Goal: Task Accomplishment & Management: Manage account settings

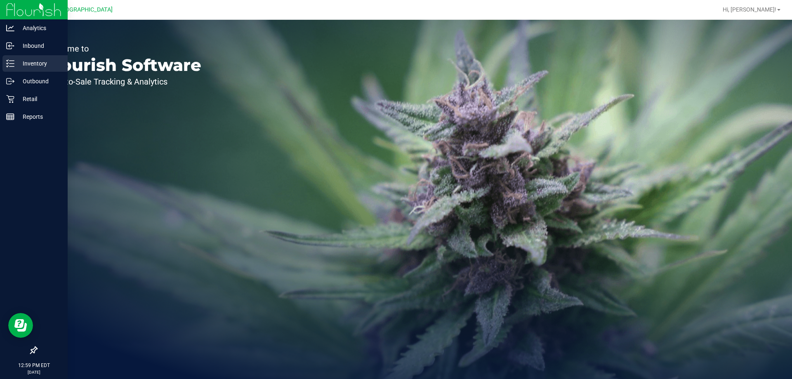
click at [8, 57] on div "Inventory" at bounding box center [34, 63] width 65 height 16
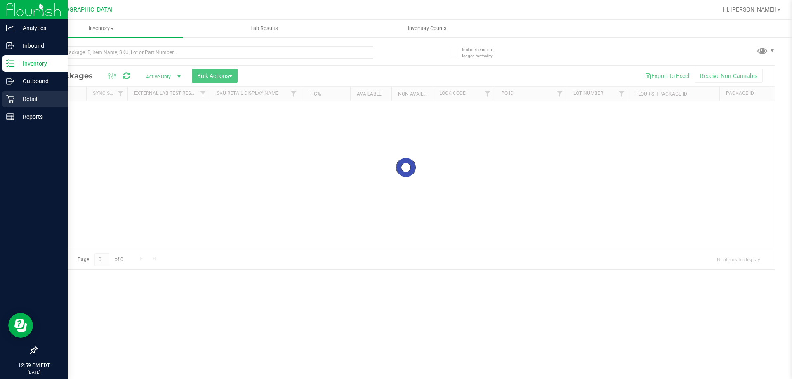
click at [38, 107] on div "Retail" at bounding box center [34, 99] width 65 height 16
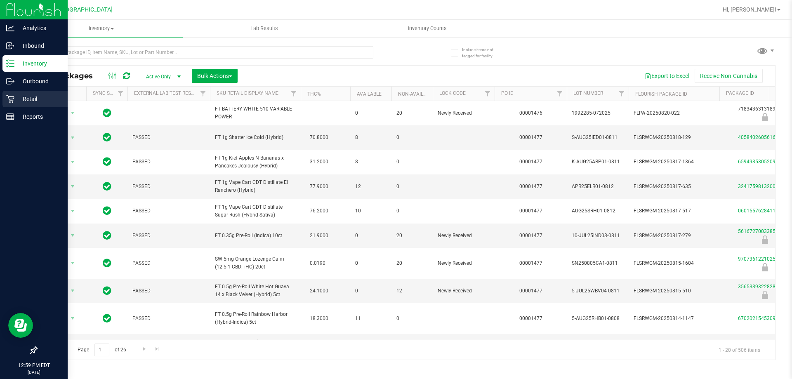
click at [41, 102] on p "Retail" at bounding box center [38, 99] width 49 height 10
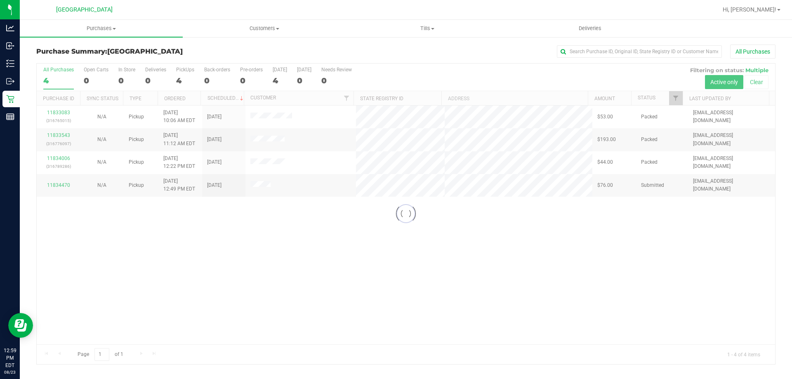
click at [551, 184] on div at bounding box center [406, 214] width 738 height 301
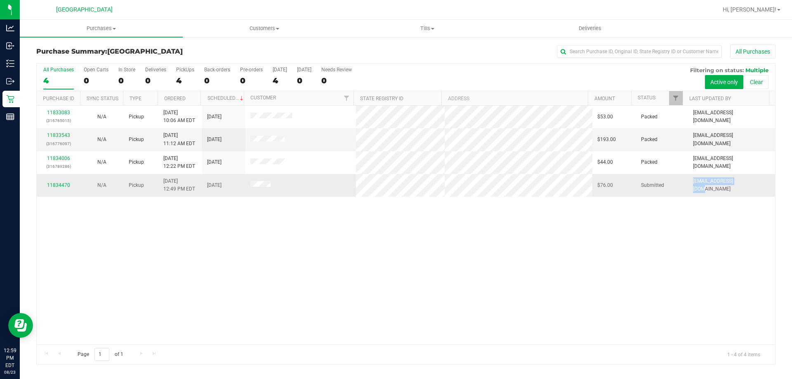
click at [725, 190] on td "[EMAIL_ADDRESS][DOMAIN_NAME]" at bounding box center [731, 185] width 87 height 22
click at [466, 207] on div "11833083 (316765015) N/A Pickup 8/23/2025 10:06 AM EDT 8/23/2025 $53.00 Packed …" at bounding box center [406, 225] width 738 height 239
click at [64, 183] on link "11834470" at bounding box center [58, 185] width 23 height 6
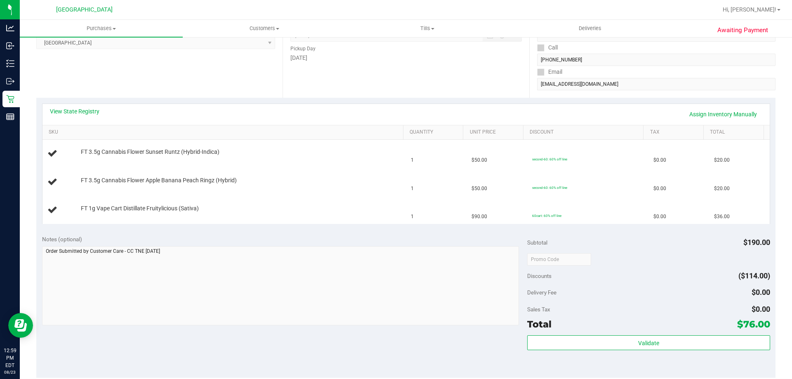
scroll to position [41, 0]
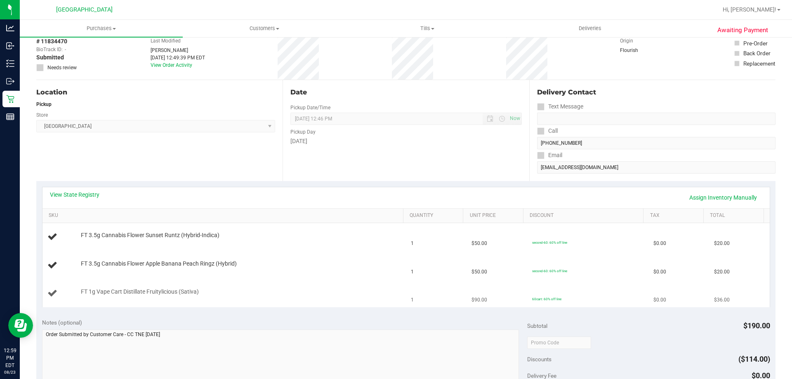
click at [315, 282] on td "FT 1g Vape Cart Distillate Fruitylicious (Sativa)" at bounding box center [224, 294] width 364 height 28
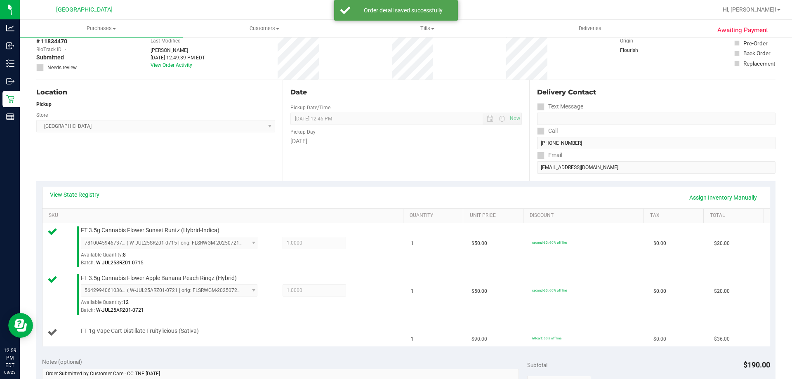
click at [411, 339] on span "1" at bounding box center [412, 339] width 3 height 8
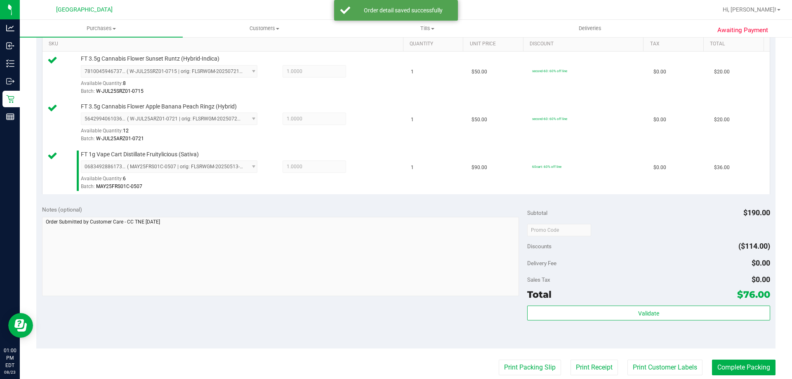
scroll to position [214, 0]
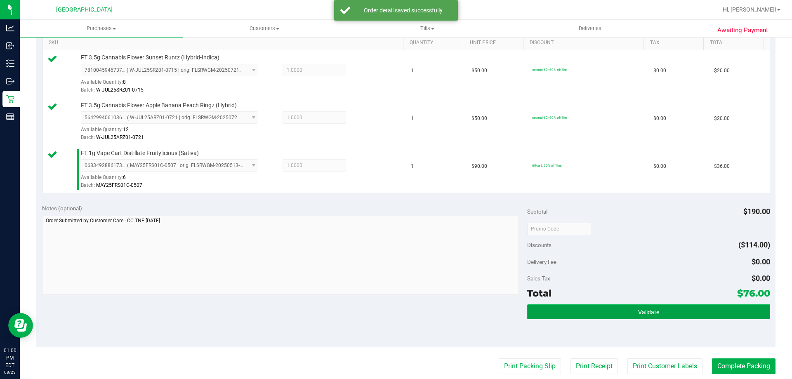
click at [632, 314] on button "Validate" at bounding box center [648, 311] width 242 height 15
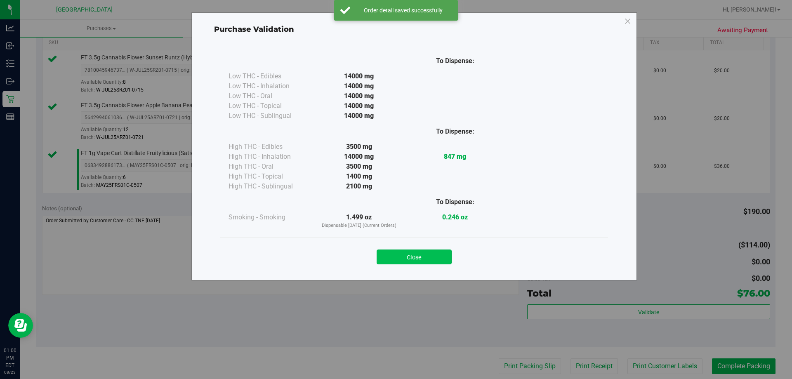
click at [425, 255] on button "Close" at bounding box center [413, 256] width 75 height 15
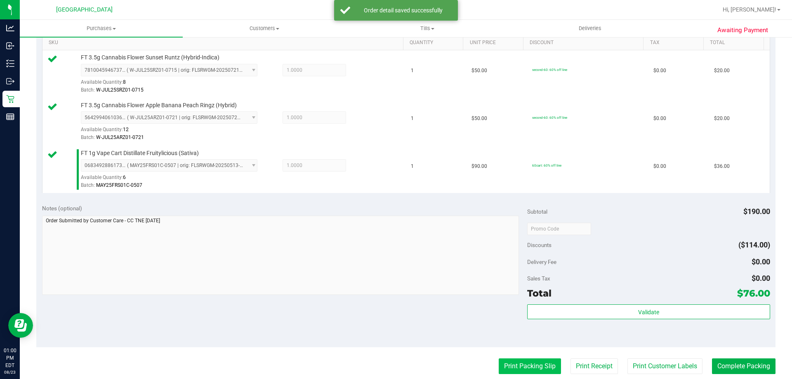
click at [535, 374] on button "Print Packing Slip" at bounding box center [530, 366] width 62 height 16
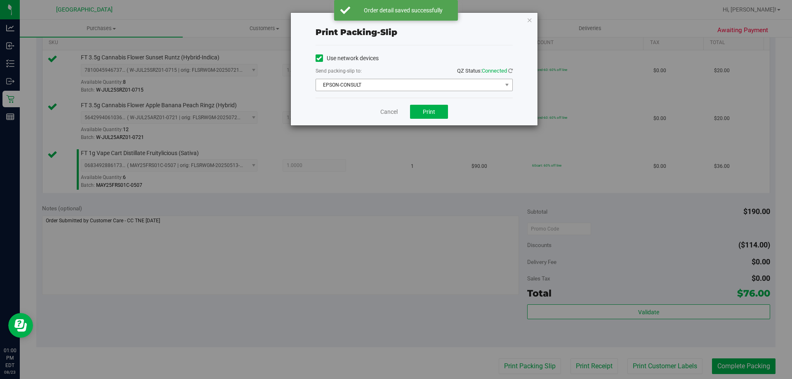
click at [419, 84] on span "EPSON-CONSULT" at bounding box center [409, 85] width 186 height 12
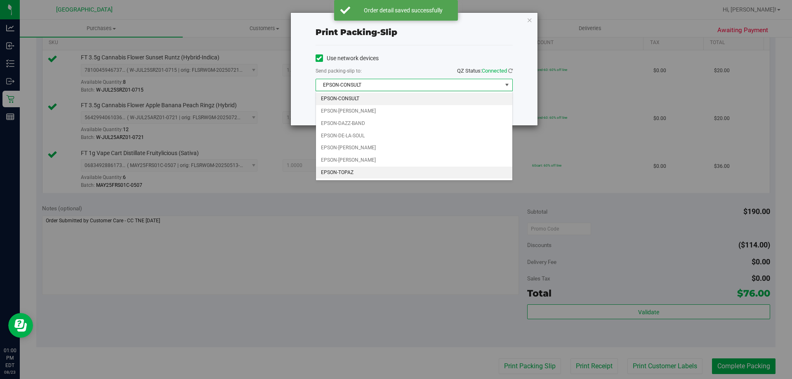
click at [399, 175] on li "EPSON-TOPAZ" at bounding box center [414, 173] width 196 height 12
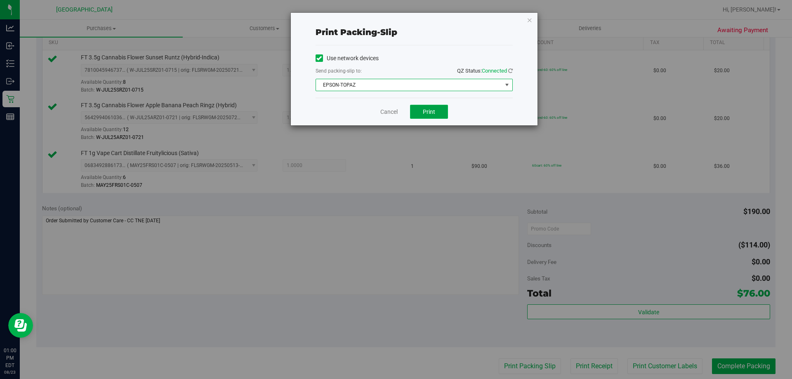
click at [422, 116] on button "Print" at bounding box center [429, 112] width 38 height 14
click at [386, 114] on link "Cancel" at bounding box center [388, 112] width 17 height 9
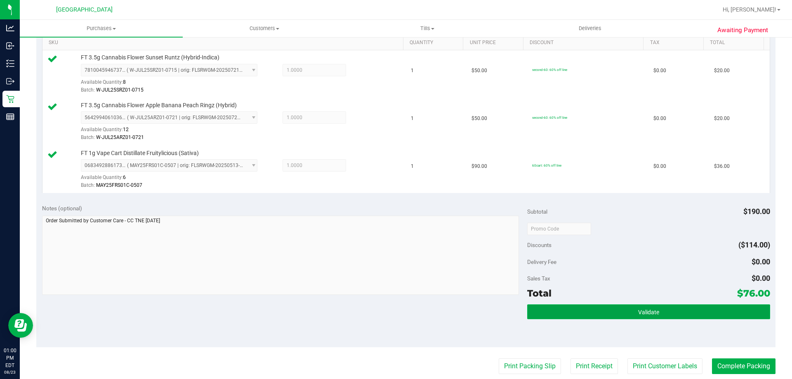
click at [574, 305] on button "Validate" at bounding box center [648, 311] width 242 height 15
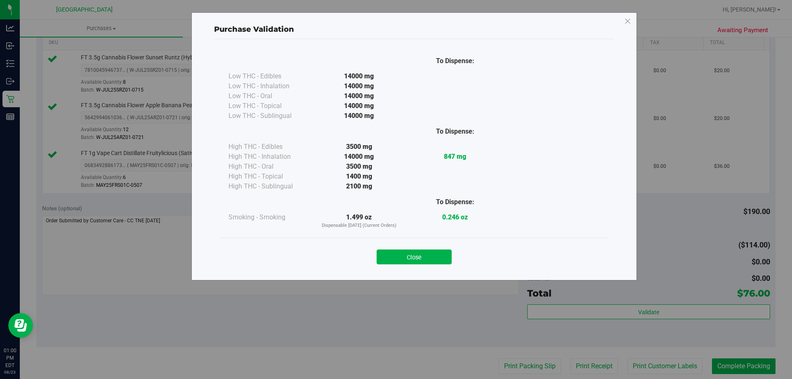
click at [428, 271] on div "To Dispense: Low THC - Edibles 14000 mg" at bounding box center [414, 155] width 400 height 233
click at [411, 256] on button "Close" at bounding box center [413, 256] width 75 height 15
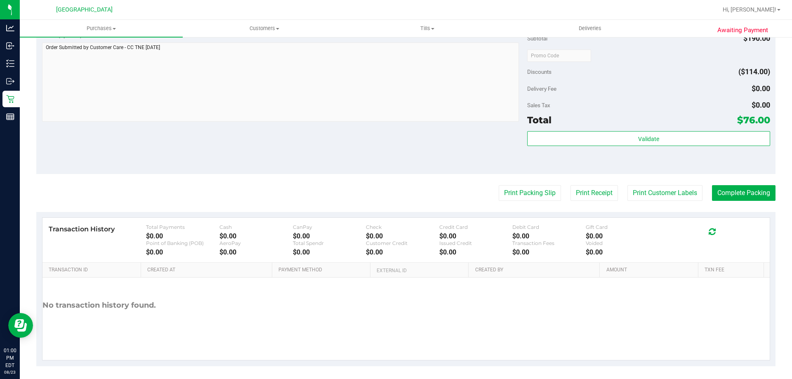
scroll to position [391, 0]
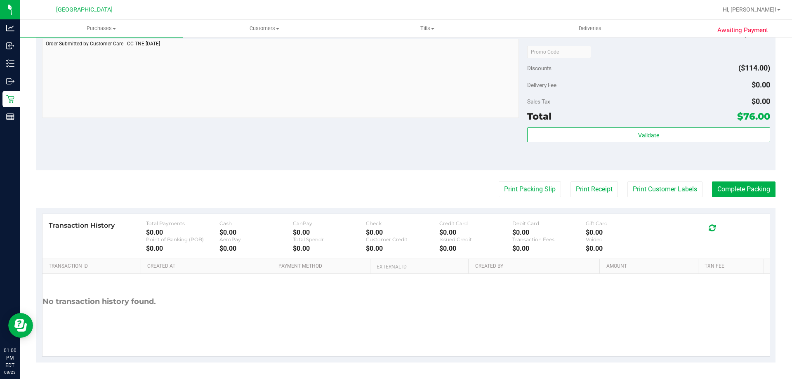
click at [714, 164] on div "Validate" at bounding box center [648, 145] width 242 height 37
click at [729, 188] on button "Complete Packing" at bounding box center [744, 189] width 64 height 16
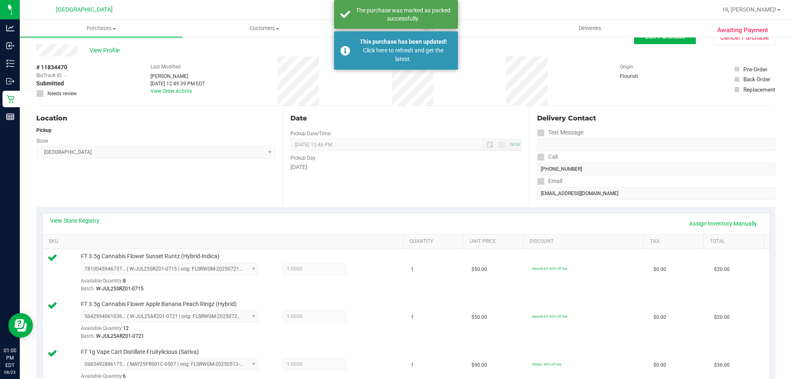
scroll to position [0, 0]
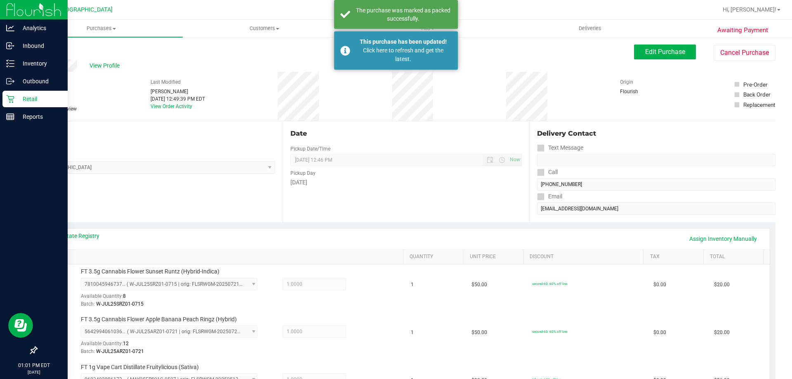
click at [15, 104] on div "Retail" at bounding box center [34, 99] width 65 height 16
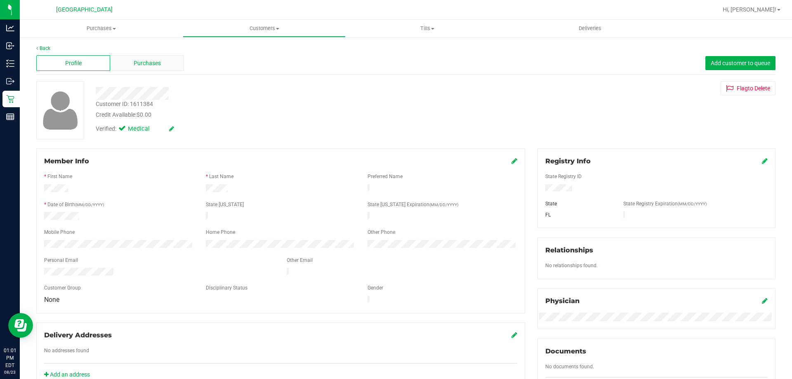
click at [162, 69] on div "Purchases" at bounding box center [147, 63] width 74 height 16
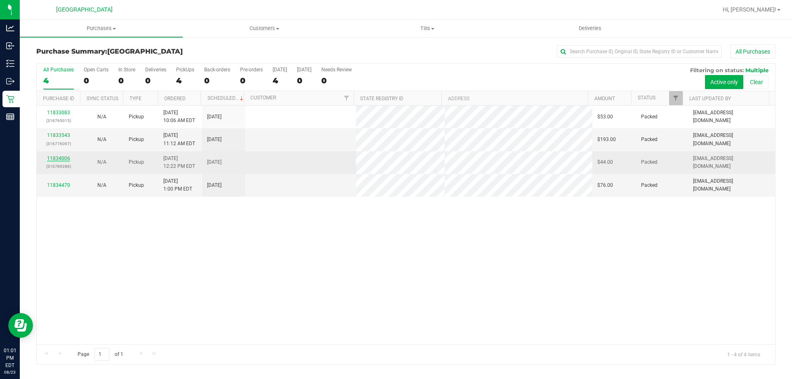
click at [51, 159] on link "11834006" at bounding box center [58, 158] width 23 height 6
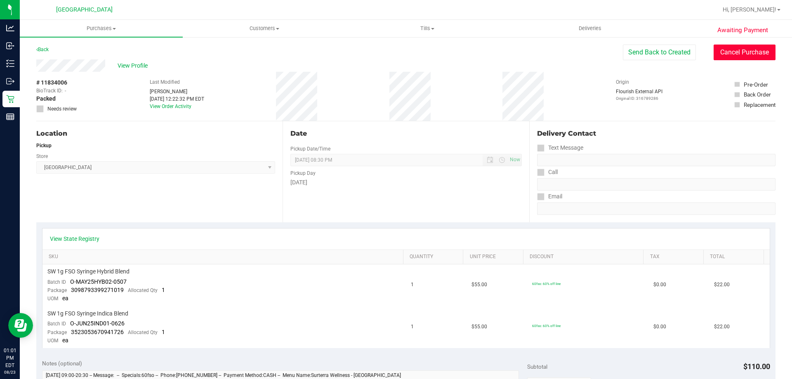
click at [744, 57] on button "Cancel Purchase" at bounding box center [744, 53] width 62 height 16
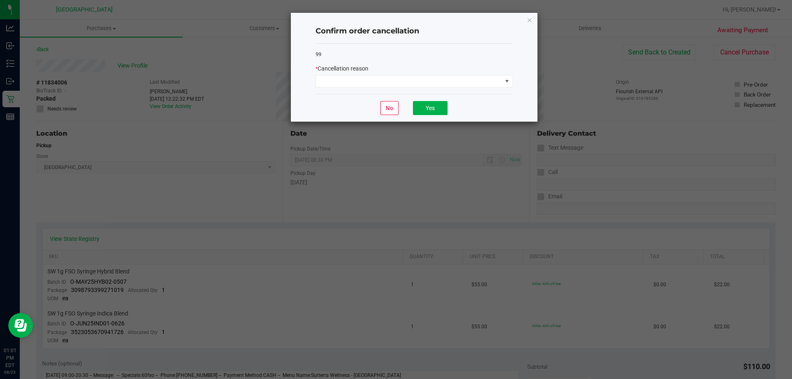
click at [416, 73] on div "* Cancellation reason" at bounding box center [413, 68] width 197 height 9
click at [414, 75] on span at bounding box center [409, 81] width 186 height 12
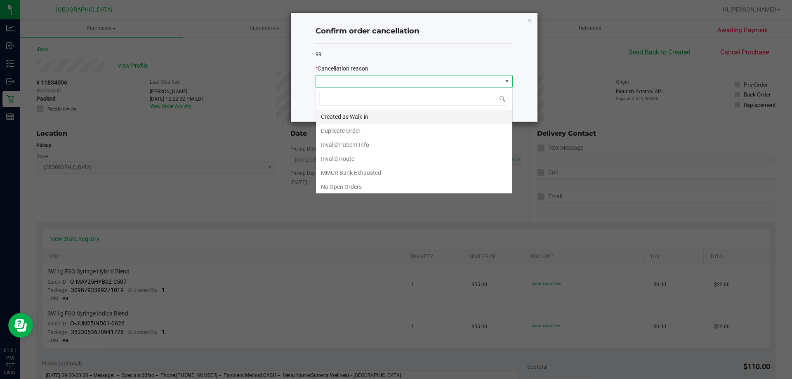
scroll to position [12, 197]
click at [384, 129] on li "Duplicate Order" at bounding box center [414, 131] width 196 height 14
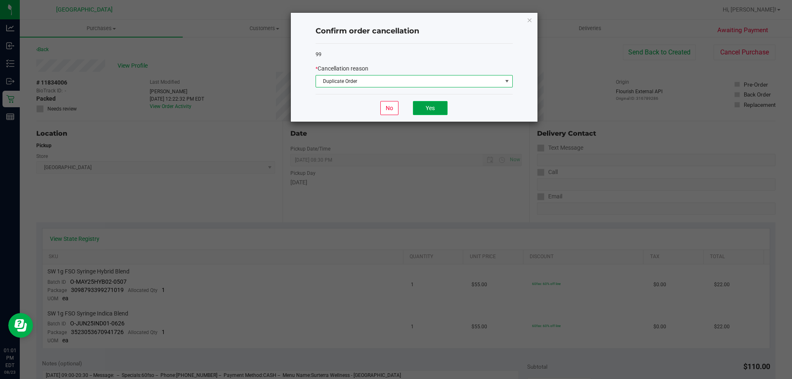
click at [419, 112] on button "Yes" at bounding box center [430, 108] width 35 height 14
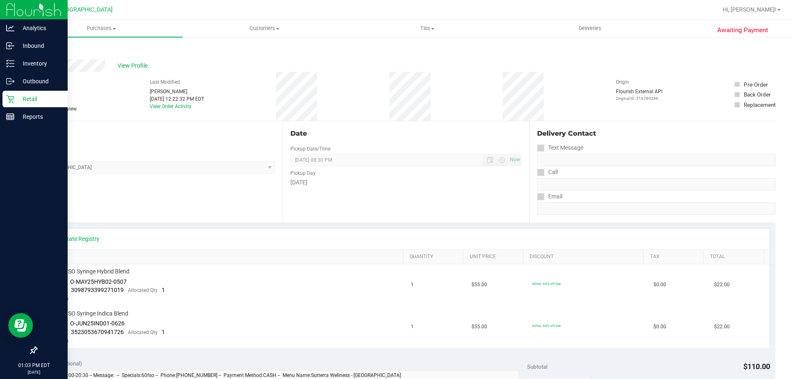
click at [18, 100] on p "Retail" at bounding box center [38, 99] width 49 height 10
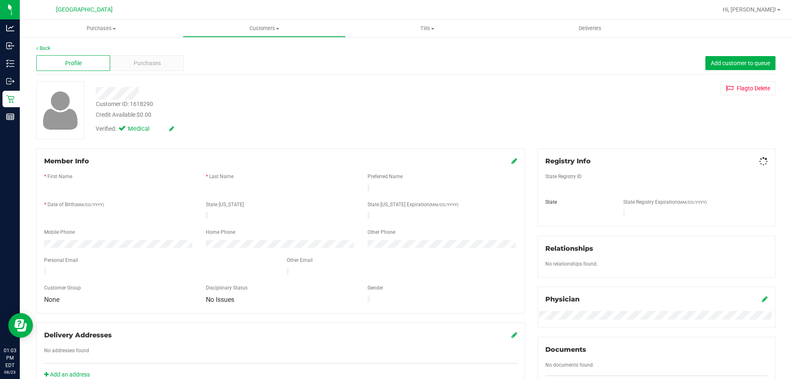
click at [148, 81] on div at bounding box center [277, 90] width 376 height 19
click at [153, 64] on span "Purchases" at bounding box center [147, 63] width 27 height 9
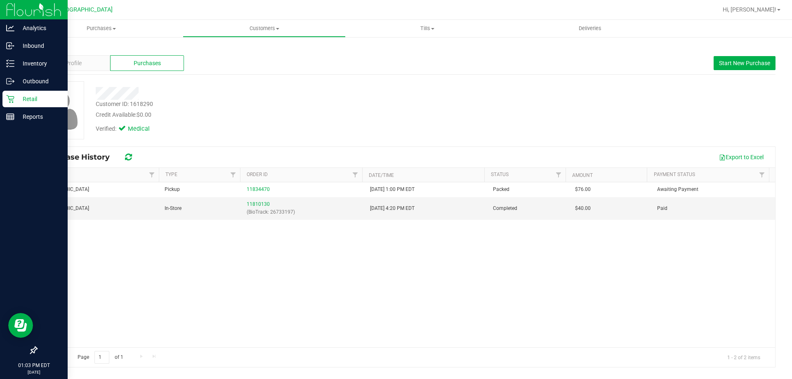
click at [9, 98] on icon at bounding box center [10, 99] width 8 height 8
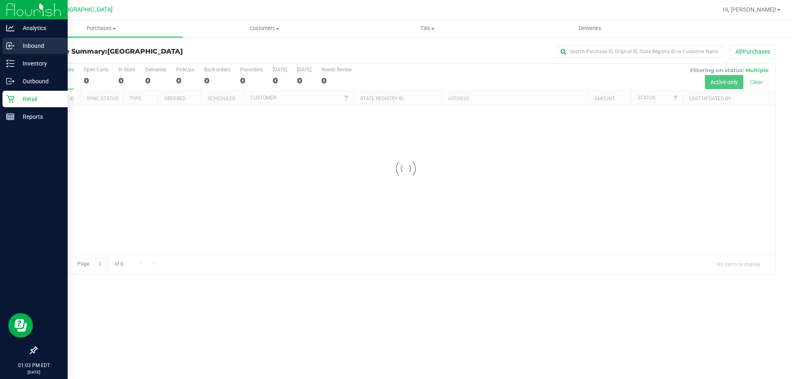
click at [20, 51] on div "Inbound" at bounding box center [34, 46] width 65 height 16
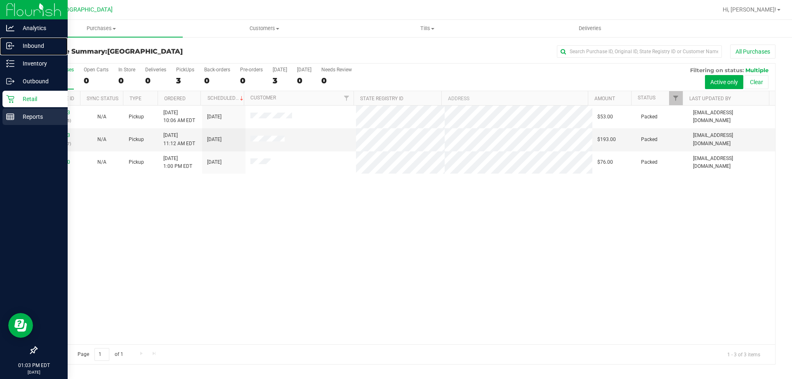
click at [11, 118] on line at bounding box center [10, 118] width 7 height 0
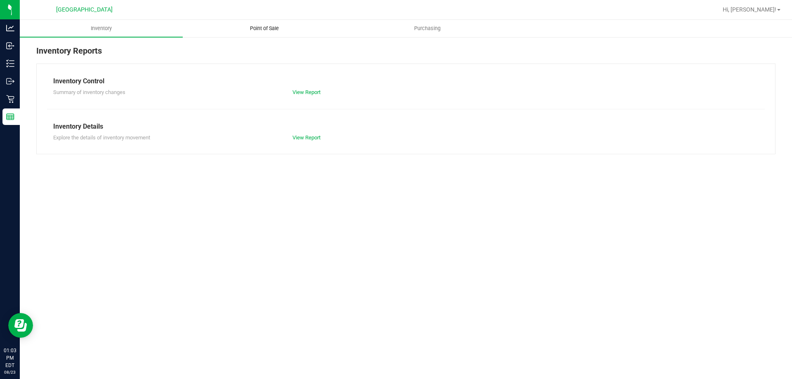
click at [274, 35] on uib-tab-heading "Point of Sale" at bounding box center [264, 28] width 162 height 16
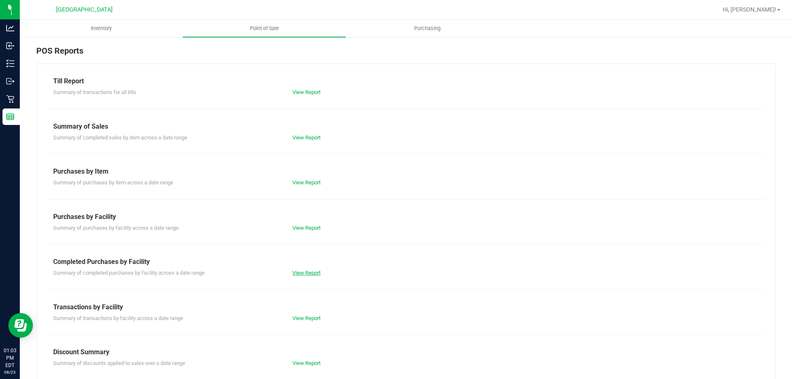
click at [308, 273] on link "View Report" at bounding box center [306, 273] width 28 height 6
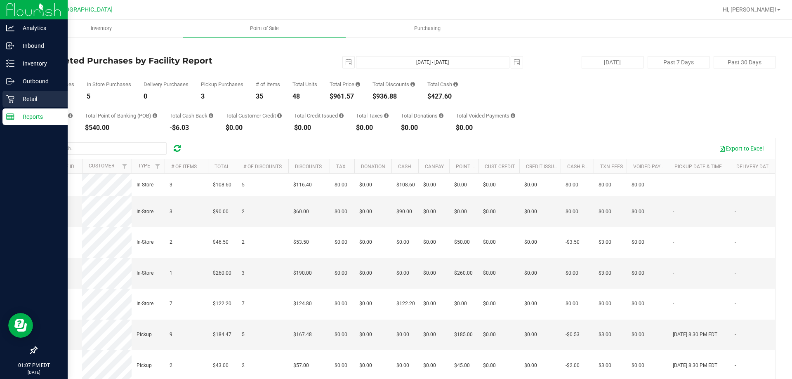
click at [7, 100] on icon at bounding box center [10, 99] width 8 height 8
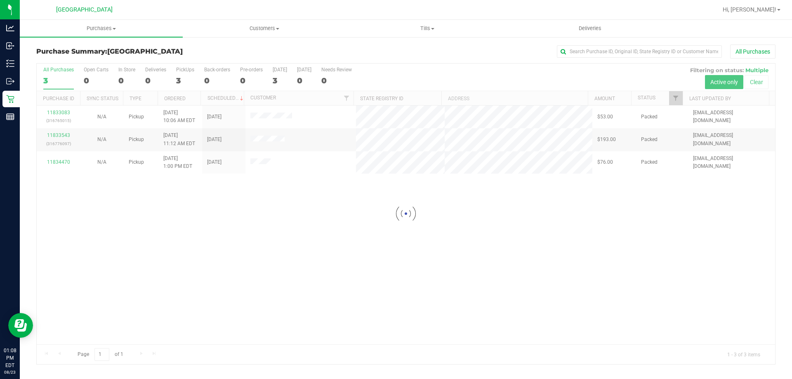
click at [104, 167] on div at bounding box center [406, 214] width 738 height 301
click at [94, 181] on div "11833083 (316765015) N/A Pickup 8/23/2025 10:06 AM EDT 8/23/2025 $53.00 Packed …" at bounding box center [406, 225] width 738 height 239
click at [81, 185] on div "11833083 (316765015) N/A Pickup 8/23/2025 10:06 AM EDT 8/23/2025 $53.00 Packed …" at bounding box center [406, 225] width 738 height 239
click at [613, 252] on div "11833083 (316765015) N/A Pickup 8/23/2025 10:06 AM EDT 8/23/2025 $53.00 Packed …" at bounding box center [406, 225] width 738 height 239
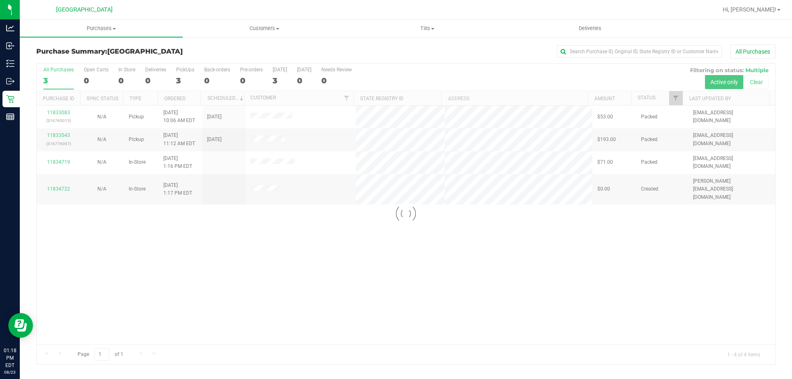
click at [457, 254] on div at bounding box center [406, 214] width 738 height 301
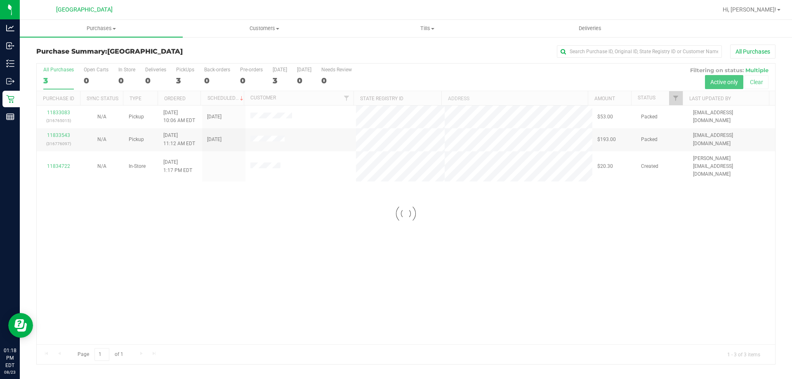
click at [557, 147] on div at bounding box center [406, 214] width 738 height 301
click at [91, 31] on span "Purchases" at bounding box center [101, 28] width 163 height 7
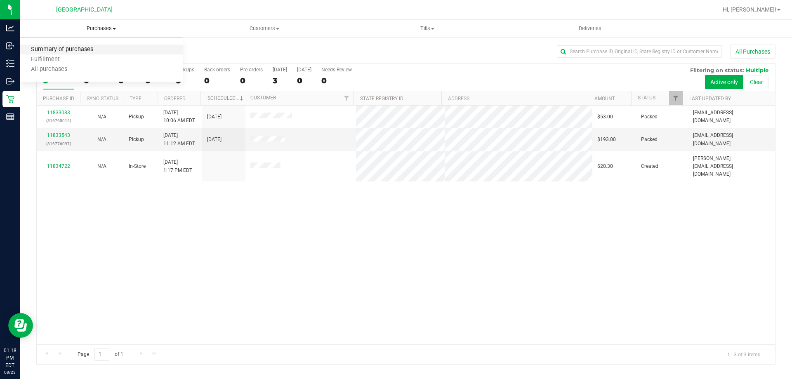
click at [82, 46] on span "Summary of purchases" at bounding box center [62, 49] width 85 height 7
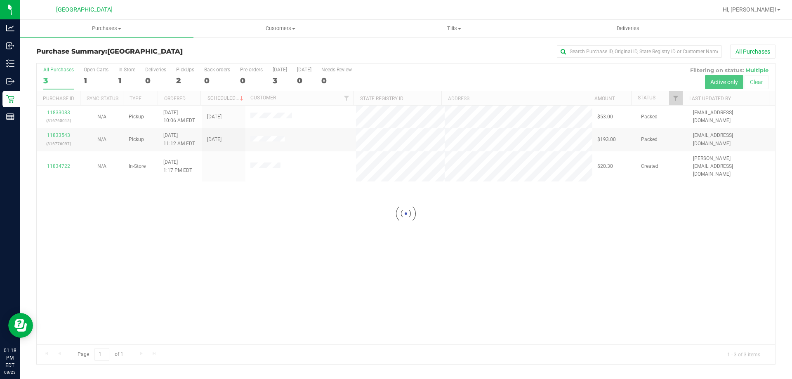
click at [545, 228] on div at bounding box center [406, 214] width 738 height 301
click at [585, 284] on div "11833083 (316765015) N/A Pickup 8/23/2025 10:06 AM EDT 8/23/2025 $53.00 Packed …" at bounding box center [406, 225] width 738 height 239
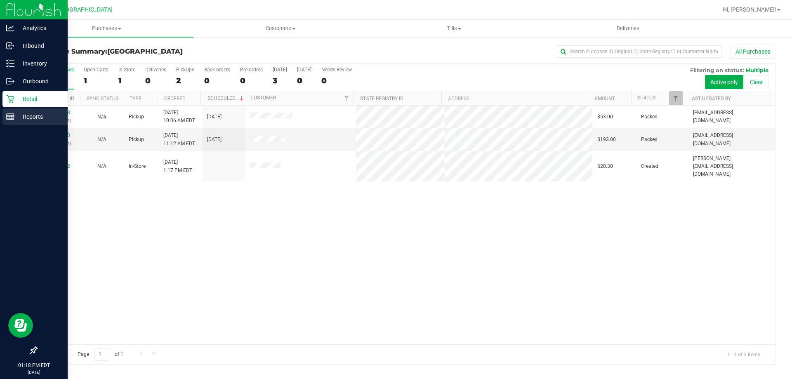
click at [10, 115] on line at bounding box center [10, 115] width 7 height 0
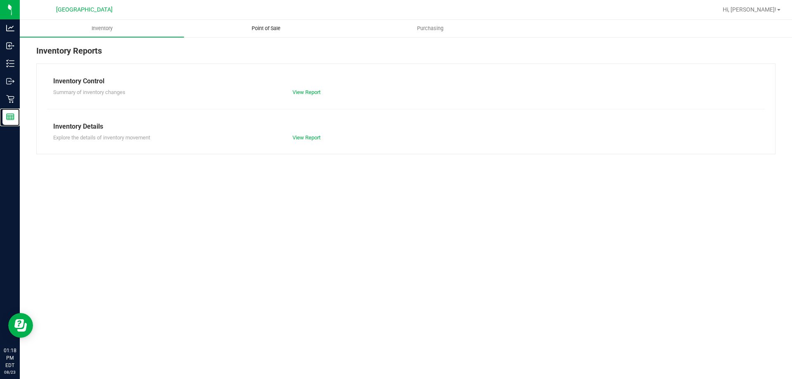
click at [266, 28] on span "Point of Sale" at bounding box center [265, 28] width 51 height 7
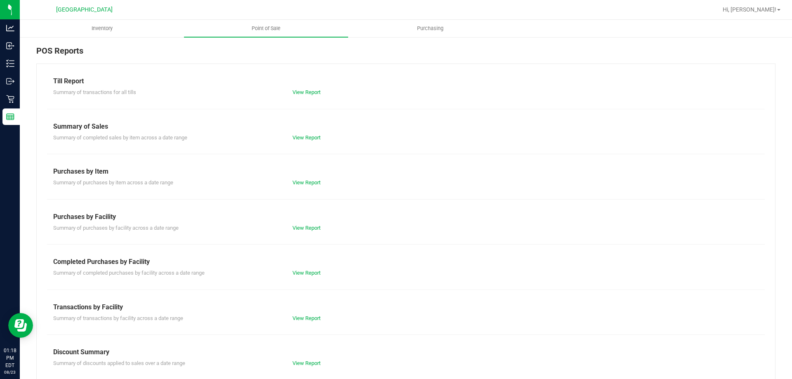
click at [306, 256] on div "Till Report Summary of transactions for all tills View Report Summary of Sales …" at bounding box center [405, 245] width 739 height 362
click at [302, 274] on link "View Report" at bounding box center [306, 273] width 28 height 6
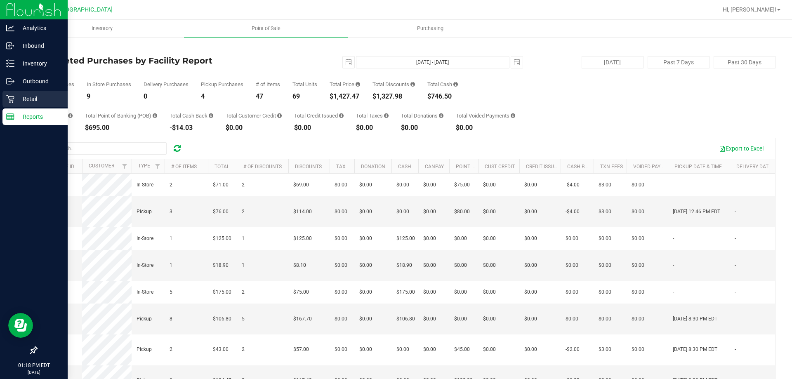
click at [7, 96] on icon at bounding box center [10, 99] width 8 height 8
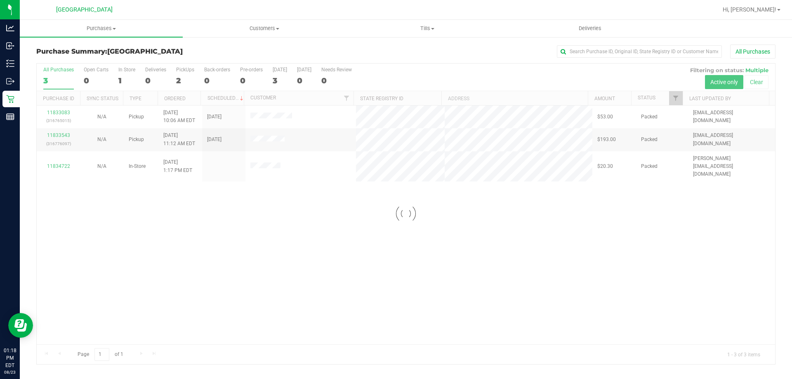
click at [499, 276] on div at bounding box center [406, 214] width 738 height 301
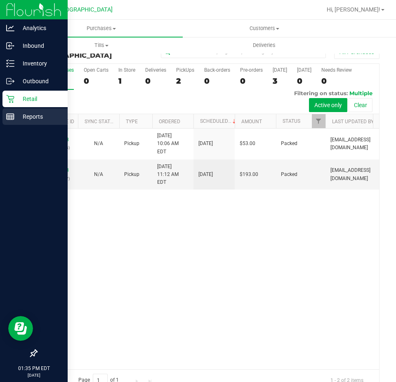
click at [15, 110] on div "Reports" at bounding box center [34, 116] width 65 height 16
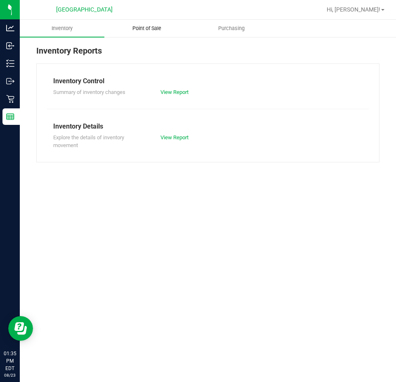
click at [144, 34] on uib-tab-heading "Point of Sale" at bounding box center [147, 28] width 84 height 16
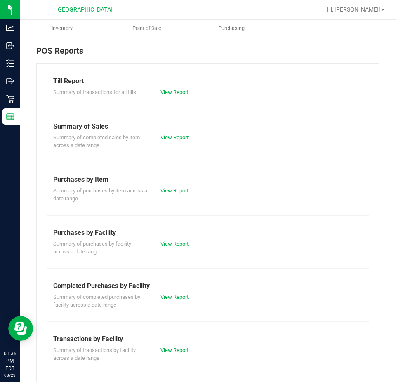
click at [176, 301] on div "Summary of completed purchases by facility across a date range View Report" at bounding box center [208, 300] width 322 height 18
click at [176, 298] on link "View Report" at bounding box center [174, 297] width 28 height 6
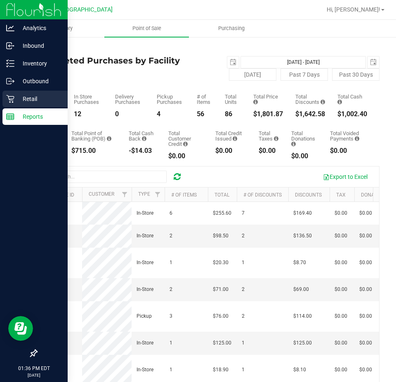
click at [5, 96] on div "Retail" at bounding box center [34, 99] width 65 height 16
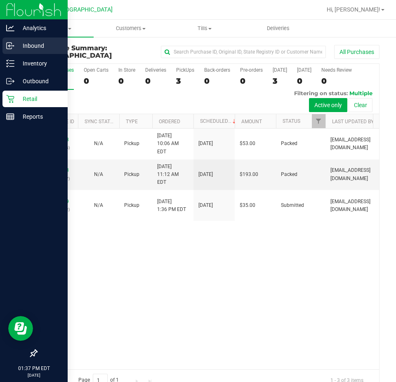
click at [42, 46] on p "Inbound" at bounding box center [38, 46] width 49 height 10
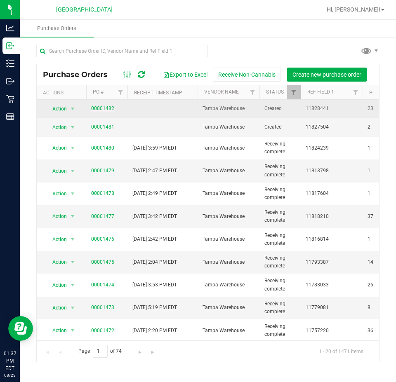
click at [101, 106] on link "00001482" at bounding box center [102, 109] width 23 height 6
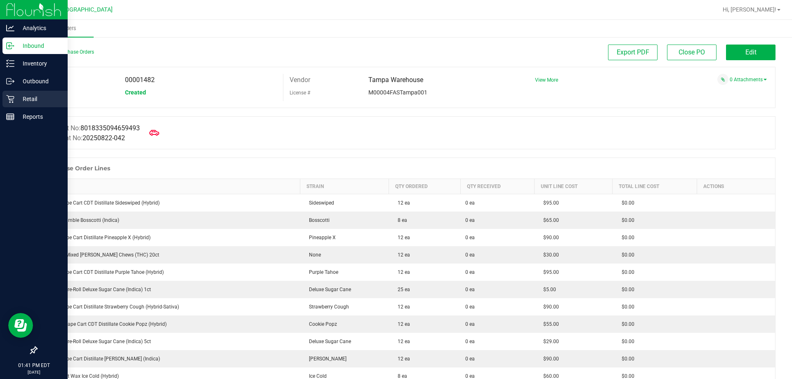
click at [12, 104] on div "Retail" at bounding box center [34, 99] width 65 height 16
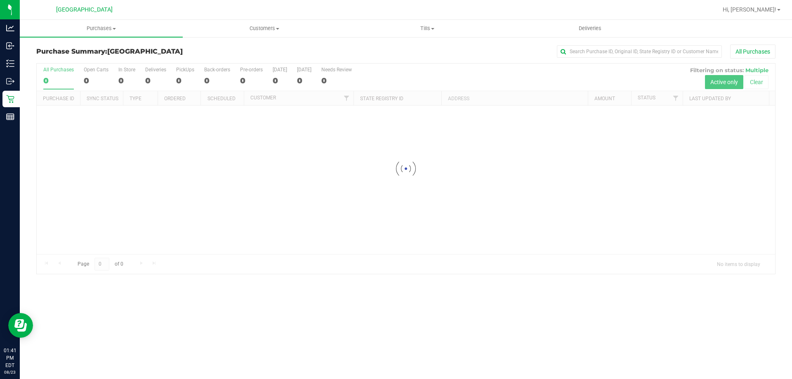
click at [615, 155] on div at bounding box center [406, 169] width 738 height 210
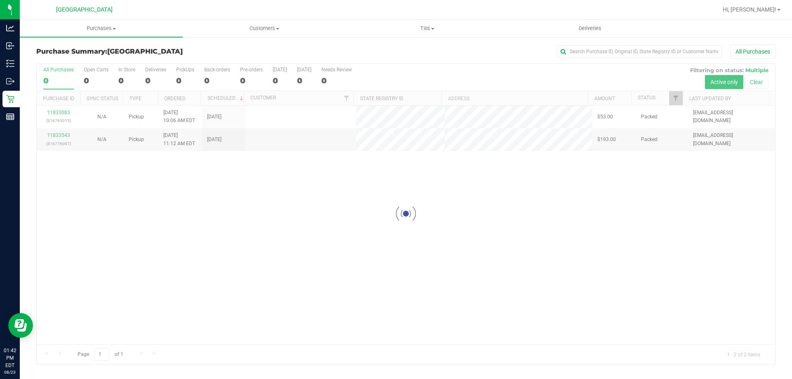
click at [632, 255] on div at bounding box center [406, 214] width 738 height 301
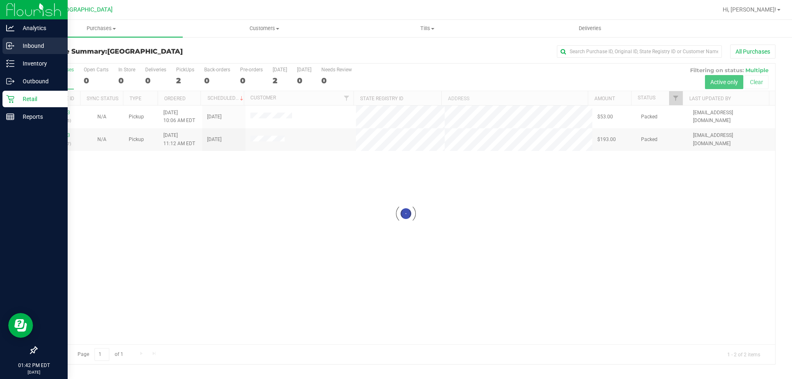
click at [1, 43] on link "Inbound" at bounding box center [34, 47] width 68 height 18
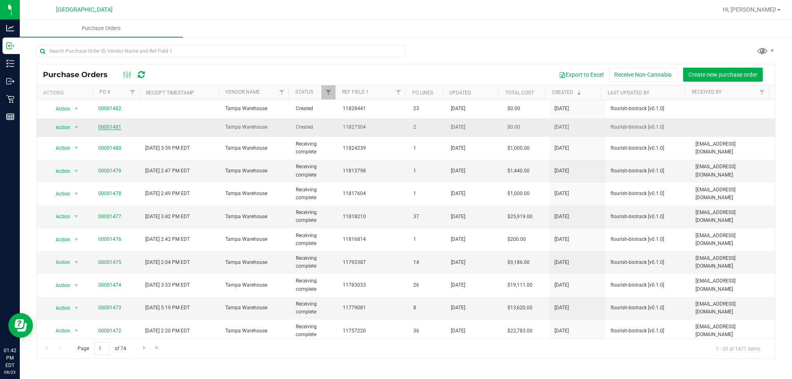
click at [104, 124] on link "00001481" at bounding box center [109, 127] width 23 height 6
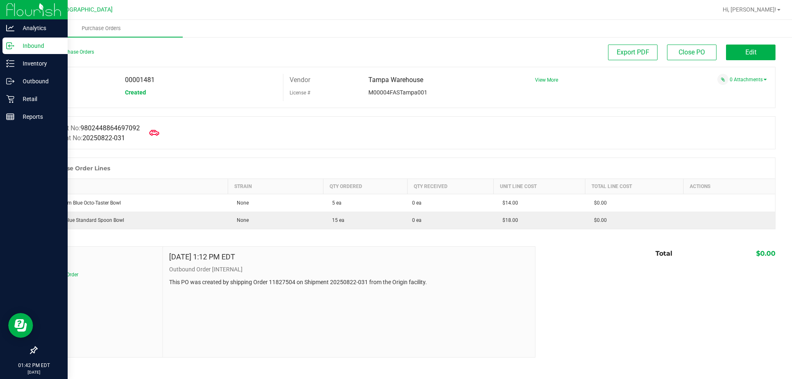
click at [3, 42] on div "Inbound" at bounding box center [34, 46] width 65 height 16
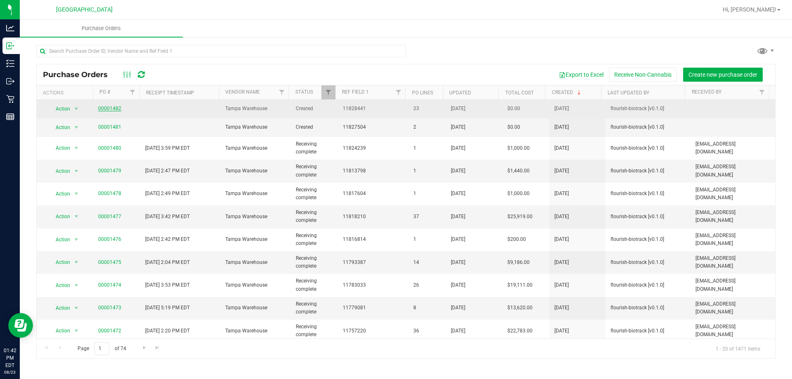
click at [112, 111] on link "00001482" at bounding box center [109, 109] width 23 height 6
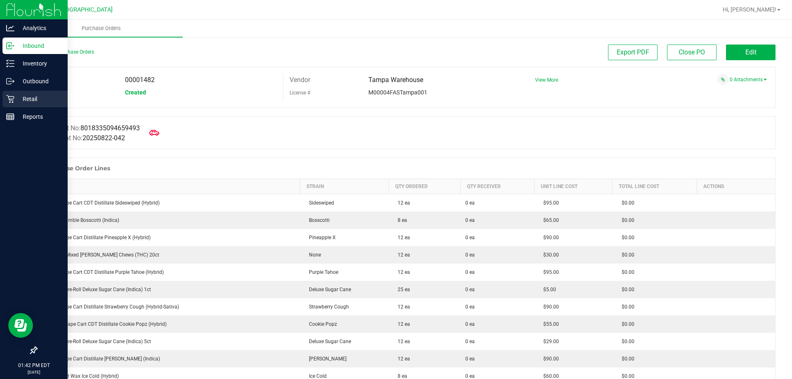
click at [6, 104] on div "Retail" at bounding box center [34, 99] width 65 height 16
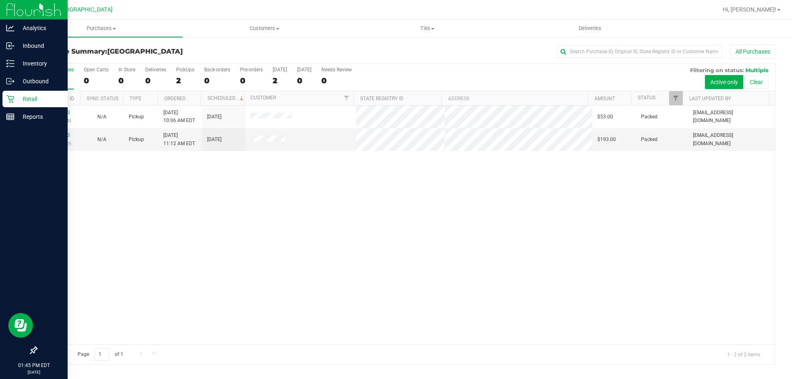
click at [0, 91] on link "Retail" at bounding box center [34, 100] width 68 height 18
click at [42, 62] on p "Inventory" at bounding box center [38, 64] width 49 height 10
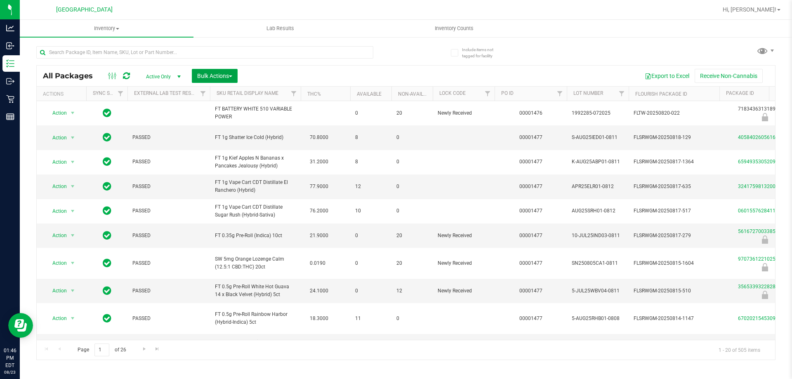
click at [211, 75] on span "Bulk Actions" at bounding box center [214, 76] width 35 height 7
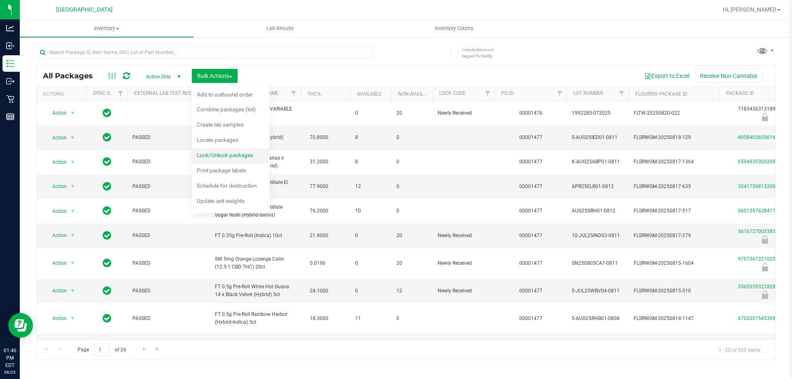
click at [238, 159] on div "Lock/Unlock packages" at bounding box center [231, 156] width 68 height 13
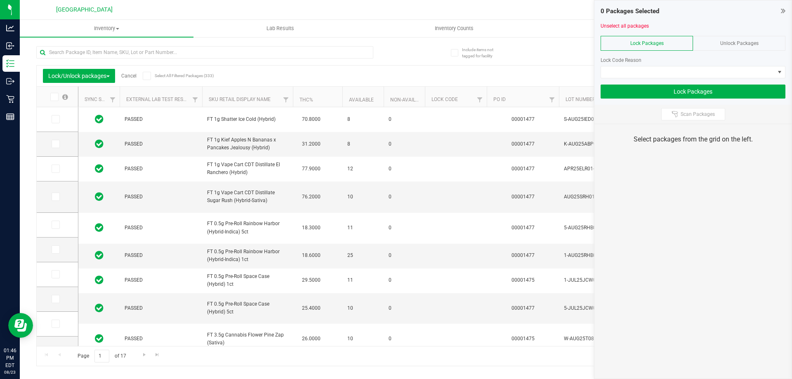
click at [726, 43] on span "Unlock Packages" at bounding box center [739, 43] width 38 height 6
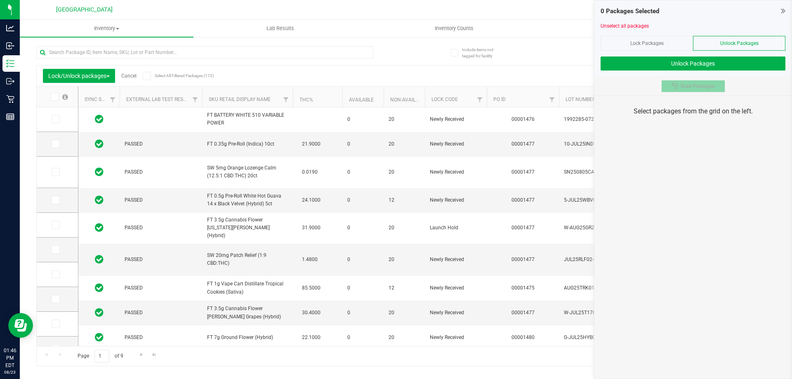
click at [706, 85] on span "Scan Packages" at bounding box center [697, 86] width 34 height 7
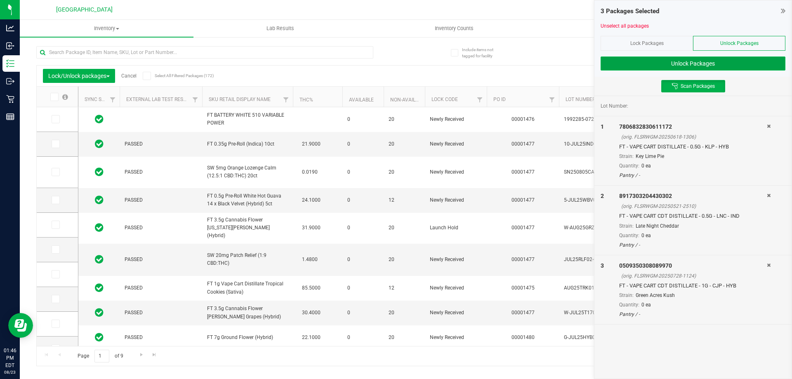
click at [756, 60] on button "Unlock Packages" at bounding box center [692, 63] width 185 height 14
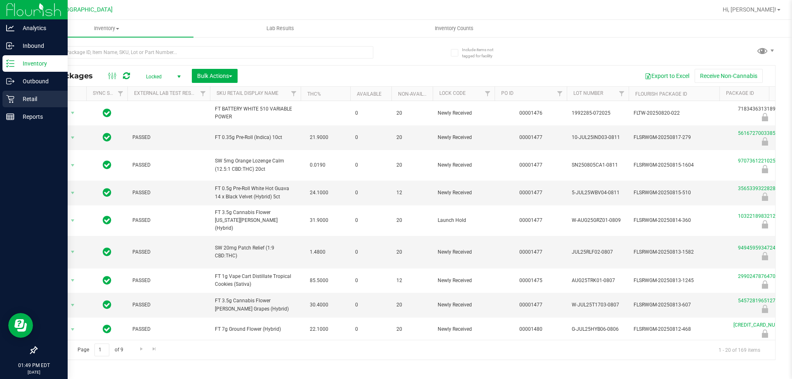
click at [25, 96] on p "Retail" at bounding box center [38, 99] width 49 height 10
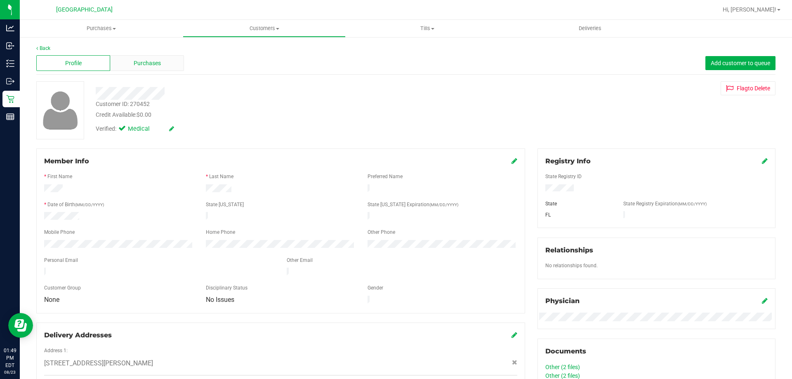
click at [151, 67] on span "Purchases" at bounding box center [147, 63] width 27 height 9
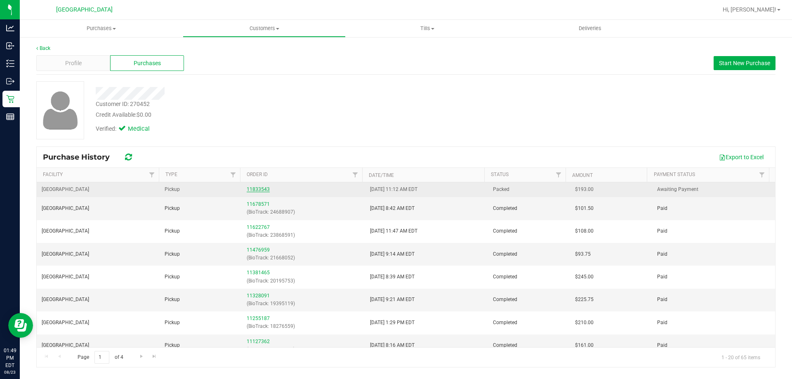
click at [252, 190] on link "11833543" at bounding box center [258, 189] width 23 height 6
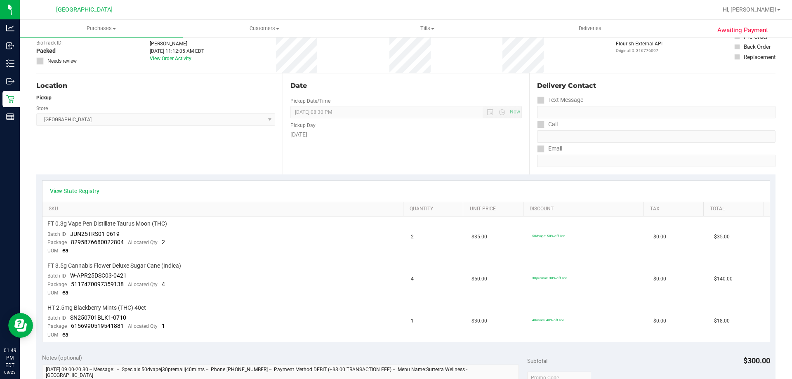
scroll to position [124, 0]
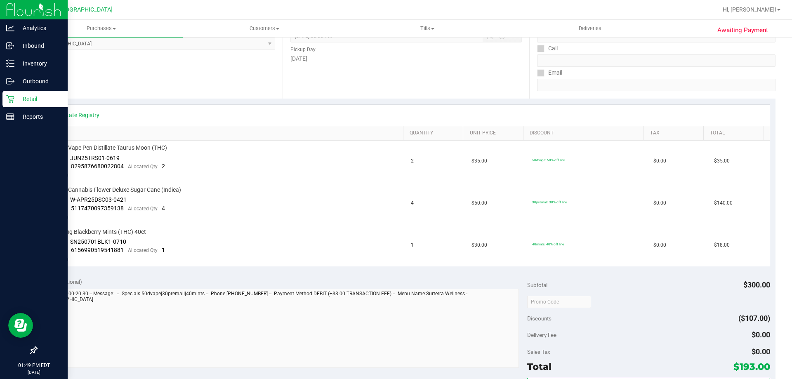
click at [12, 94] on div "Retail" at bounding box center [34, 99] width 65 height 16
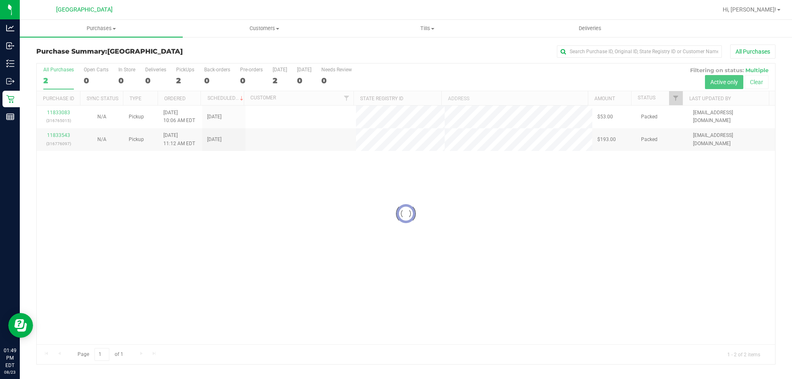
click at [393, 166] on div at bounding box center [406, 214] width 738 height 301
click at [308, 241] on div "11833083 (316765015) N/A Pickup 8/23/2025 10:06 AM EDT 8/23/2025 $53.00 Packed …" at bounding box center [406, 225] width 738 height 239
click at [313, 199] on div "11833083 (316765015) N/A Pickup 8/23/2025 10:06 AM EDT 8/23/2025 $53.00 Packed …" at bounding box center [406, 225] width 738 height 239
click at [689, 247] on div "11833083 (316765015) N/A Pickup 8/23/2025 10:06 AM EDT 8/23/2025 $53.00 Packed …" at bounding box center [406, 225] width 738 height 239
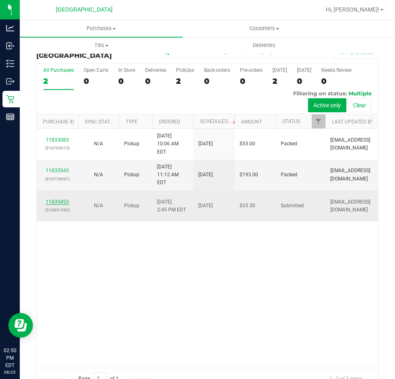
click at [51, 205] on link "11835453" at bounding box center [57, 202] width 23 height 6
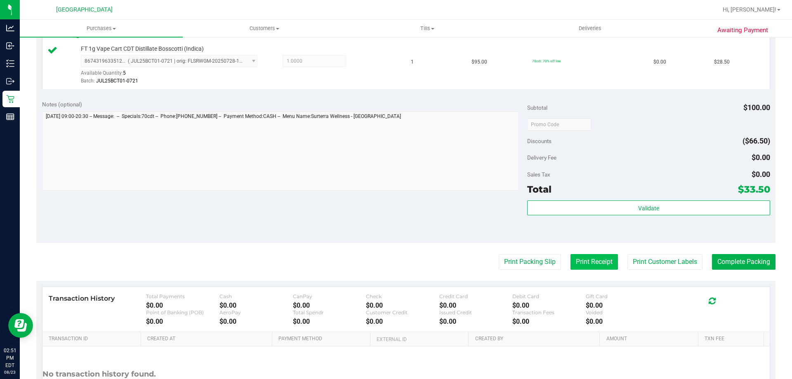
scroll to position [289, 0]
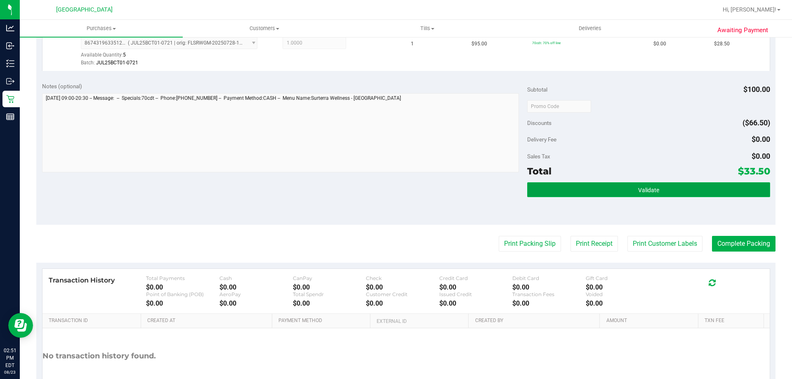
click at [605, 196] on button "Validate" at bounding box center [648, 189] width 242 height 15
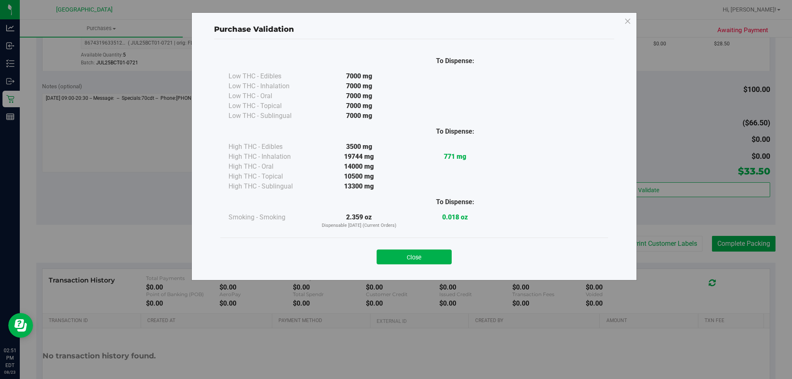
click at [396, 264] on div "Close" at bounding box center [414, 254] width 388 height 33
click at [414, 250] on button "Close" at bounding box center [413, 256] width 75 height 15
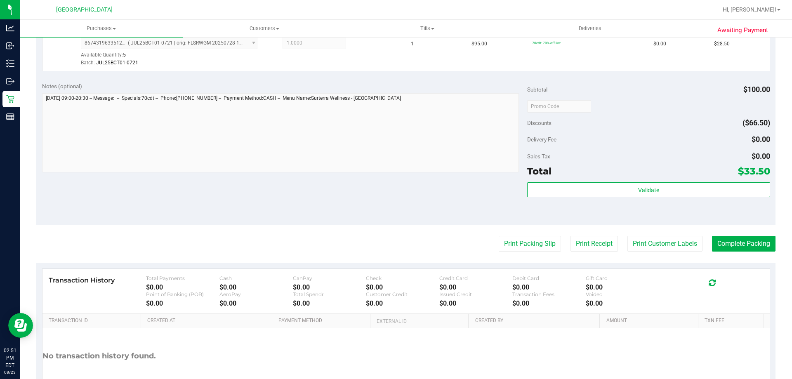
click at [533, 252] on purchase-details "Back Edit Purchase Cancel Purchase View Profile # 11835453 BioTrack ID: - Submi…" at bounding box center [405, 86] width 739 height 661
click at [532, 246] on button "Print Packing Slip" at bounding box center [530, 244] width 62 height 16
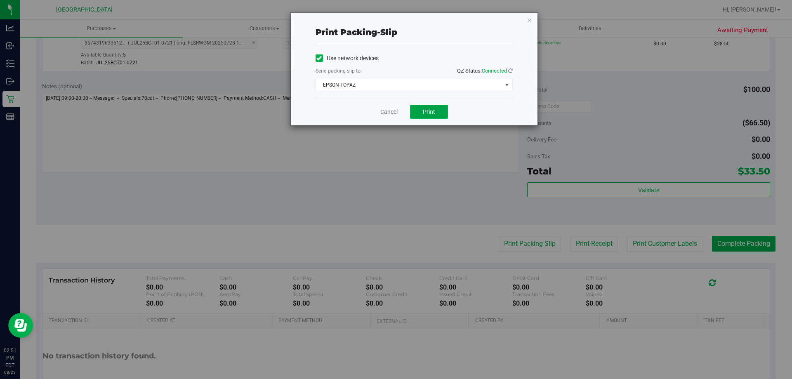
click at [419, 110] on button "Print" at bounding box center [429, 112] width 38 height 14
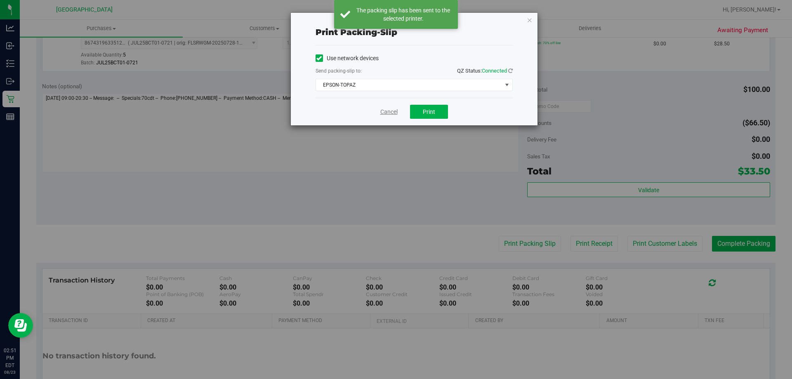
click at [386, 112] on link "Cancel" at bounding box center [388, 112] width 17 height 9
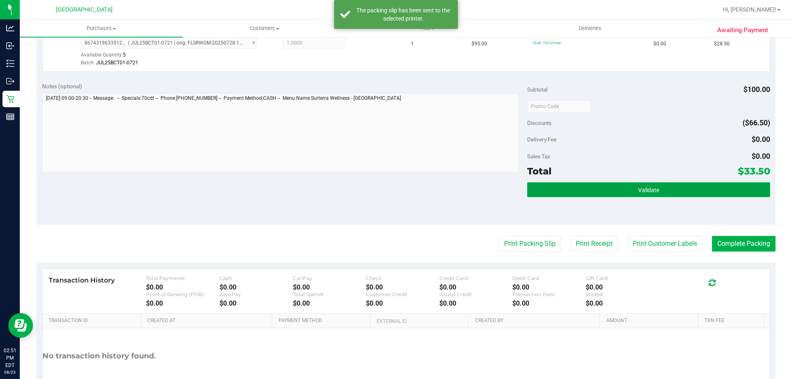
click at [576, 195] on button "Validate" at bounding box center [648, 189] width 242 height 15
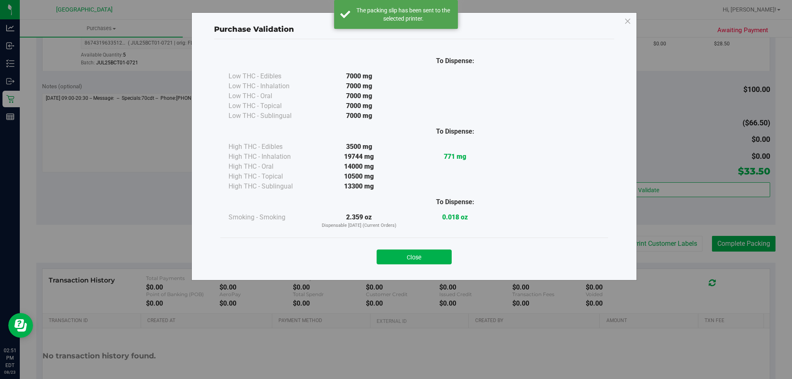
click at [433, 258] on button "Close" at bounding box center [413, 256] width 75 height 15
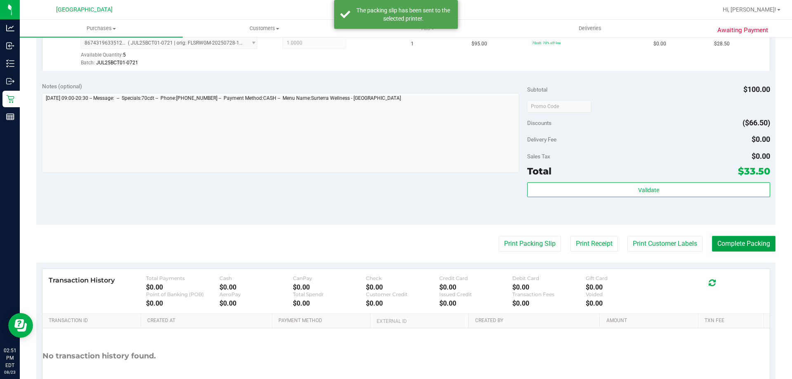
click at [752, 245] on button "Complete Packing" at bounding box center [744, 244] width 64 height 16
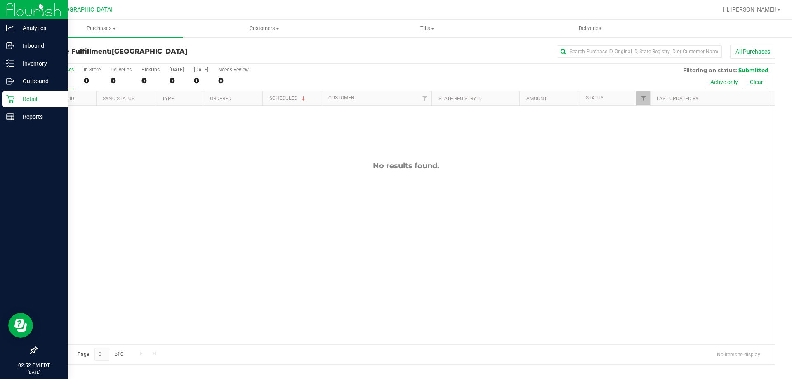
click at [4, 93] on div "Retail" at bounding box center [34, 99] width 65 height 16
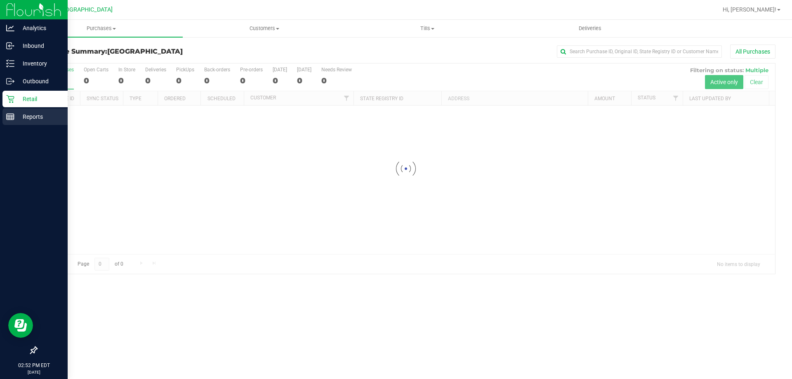
click at [13, 121] on div "Reports" at bounding box center [34, 116] width 65 height 16
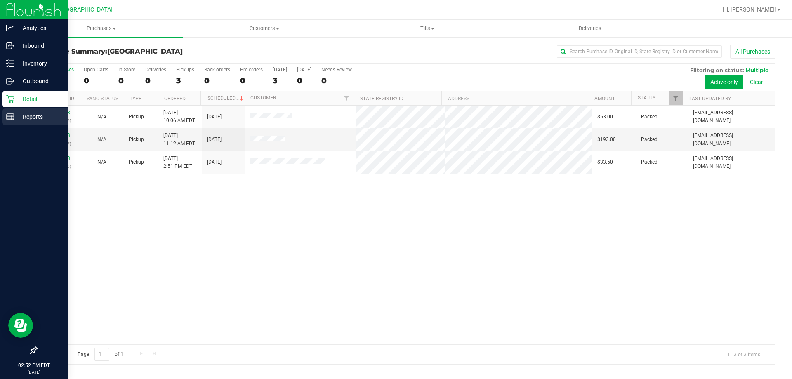
click at [12, 120] on icon at bounding box center [10, 117] width 8 height 8
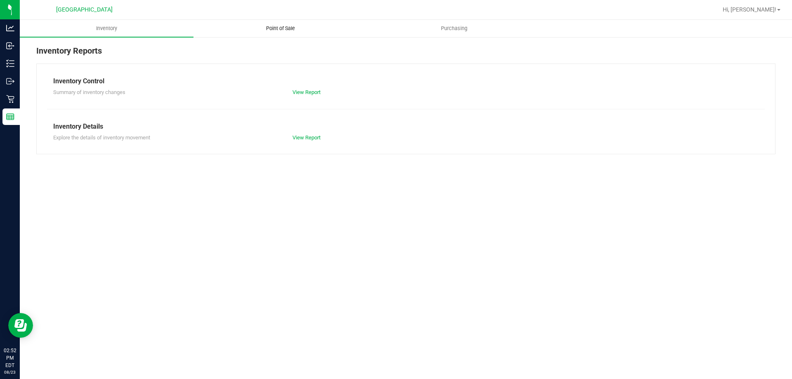
click at [289, 32] on span "Point of Sale" at bounding box center [280, 28] width 51 height 7
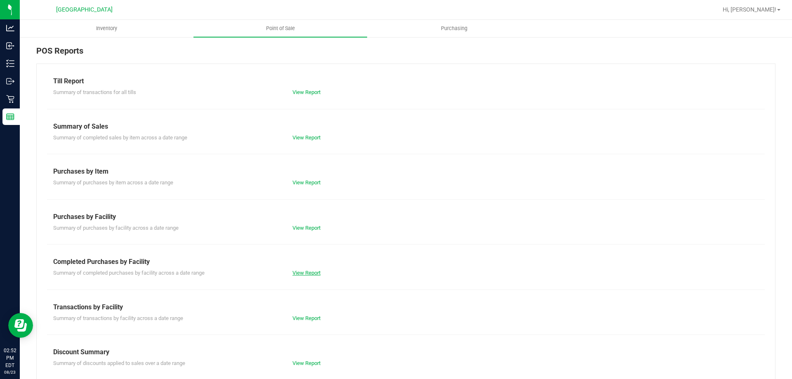
click at [314, 273] on link "View Report" at bounding box center [306, 273] width 28 height 6
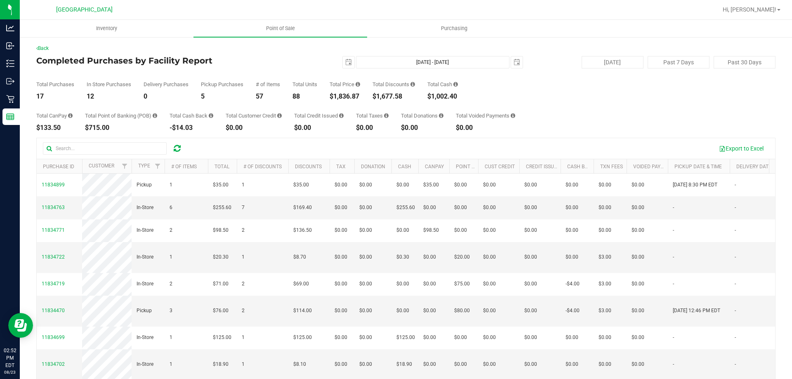
click at [609, 105] on div "Total CanPay $133.50 Total Point of Banking (POB) $715.00 Total Cash Back -$14.…" at bounding box center [405, 115] width 739 height 31
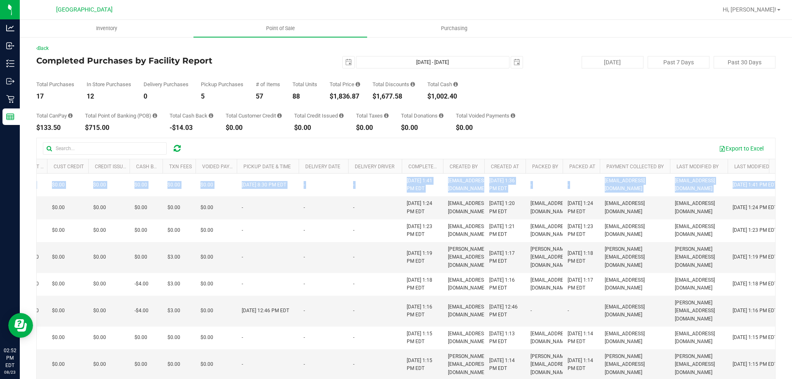
scroll to position [0, 454]
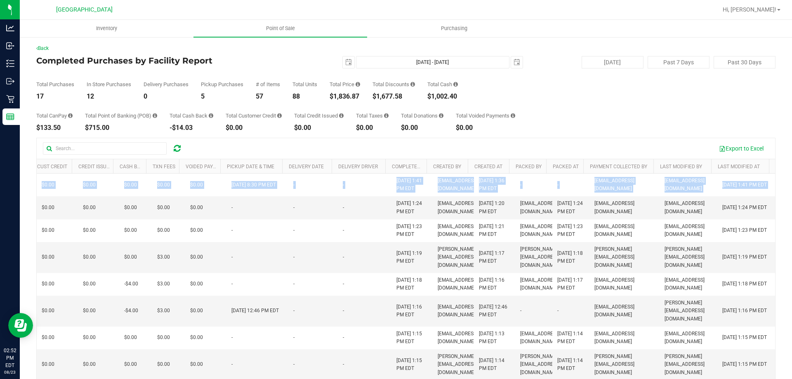
drag, startPoint x: 239, startPoint y: 198, endPoint x: 791, endPoint y: 197, distance: 552.6
click at [791, 197] on div "Inventory Point of Sale Purchasing Back Completed Purchases by Facility Report …" at bounding box center [406, 199] width 772 height 359
click at [666, 219] on td "[EMAIL_ADDRESS][DOMAIN_NAME]" at bounding box center [688, 207] width 58 height 23
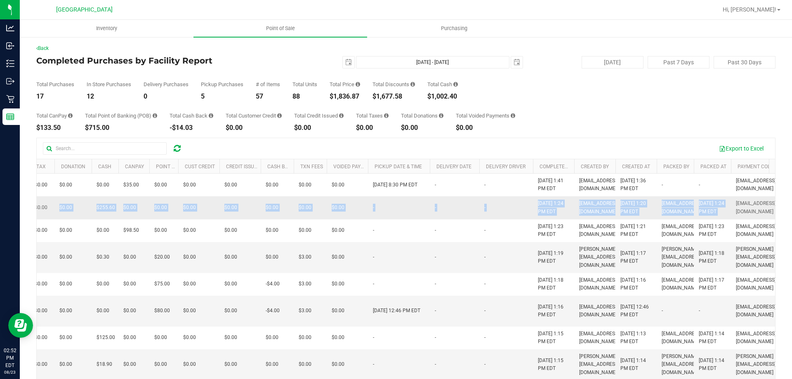
scroll to position [0, 0]
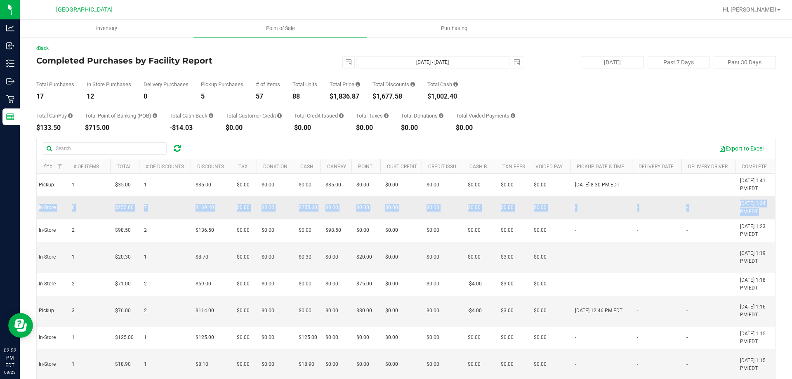
drag, startPoint x: 585, startPoint y: 216, endPoint x: 43, endPoint y: 222, distance: 541.9
click at [43, 219] on tr "11834763 In-Store 6 $255.60 7 $169.40 $0.00 $0.00 $255.60 $0.00 $0.00 $0.00 $0.…" at bounding box center [528, 207] width 1179 height 23
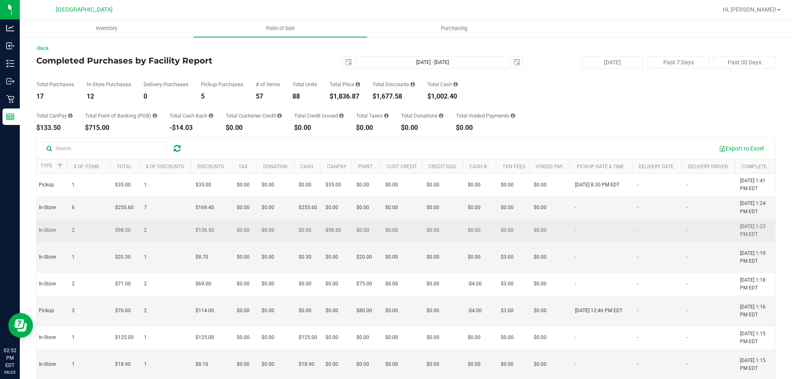
click at [339, 231] on td "$98.50" at bounding box center [335, 230] width 31 height 23
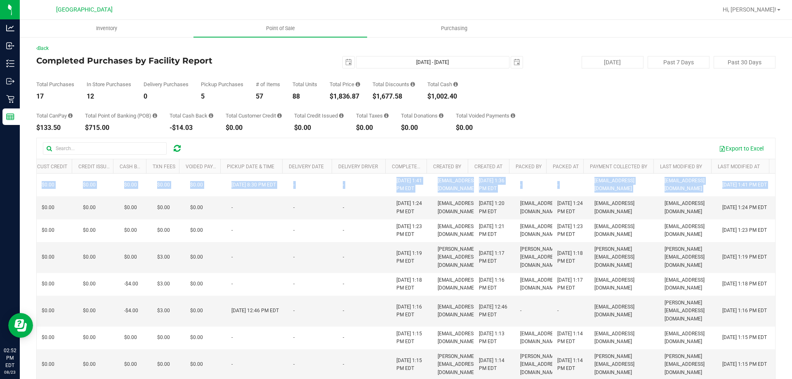
drag, startPoint x: 153, startPoint y: 215, endPoint x: 791, endPoint y: 226, distance: 638.0
click at [791, 226] on div "Inventory Point of Sale Purchasing Back Completed Purchases by Facility Report …" at bounding box center [406, 199] width 772 height 359
click at [691, 216] on td "[EMAIL_ADDRESS][DOMAIN_NAME]" at bounding box center [688, 207] width 58 height 23
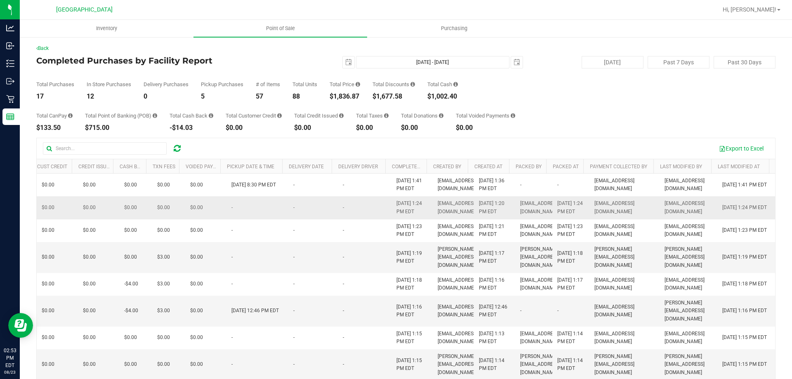
click at [734, 212] on span "Aug 23, 2025 1:24 PM EDT" at bounding box center [744, 208] width 45 height 8
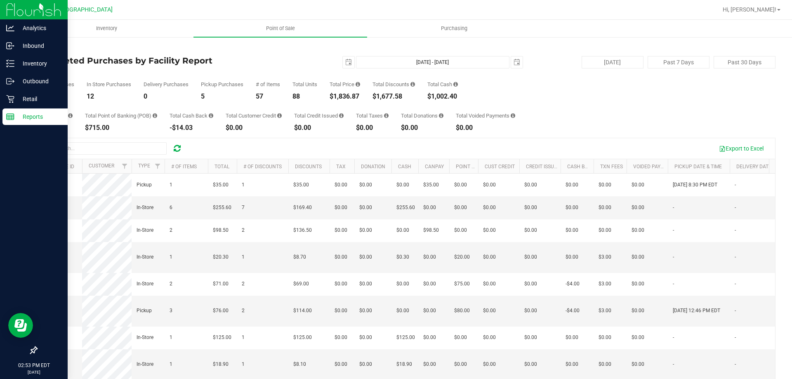
drag, startPoint x: 741, startPoint y: 212, endPoint x: 0, endPoint y: 226, distance: 740.8
click at [0, 226] on div "Analytics Inbound Inventory Outbound Retail Reports 02:53 PM EDT 08/23/2025 08/…" at bounding box center [396, 189] width 792 height 379
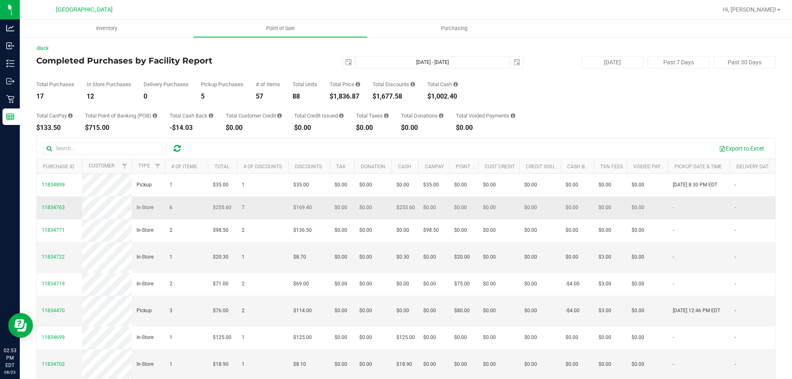
click at [219, 218] on td "$255.60" at bounding box center [222, 207] width 29 height 23
click at [193, 218] on td "6" at bounding box center [186, 207] width 43 height 23
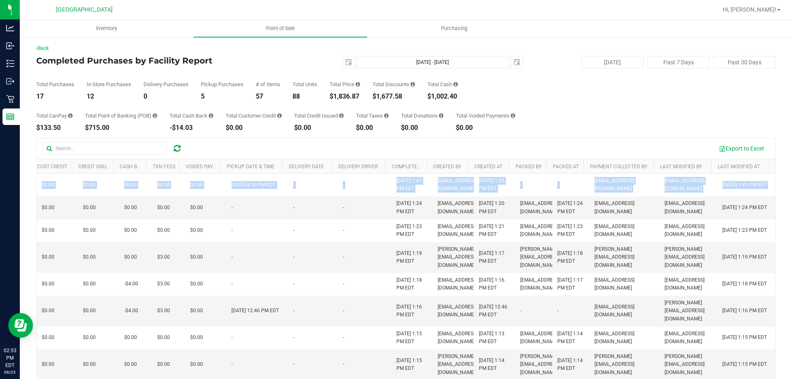
drag, startPoint x: 238, startPoint y: 215, endPoint x: 791, endPoint y: 233, distance: 553.7
click at [791, 233] on div "Inventory Point of Sale Purchasing Back Completed Purchases by Facility Report …" at bounding box center [406, 199] width 772 height 359
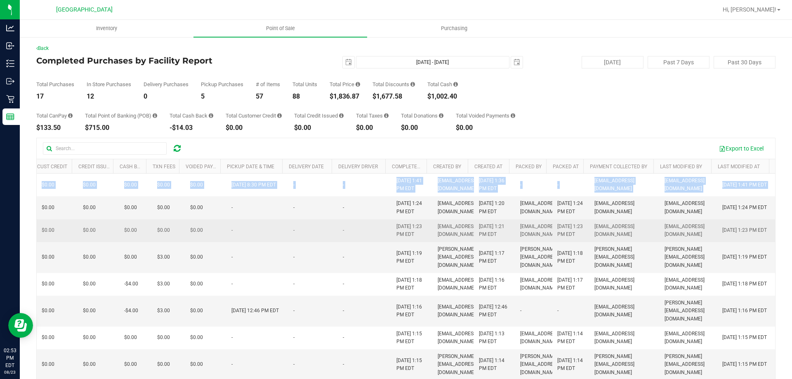
click at [438, 238] on span "[EMAIL_ADDRESS][DOMAIN_NAME]" at bounding box center [458, 231] width 40 height 16
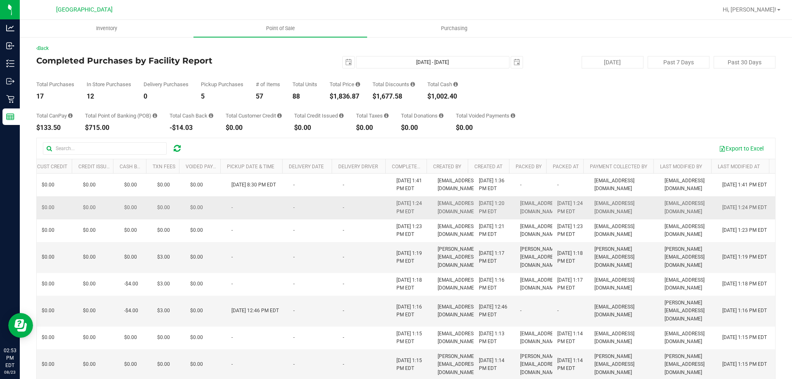
click at [695, 218] on td "[EMAIL_ADDRESS][DOMAIN_NAME]" at bounding box center [688, 207] width 58 height 23
click at [686, 212] on span "[EMAIL_ADDRESS][DOMAIN_NAME]" at bounding box center [688, 208] width 48 height 16
click at [710, 120] on div "Total CanPay $133.50 Total Point of Banking (POB) $715.00 Total Cash Back -$14.…" at bounding box center [405, 115] width 739 height 31
click at [270, 56] on h4 "Completed Purchases by Facility Report" at bounding box center [159, 60] width 246 height 9
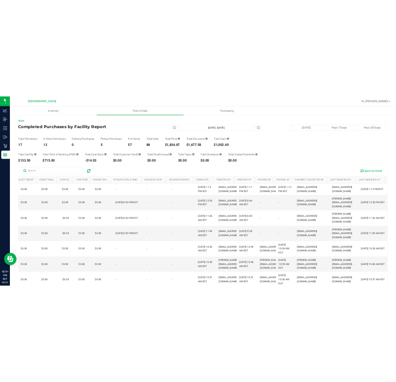
scroll to position [0, 454]
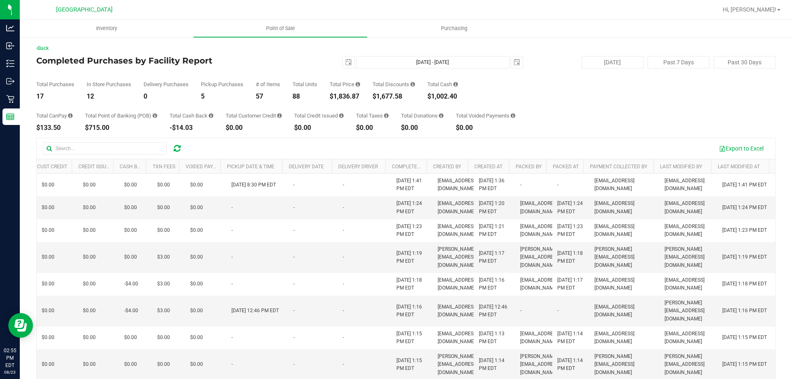
click at [657, 118] on div "Total CanPay $133.50 Total Point of Banking (POB) $715.00 Total Cash Back -$14.…" at bounding box center [405, 115] width 739 height 31
click at [765, 10] on span "Hi, [PERSON_NAME]!" at bounding box center [749, 9] width 54 height 7
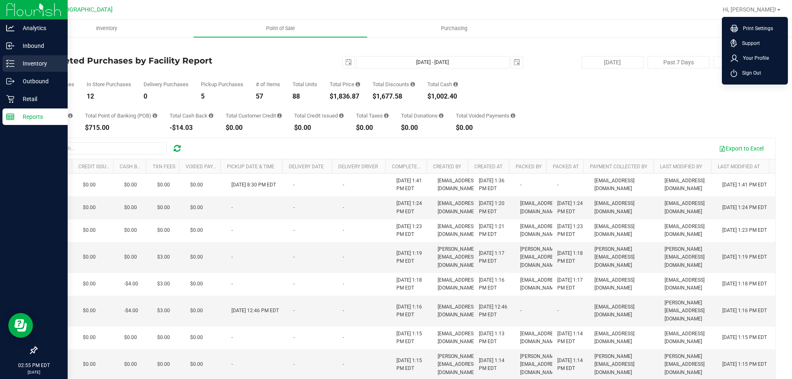
click at [3, 70] on div "Inventory" at bounding box center [34, 63] width 65 height 16
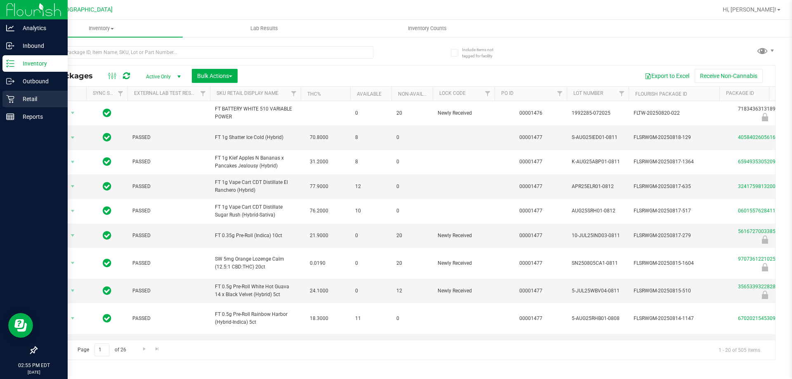
click at [0, 98] on link "Retail" at bounding box center [34, 100] width 68 height 18
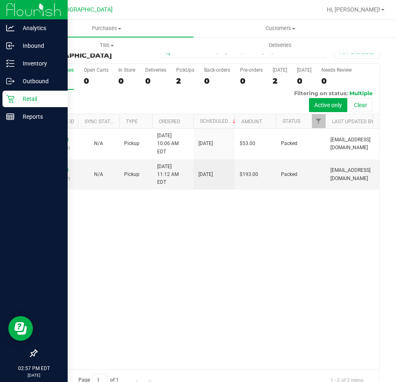
click at [13, 98] on icon at bounding box center [10, 99] width 8 height 8
click at [5, 115] on div "Reports" at bounding box center [34, 116] width 65 height 16
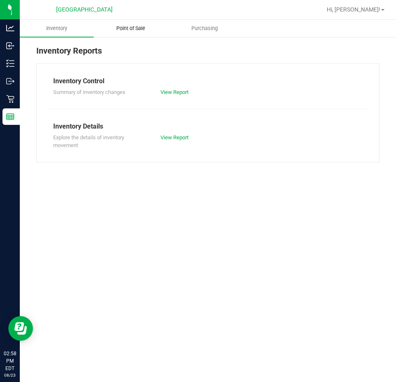
click at [146, 21] on uib-tab-heading "Point of Sale" at bounding box center [130, 28] width 73 height 16
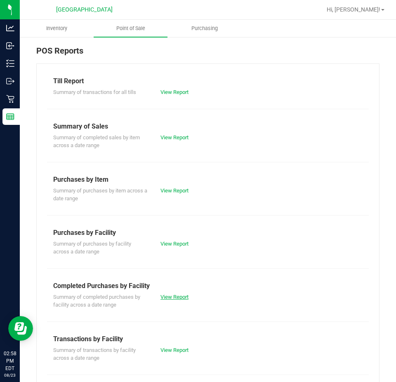
click at [179, 296] on link "View Report" at bounding box center [174, 297] width 28 height 6
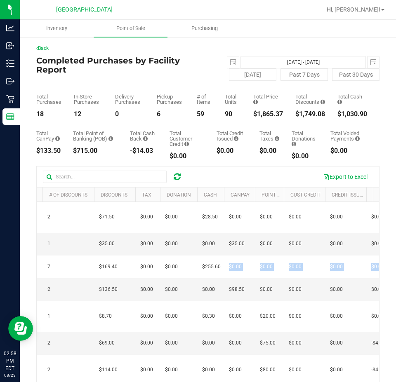
scroll to position [0, 849]
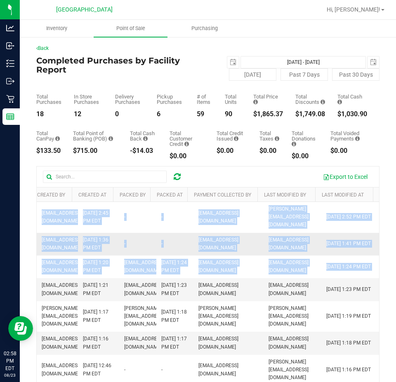
drag, startPoint x: 203, startPoint y: 304, endPoint x: 279, endPoint y: 247, distance: 94.6
click at [396, 243] on html "Analytics Inbound Inventory Outbound Retail Reports 02:58 PM EDT 08/23/2025 08/…" at bounding box center [198, 191] width 396 height 382
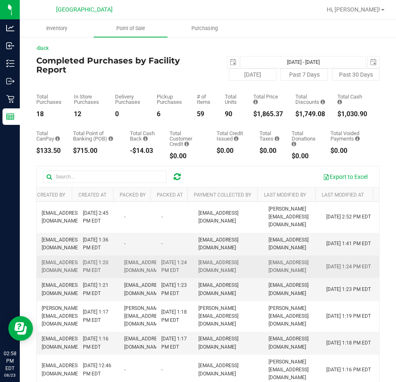
click at [278, 273] on span "[EMAIL_ADDRESS][DOMAIN_NAME]" at bounding box center [292, 267] width 48 height 16
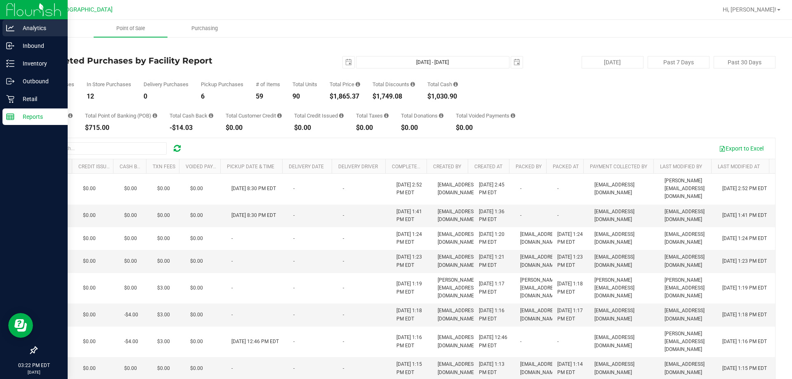
scroll to position [0, 454]
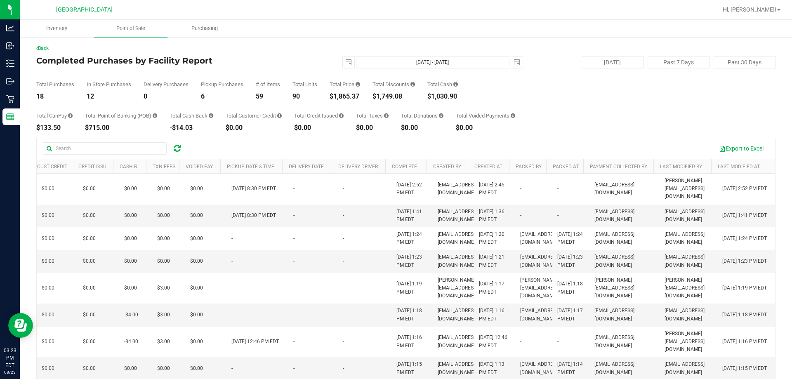
click at [678, 85] on div "Total Purchases 18 In Store Purchases 12 Delivery Purchases 0 Pickup Purchases …" at bounding box center [405, 83] width 739 height 31
click at [676, 89] on div "Total Purchases 18 In Store Purchases 12 Delivery Purchases 0 Pickup Purchases …" at bounding box center [405, 83] width 739 height 31
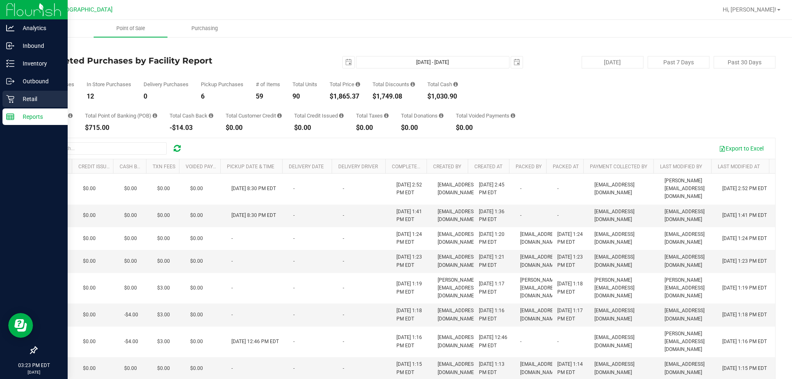
click at [15, 97] on p "Retail" at bounding box center [38, 99] width 49 height 10
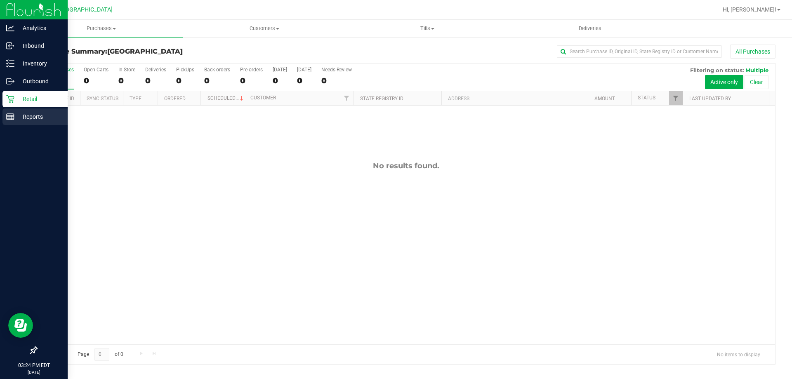
click at [21, 118] on p "Reports" at bounding box center [38, 117] width 49 height 10
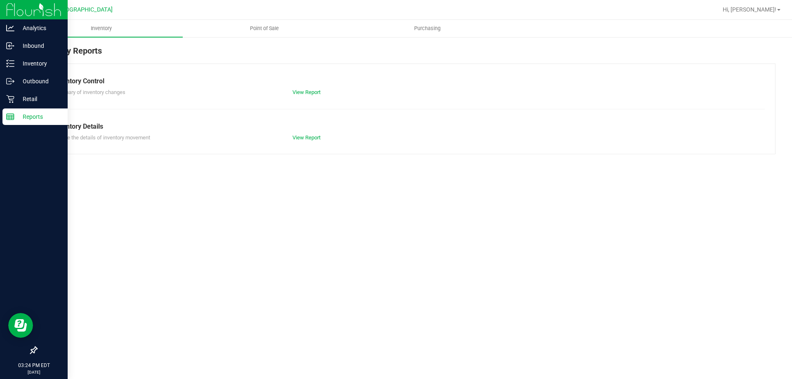
click at [254, 45] on div "Inventory Reports" at bounding box center [405, 54] width 739 height 19
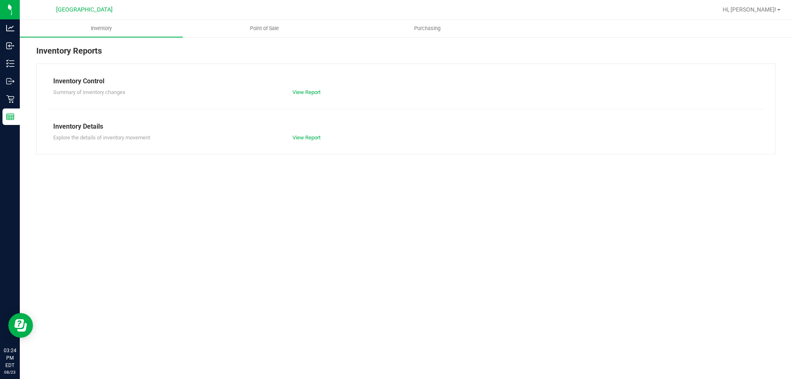
click at [257, 26] on span "Point of Sale" at bounding box center [264, 28] width 51 height 7
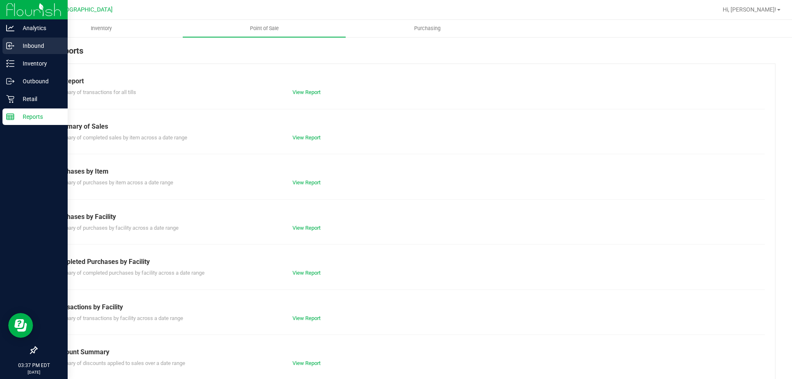
click at [41, 42] on p "Inbound" at bounding box center [38, 46] width 49 height 10
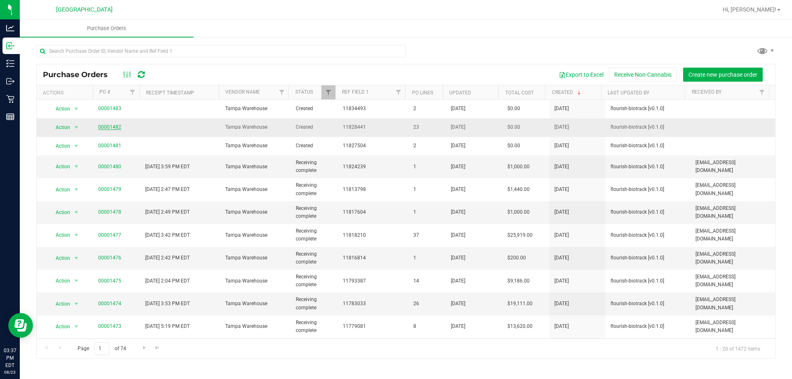
click at [101, 125] on link "00001482" at bounding box center [109, 127] width 23 height 6
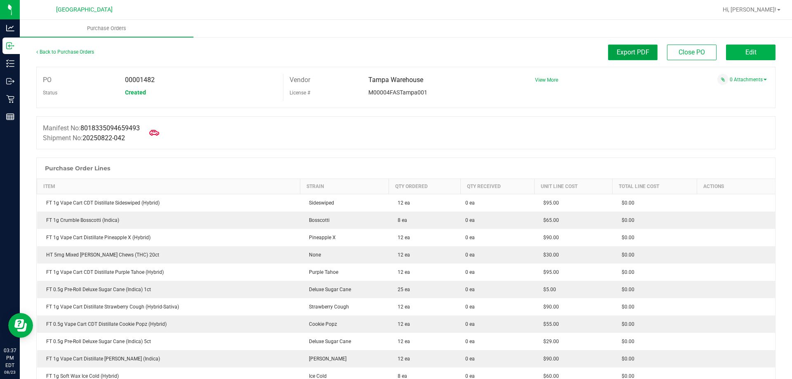
click at [621, 54] on span "Export PDF" at bounding box center [633, 52] width 33 height 8
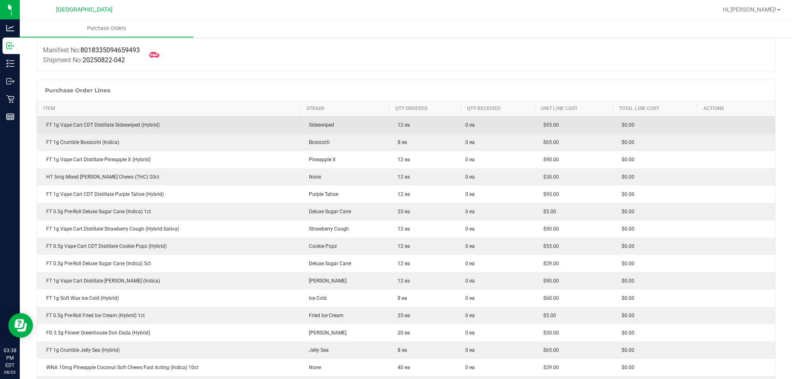
scroll to position [82, 0]
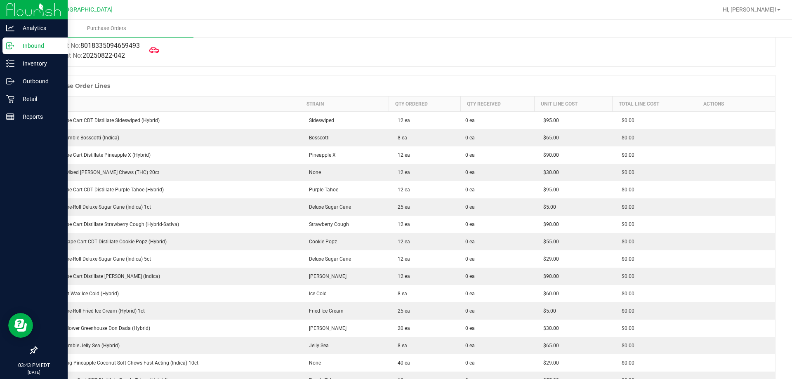
click at [42, 49] on p "Inbound" at bounding box center [38, 46] width 49 height 10
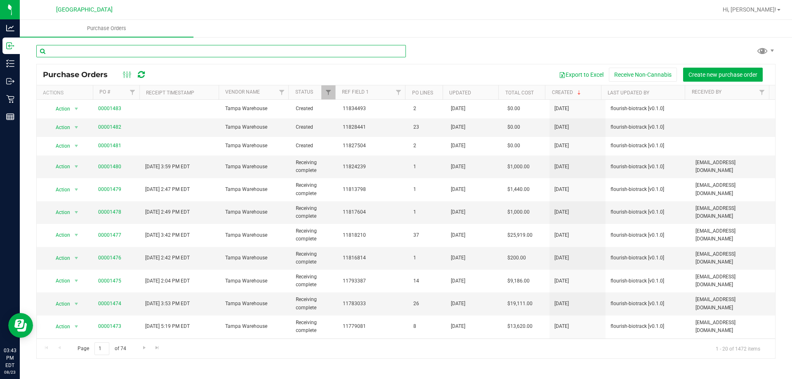
click at [225, 53] on input "text" at bounding box center [220, 51] width 369 height 12
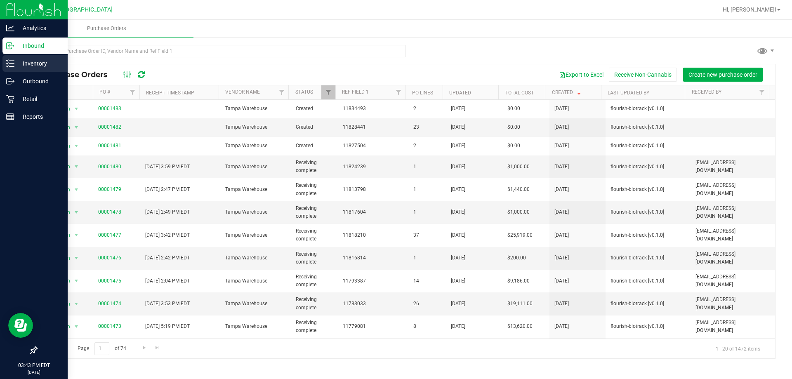
click at [43, 59] on p "Inventory" at bounding box center [38, 64] width 49 height 10
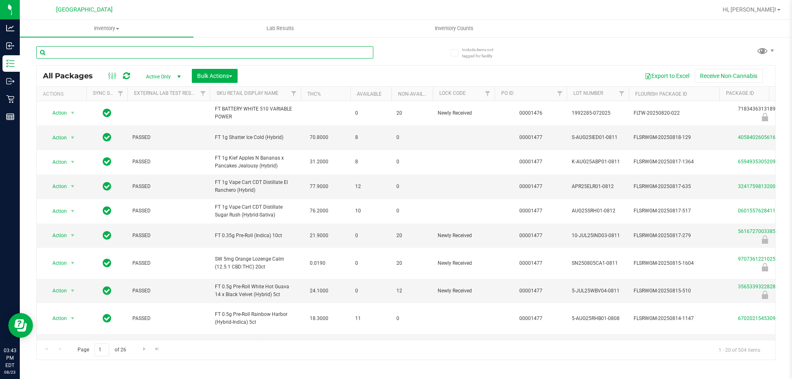
click at [128, 52] on input "text" at bounding box center [204, 52] width 337 height 12
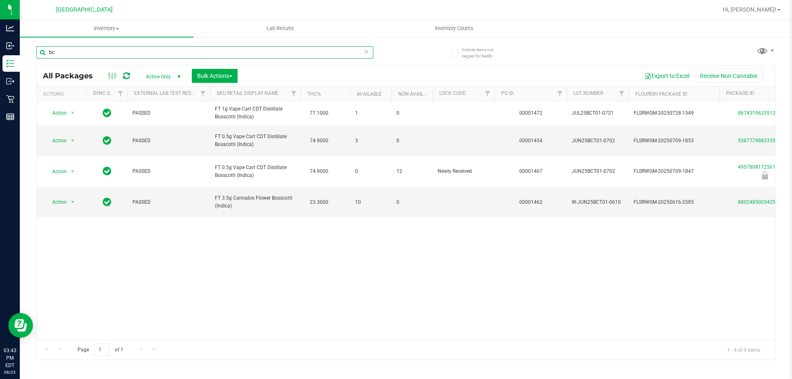
type input "b"
type input "pex"
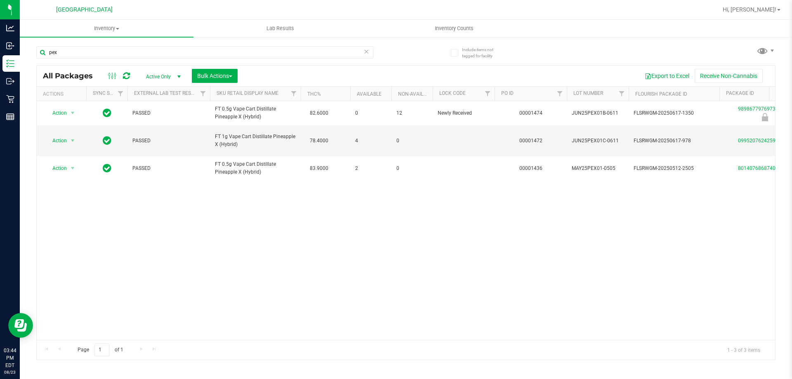
click at [365, 56] on span at bounding box center [366, 51] width 6 height 11
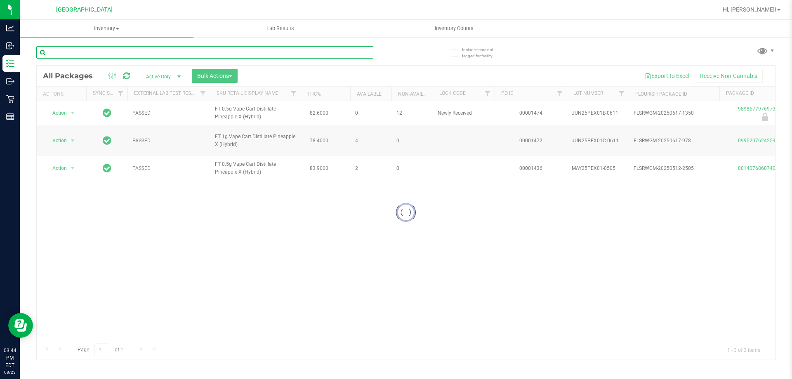
click at [339, 49] on input "text" at bounding box center [204, 52] width 337 height 12
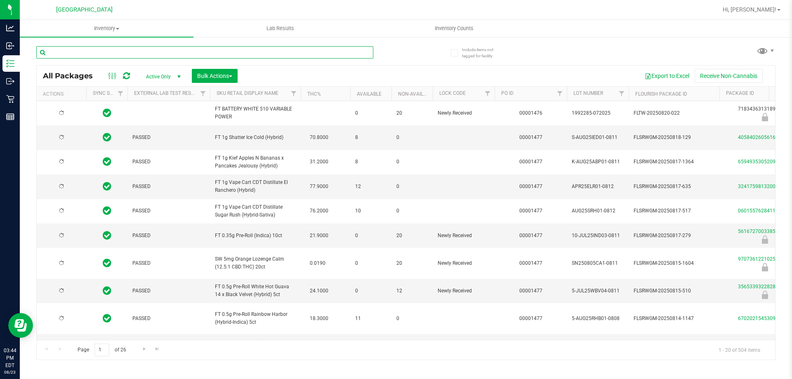
click at [339, 49] on input "text" at bounding box center [204, 52] width 337 height 12
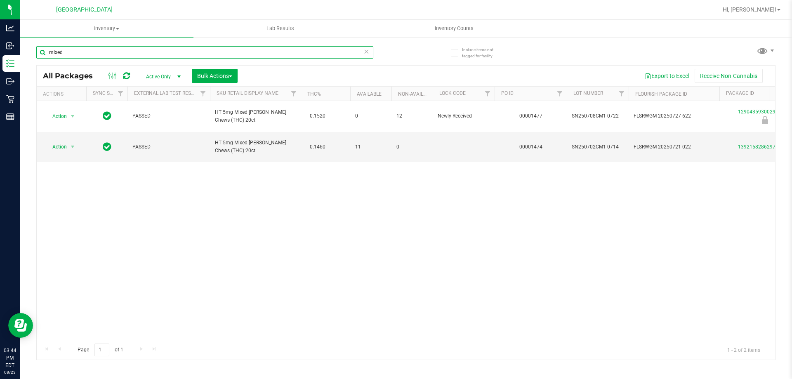
type input "mixed"
click at [365, 51] on icon at bounding box center [366, 51] width 6 height 10
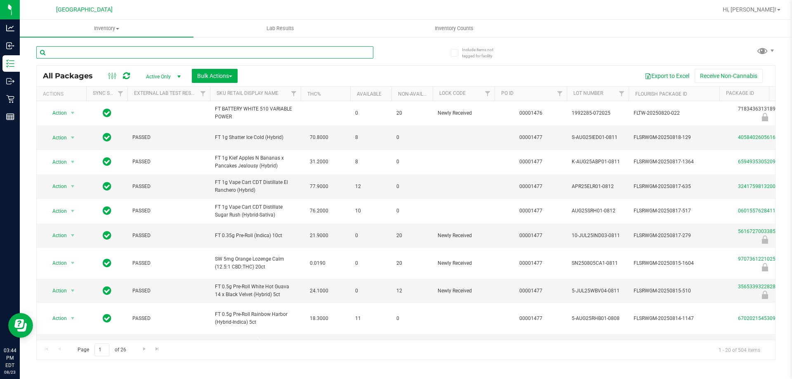
click at [280, 48] on input "text" at bounding box center [204, 52] width 337 height 12
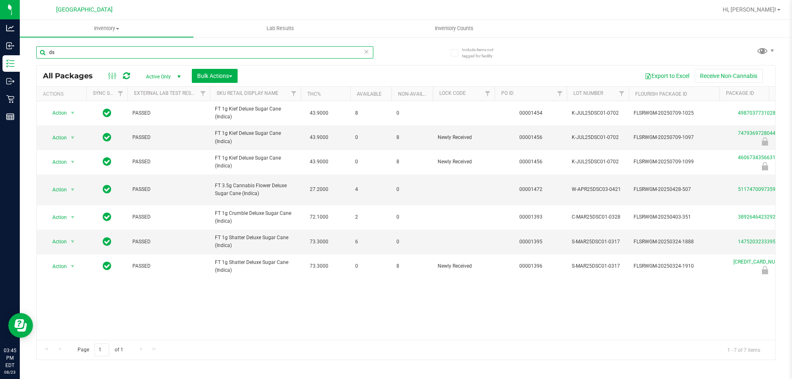
type input "d"
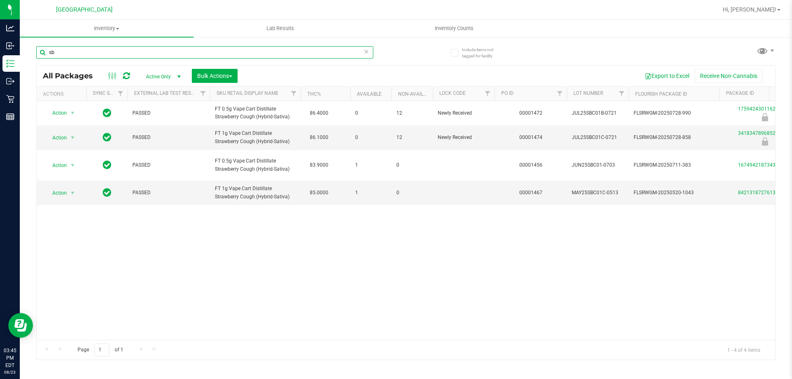
type input "s"
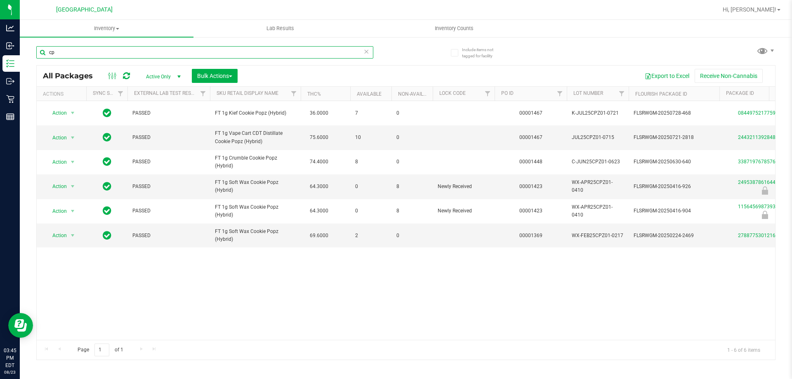
type input "c"
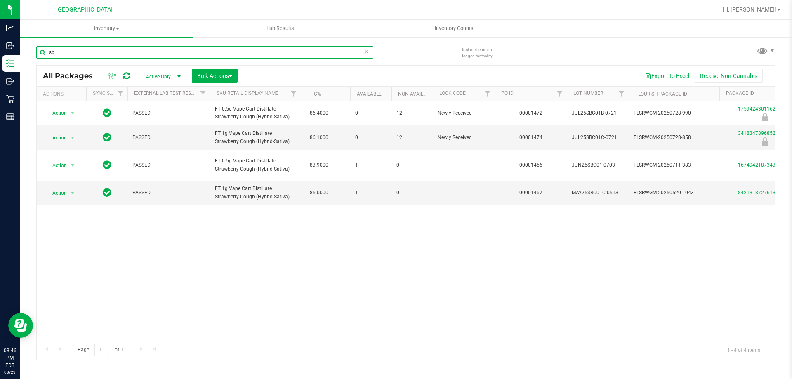
type input "s"
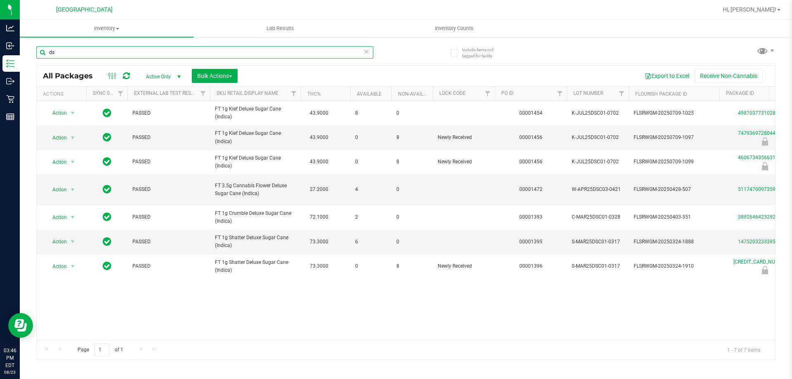
type input "d"
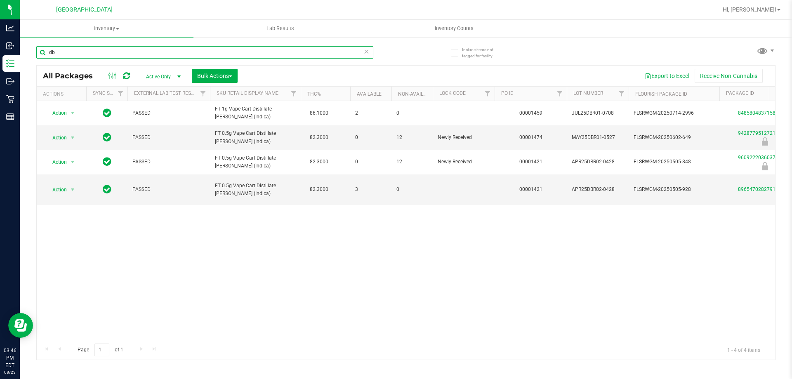
type input "d"
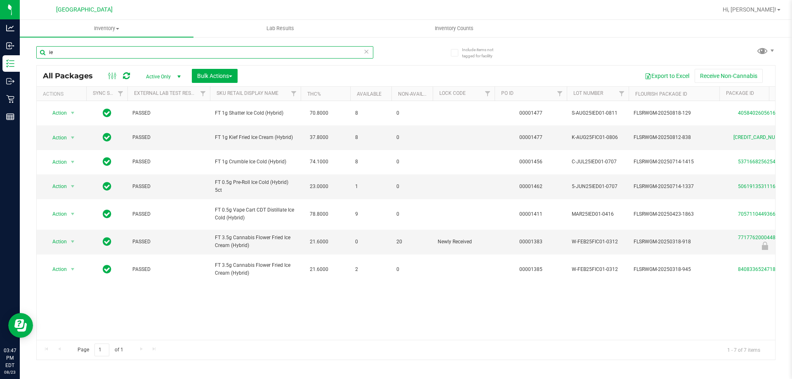
type input "i"
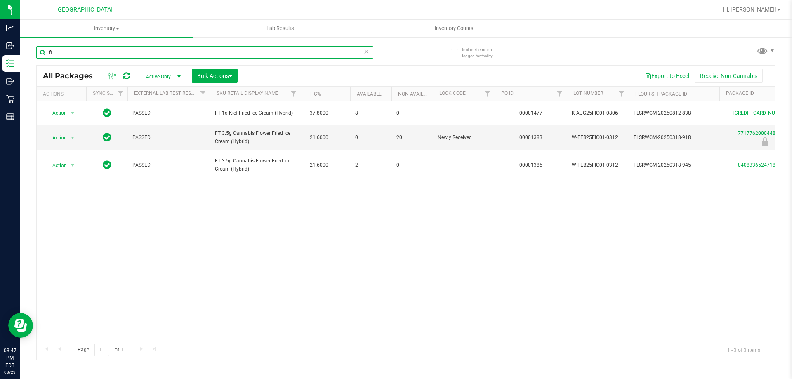
type input "f"
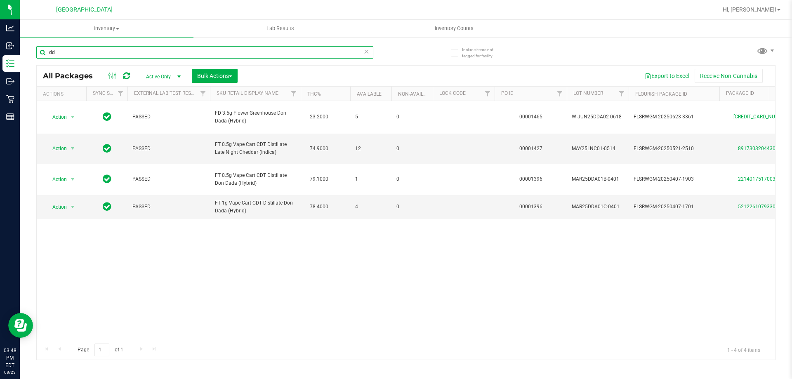
type input "d"
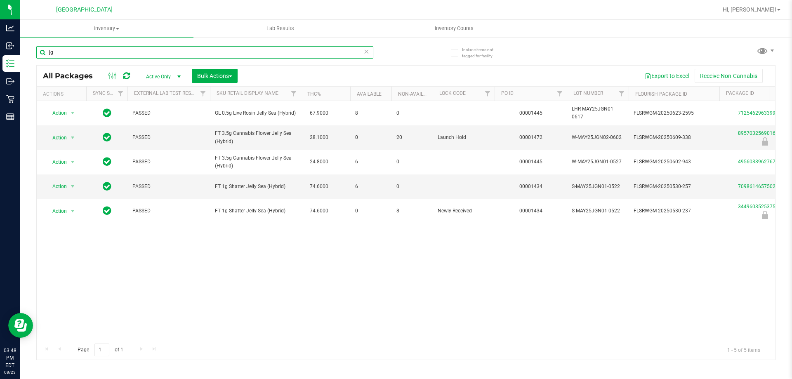
type input "j"
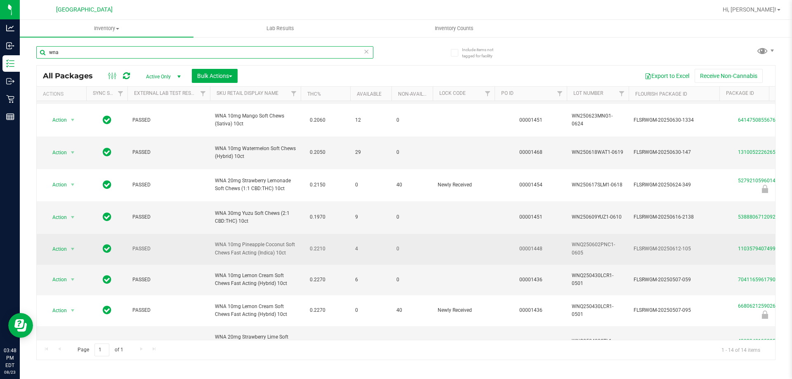
scroll to position [144, 0]
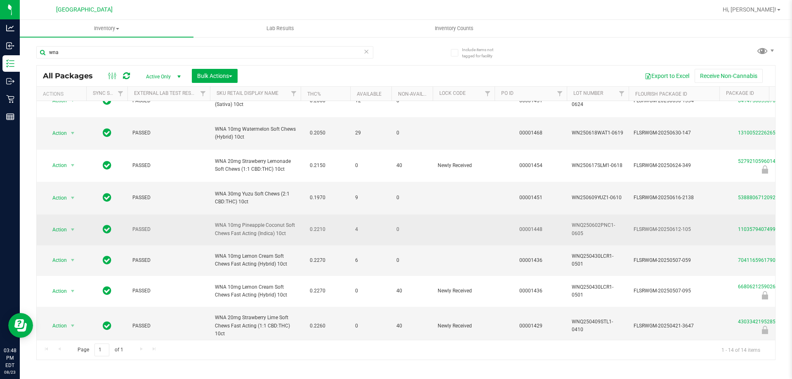
drag, startPoint x: 275, startPoint y: 231, endPoint x: 213, endPoint y: 222, distance: 63.2
click at [213, 222] on td "WNA 10mg Pineapple Coconut Soft Chews Fast Acting (Indica) 10ct" at bounding box center [255, 229] width 91 height 31
copy span "WNA 10mg Pineapple Coconut Soft Chews Fast Acting (Indica) 10ct"
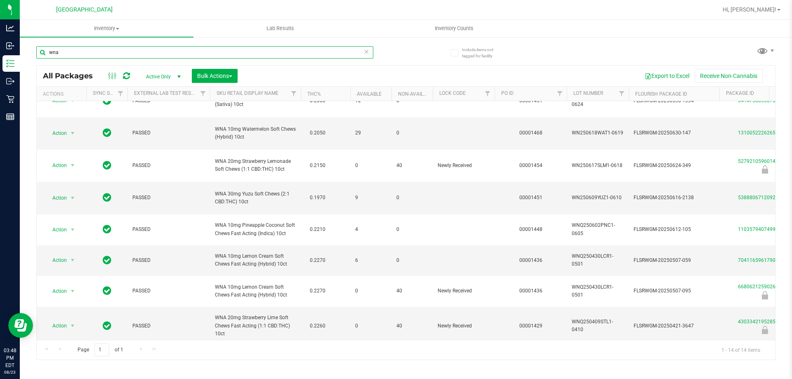
click at [56, 49] on input "wna" at bounding box center [204, 52] width 337 height 12
paste input "WNA 10mg Pineapple Coconut Soft Chews Fast Acting (Indica) 10ct"
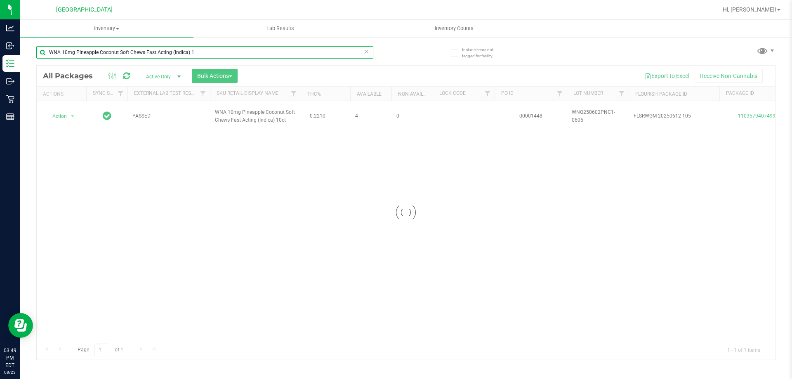
type input "WNA 10mg Pineapple Coconut Soft Chews Fast Acting (Indica) 1"
click at [365, 49] on icon at bounding box center [366, 51] width 6 height 10
click at [353, 53] on input "text" at bounding box center [204, 52] width 337 height 12
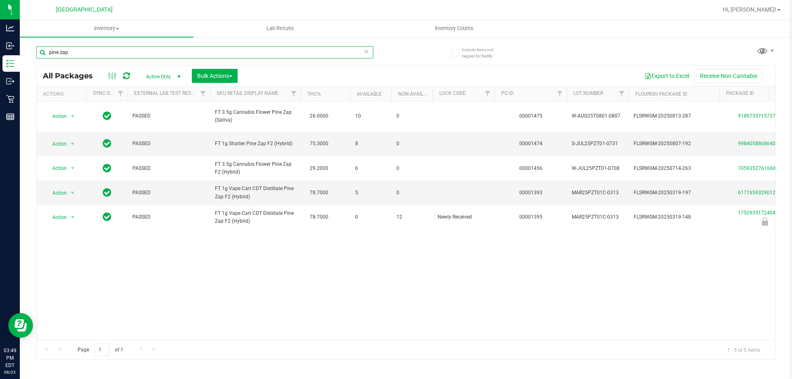
type input "pine zap"
click at [367, 51] on icon at bounding box center [366, 51] width 6 height 10
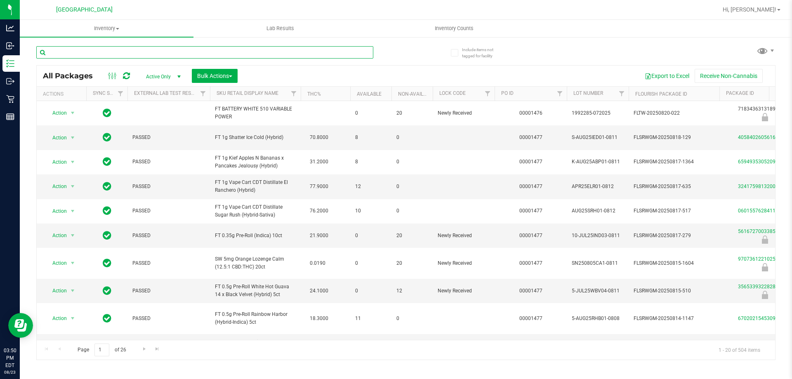
click at [346, 47] on input "text" at bounding box center [204, 52] width 337 height 12
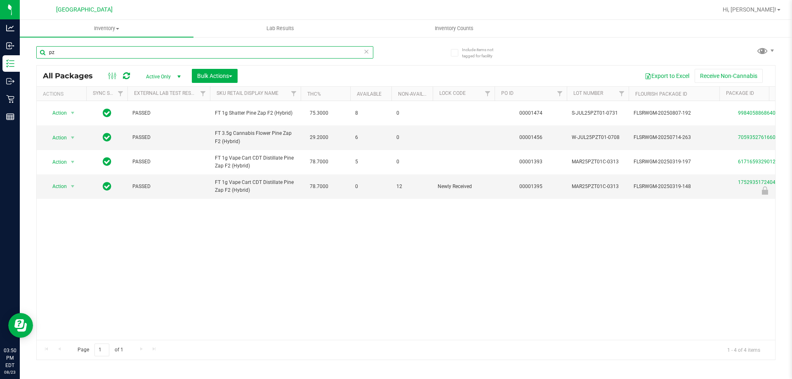
type input "p"
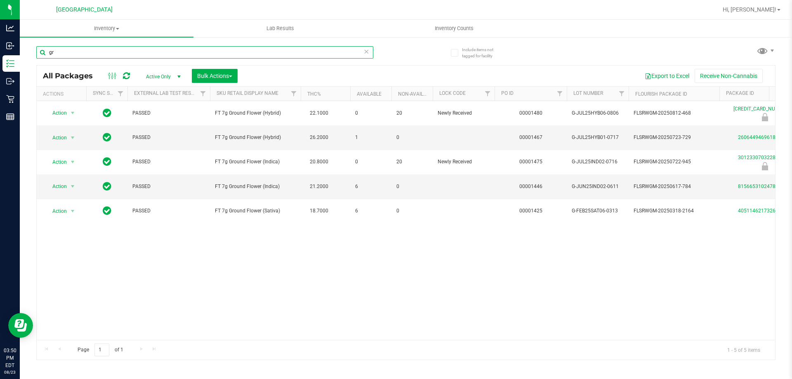
type input "g"
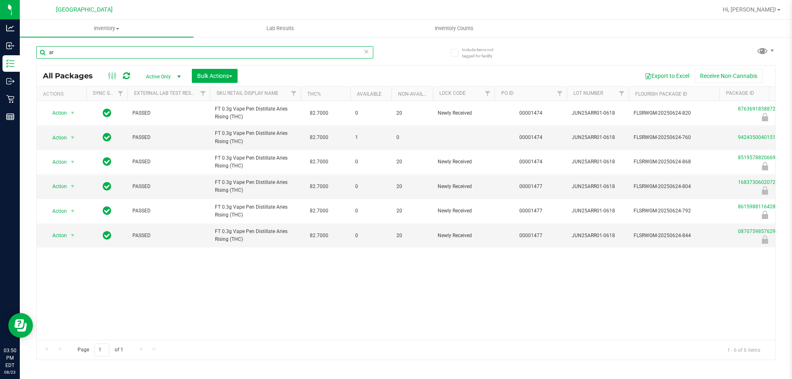
type input "a"
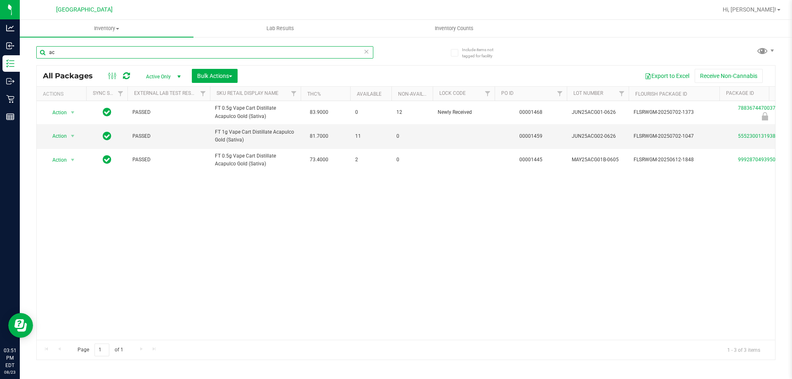
type input "a"
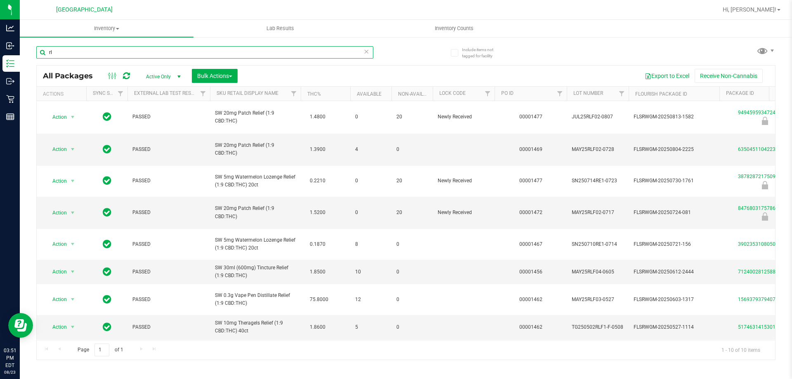
type input "r"
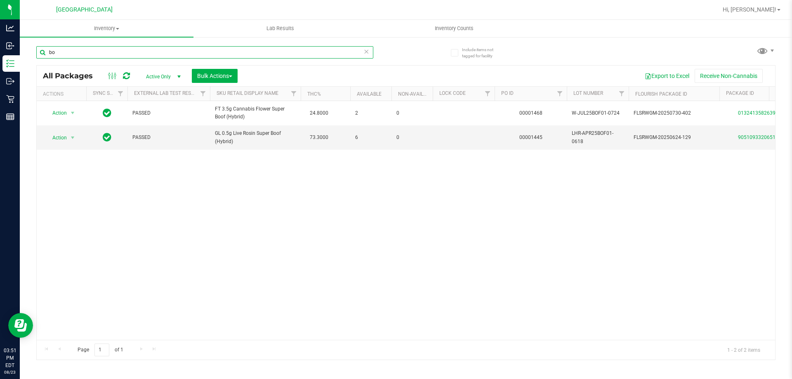
type input "b"
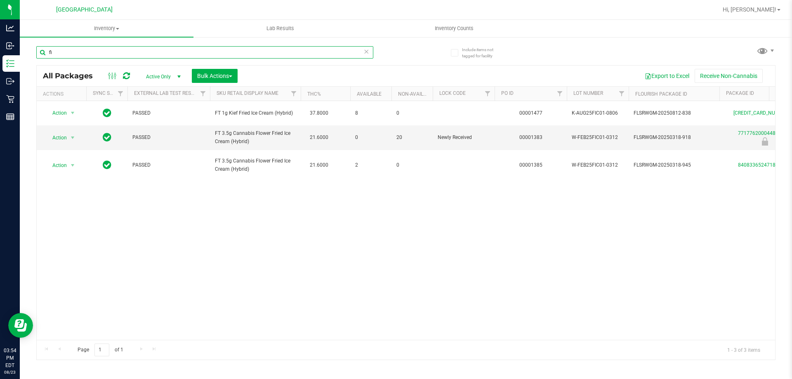
type input "f"
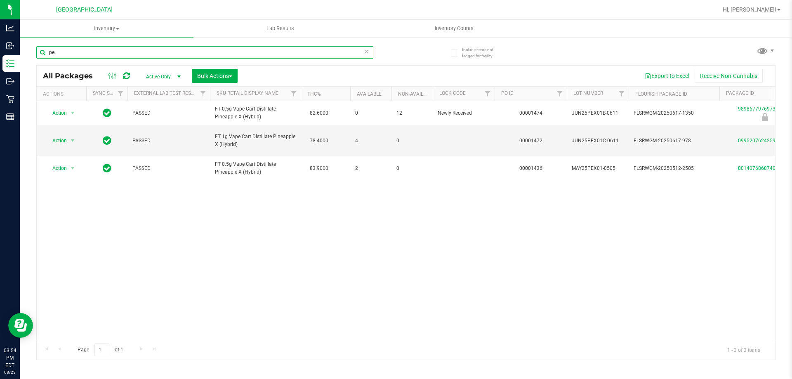
type input "p"
type input "b"
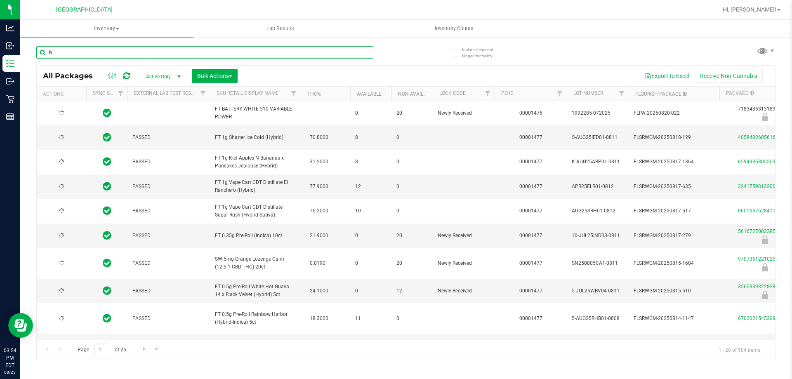
type input "2026-02-15"
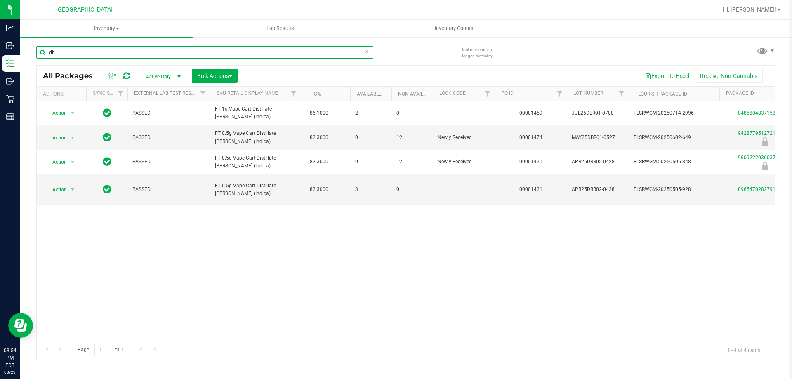
type input "d"
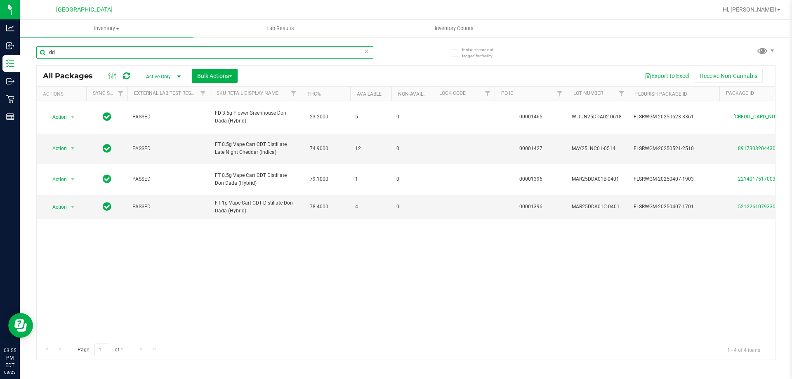
type input "d"
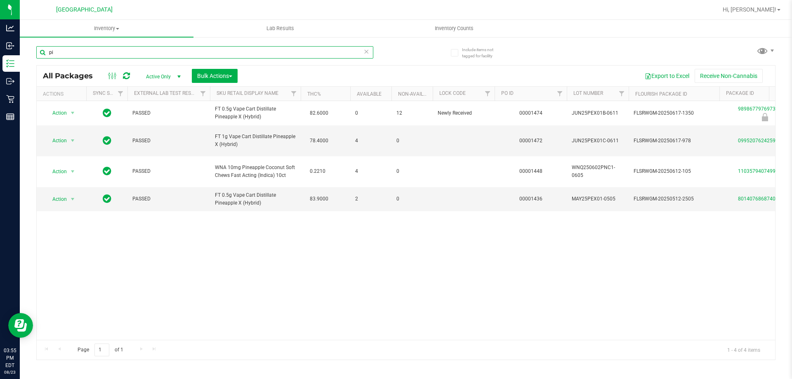
type input "p"
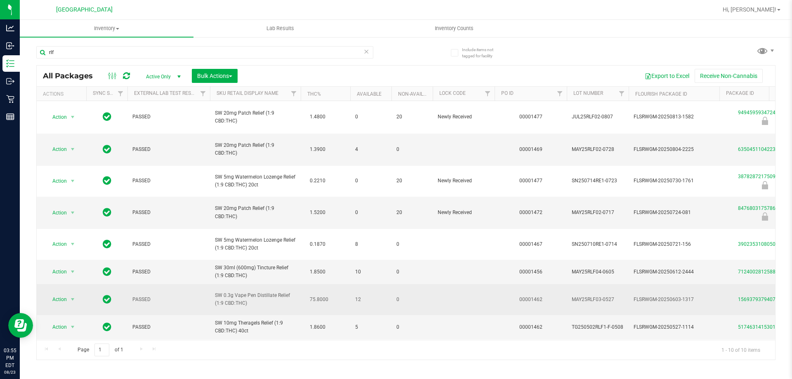
drag, startPoint x: 257, startPoint y: 274, endPoint x: 210, endPoint y: 277, distance: 47.1
click at [210, 284] on td "SW 0.3g Vape Pen Distillate Relief (1:9 CBD:THC)" at bounding box center [255, 299] width 91 height 31
copy span "SW 0.3g Vape Pen Distillate Relief (1:9 CBD:THC)"
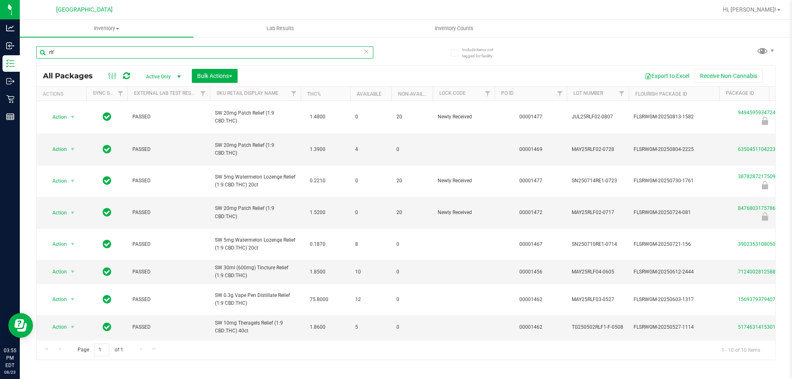
click at [158, 48] on input "rlf" at bounding box center [204, 52] width 337 height 12
paste input "SW 0.3g Vape Pen Distillate Relief (1:9 CBD:THC)"
type input "SW 0.3g Vape Pen Distillate Relief (1:9 CBD:THC)"
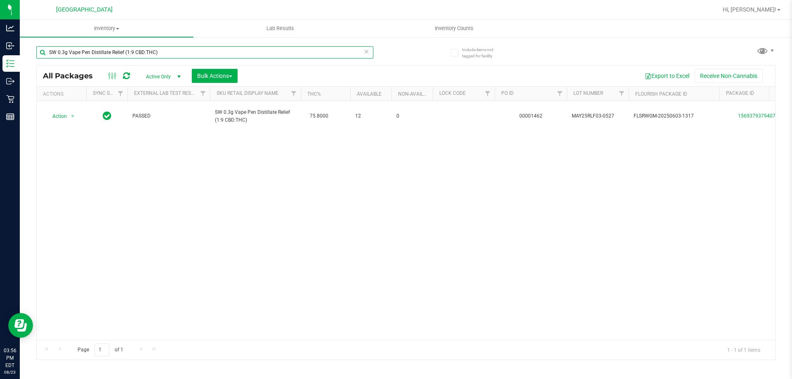
click at [369, 54] on input "SW 0.3g Vape Pen Distillate Relief (1:9 CBD:THC)" at bounding box center [204, 52] width 337 height 12
click at [368, 54] on icon at bounding box center [366, 51] width 6 height 10
click at [358, 55] on input "text" at bounding box center [204, 52] width 337 height 12
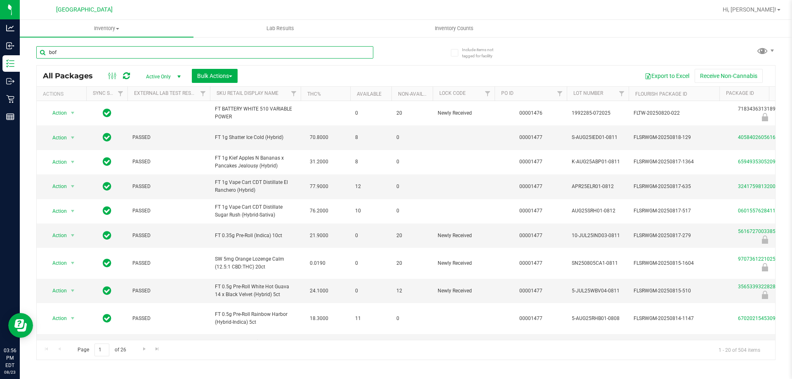
type input "bof"
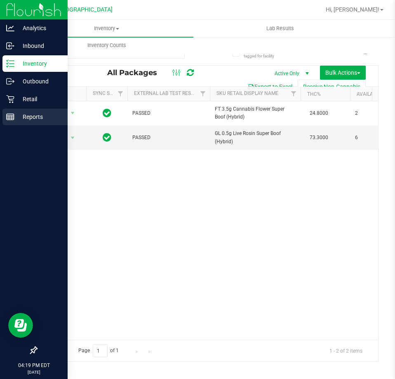
click at [8, 124] on div "Reports" at bounding box center [34, 116] width 65 height 16
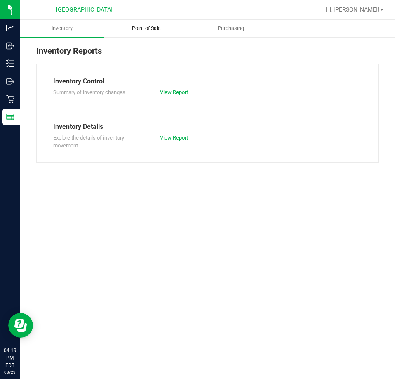
click at [148, 28] on span "Point of Sale" at bounding box center [146, 28] width 51 height 7
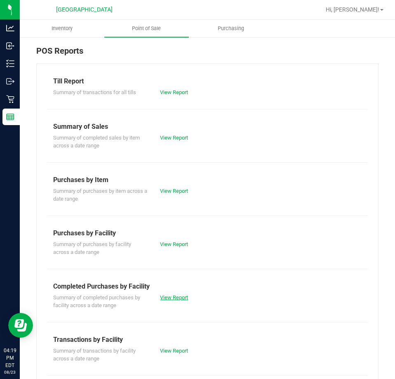
click at [180, 296] on link "View Report" at bounding box center [174, 297] width 28 height 6
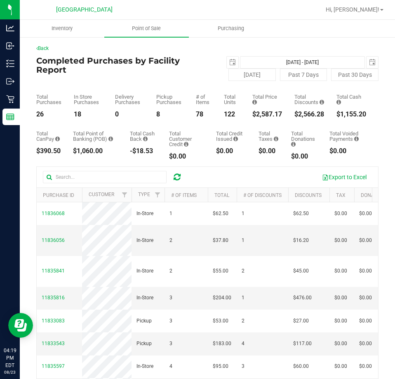
drag, startPoint x: 274, startPoint y: 113, endPoint x: 245, endPoint y: 115, distance: 29.4
click at [252, 115] on div "$2,587.17" at bounding box center [267, 114] width 30 height 7
copy div "$2,587.17"
click at [155, 174] on input "text" at bounding box center [105, 177] width 124 height 12
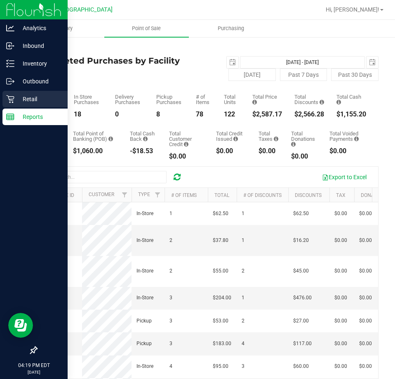
click at [2, 105] on div "Retail" at bounding box center [34, 99] width 65 height 16
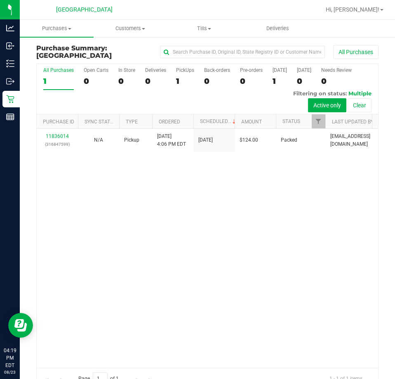
click at [101, 213] on div "11836014 (316847599) N/A Pickup 8/23/2025 4:06 PM EDT 8/23/2025 $124.00 Packed …" at bounding box center [207, 248] width 341 height 238
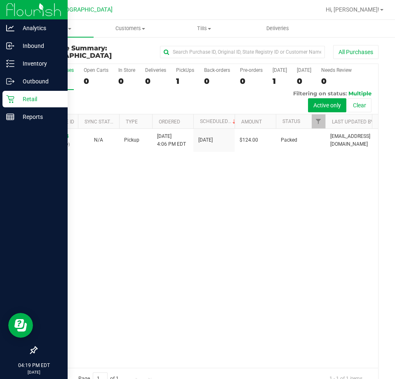
click at [9, 99] on icon at bounding box center [10, 99] width 8 height 8
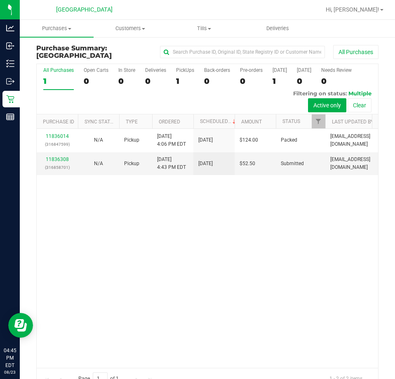
click at [264, 266] on div "11836014 (316847599) N/A Pickup 8/23/2025 4:06 PM EDT 8/23/2025 $124.00 Packed …" at bounding box center [207, 248] width 341 height 238
click at [47, 162] on link "11836308" at bounding box center [57, 159] width 23 height 6
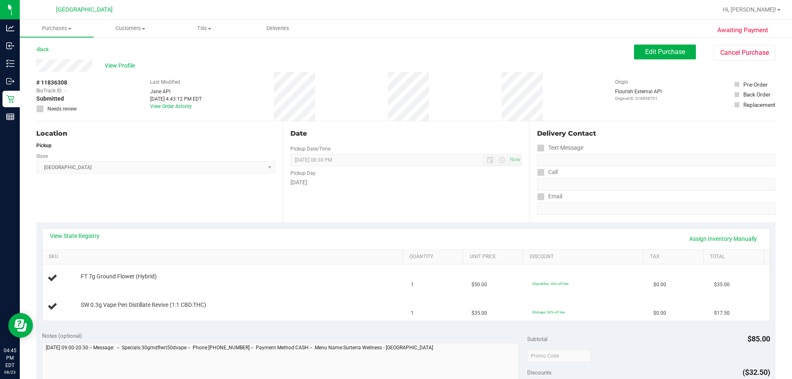
scroll to position [206, 0]
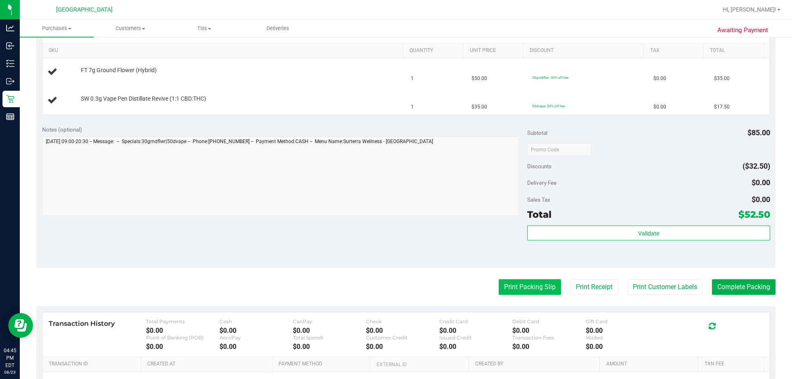
click at [525, 286] on button "Print Packing Slip" at bounding box center [530, 287] width 62 height 16
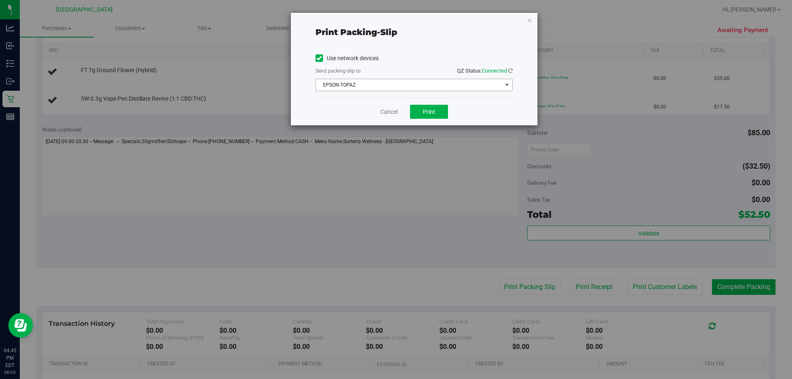
click at [354, 90] on span "EPSON-TOPAZ" at bounding box center [409, 85] width 186 height 12
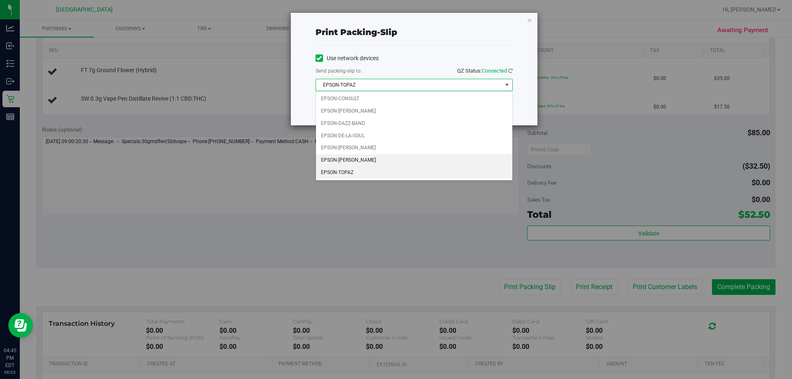
click at [360, 165] on li "EPSON-RICKY-VALLEN" at bounding box center [414, 160] width 196 height 12
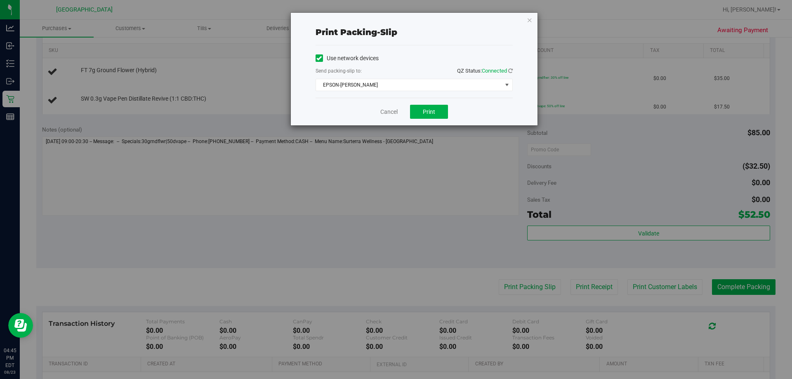
click at [313, 105] on div "Print packing-slip Use network devices Send packing-slip to: QZ Status: Connect…" at bounding box center [414, 69] width 247 height 113
click at [529, 20] on icon "button" at bounding box center [530, 20] width 6 height 10
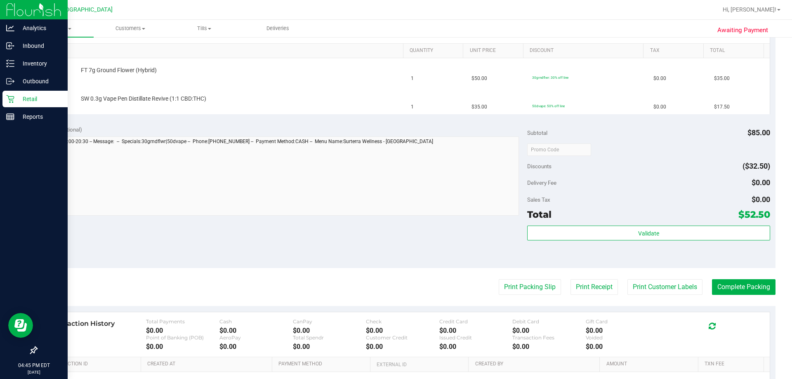
click at [22, 105] on div "Retail" at bounding box center [34, 99] width 65 height 16
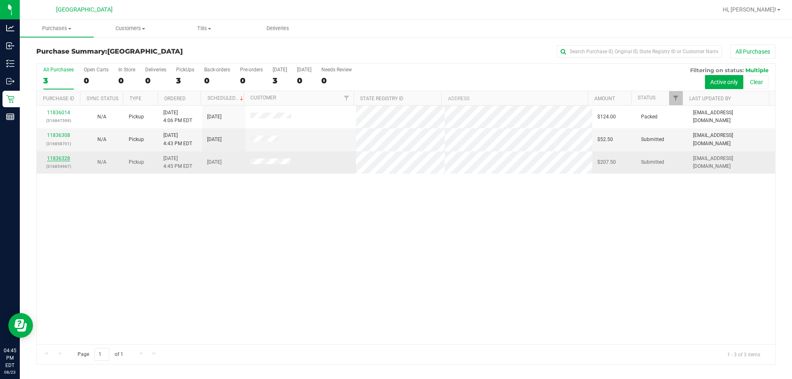
click at [55, 161] on link "11836328" at bounding box center [58, 158] width 23 height 6
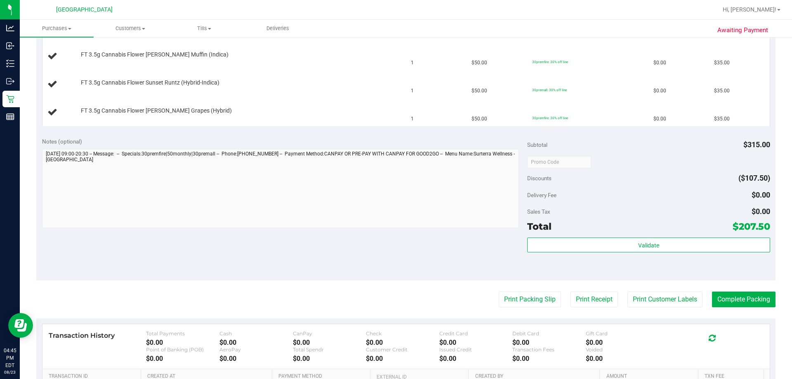
scroll to position [289, 0]
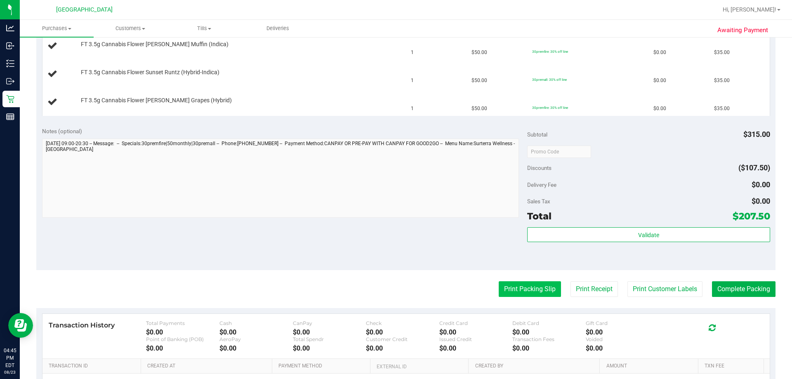
click at [536, 294] on button "Print Packing Slip" at bounding box center [530, 289] width 62 height 16
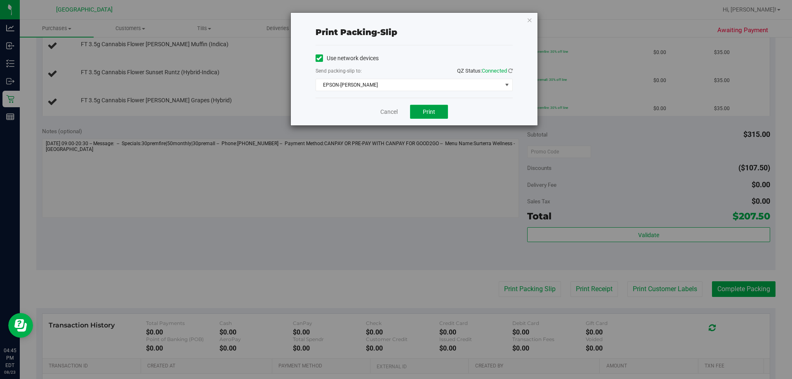
click at [415, 114] on button "Print" at bounding box center [429, 112] width 38 height 14
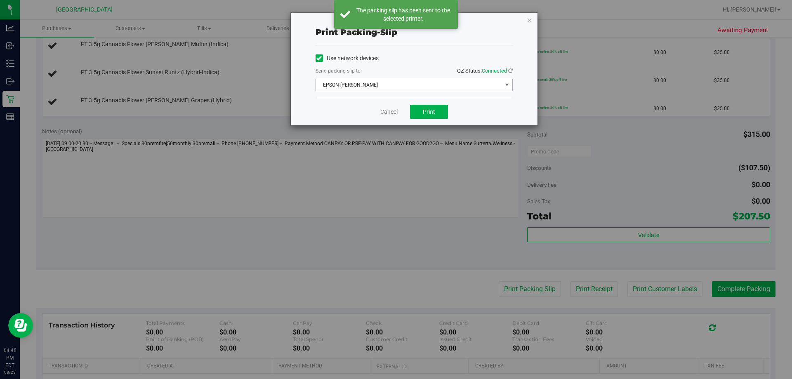
click at [334, 85] on span "EPSON-RICKY-VALLEN" at bounding box center [409, 85] width 186 height 12
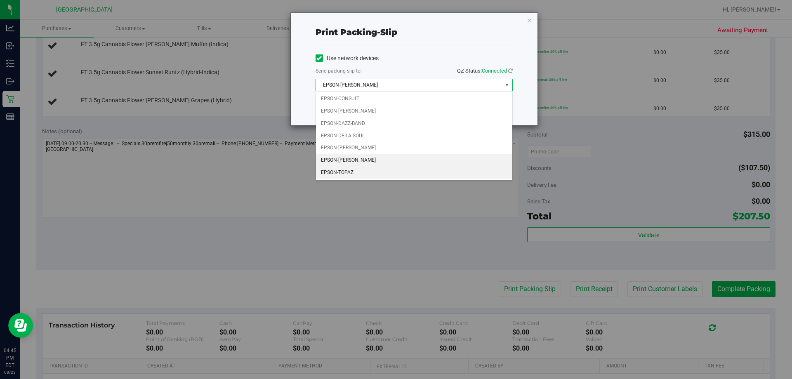
click at [332, 173] on li "EPSON-TOPAZ" at bounding box center [414, 173] width 196 height 12
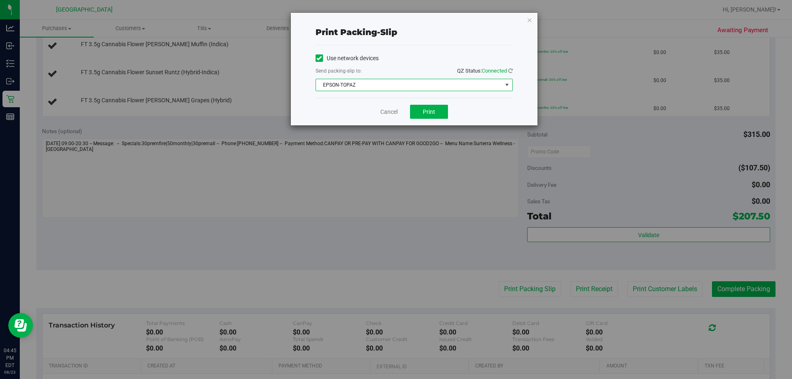
click at [393, 120] on div "Cancel Print" at bounding box center [413, 112] width 197 height 28
click at [393, 111] on link "Cancel" at bounding box center [388, 112] width 17 height 9
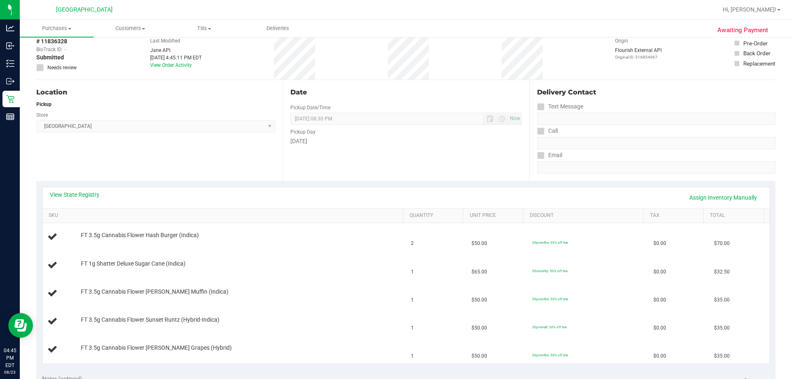
scroll to position [0, 0]
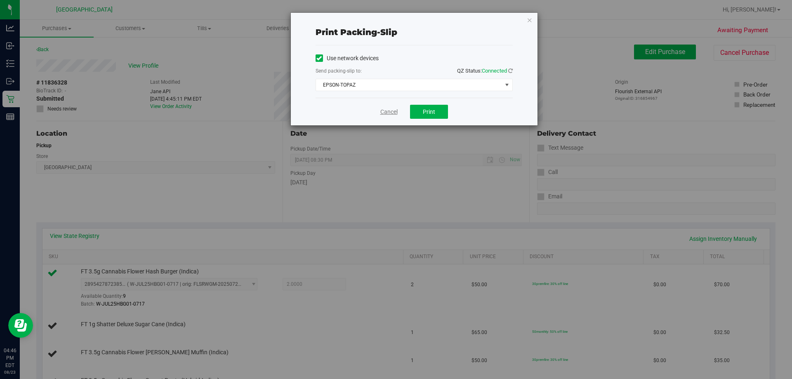
click at [382, 112] on link "Cancel" at bounding box center [388, 112] width 17 height 9
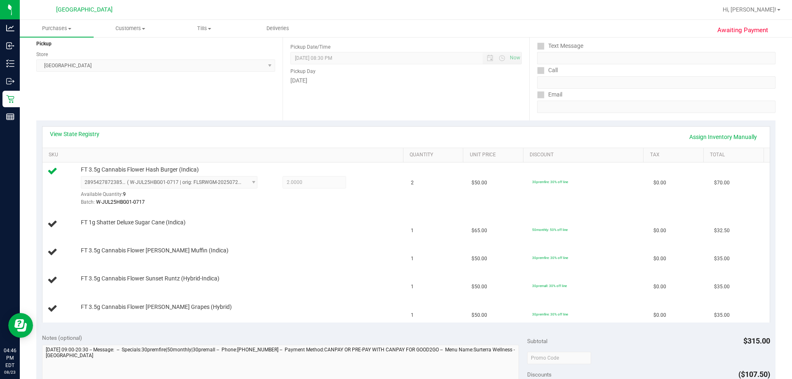
scroll to position [105, 0]
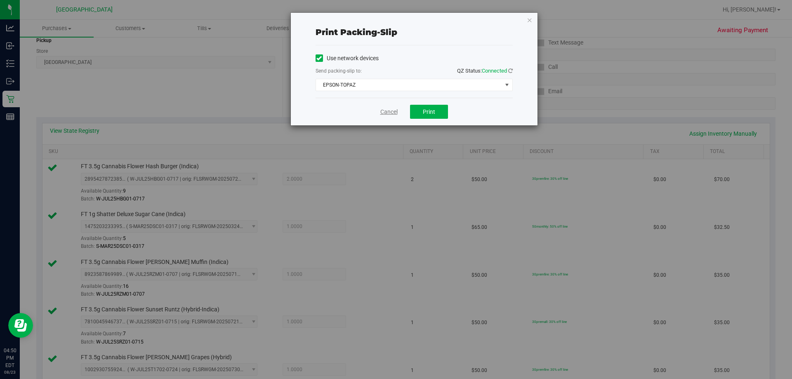
click at [387, 114] on link "Cancel" at bounding box center [388, 112] width 17 height 9
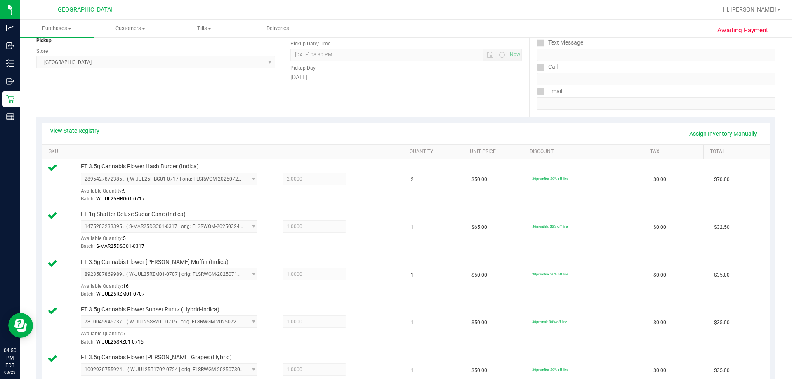
scroll to position [476, 0]
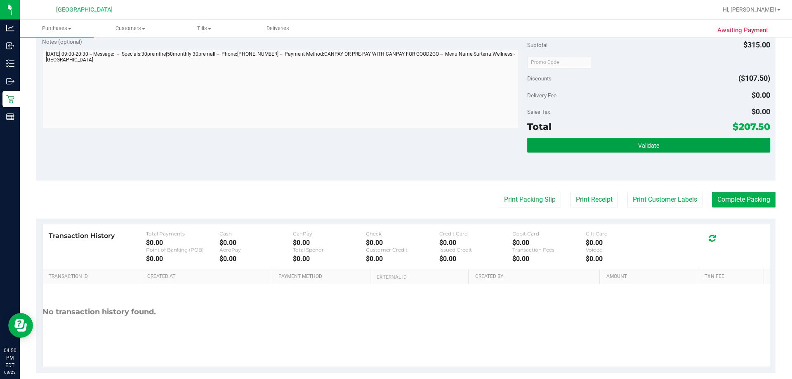
click at [655, 147] on button "Validate" at bounding box center [648, 145] width 242 height 15
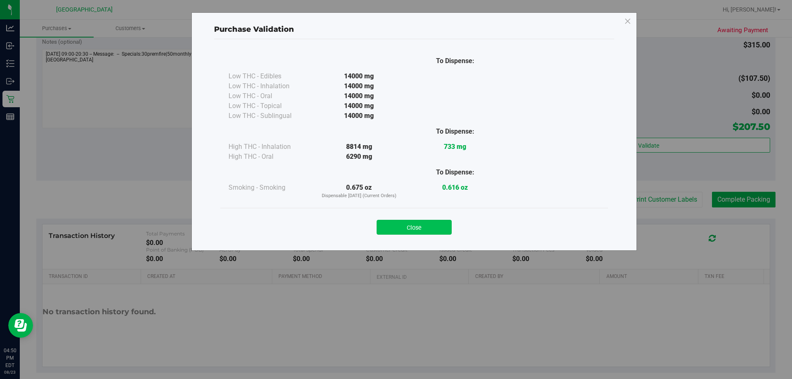
click at [445, 234] on button "Close" at bounding box center [413, 227] width 75 height 15
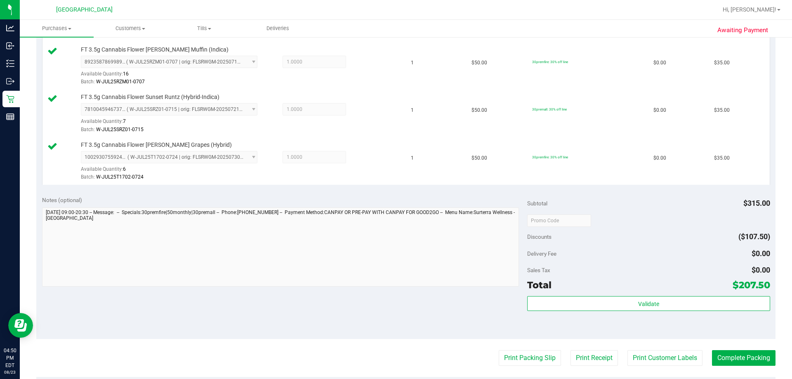
scroll to position [317, 0]
click at [739, 360] on button "Complete Packing" at bounding box center [744, 359] width 64 height 16
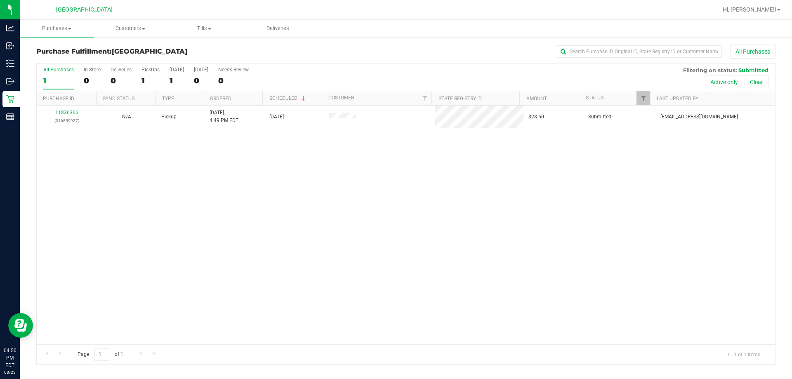
click at [307, 264] on div "11836366 (316859927) N/A Pickup 8/23/2025 4:49 PM EDT 8/23/2025 $28.50 Submitte…" at bounding box center [406, 225] width 738 height 239
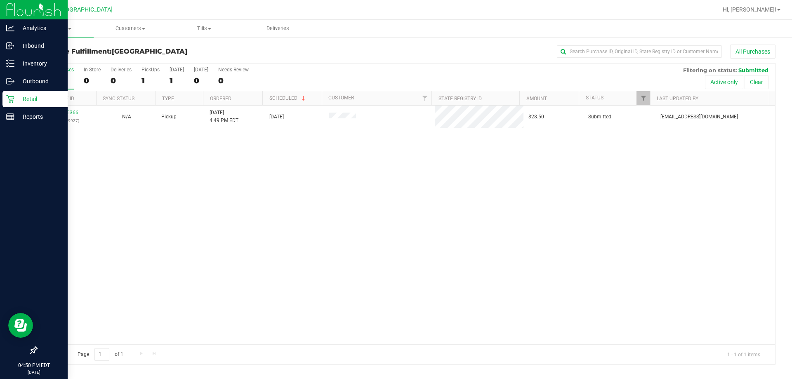
click at [2, 93] on link "Retail" at bounding box center [34, 100] width 68 height 18
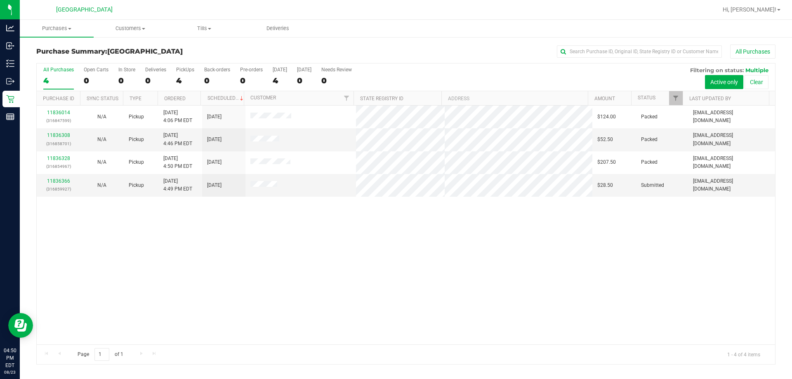
click at [664, 254] on div "11836014 (316847599) N/A Pickup 8/23/2025 4:06 PM EDT 8/23/2025 $124.00 Packed …" at bounding box center [406, 225] width 738 height 239
click at [704, 319] on div "11836014 (316847599) N/A Pickup [DATE] 4:06 PM EDT 8/23/2025 $124.00 Packed [EM…" at bounding box center [406, 225] width 738 height 239
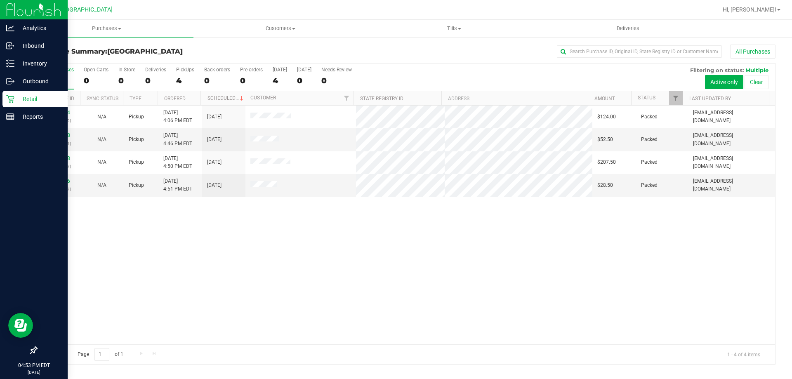
click at [18, 91] on div "Retail" at bounding box center [34, 99] width 65 height 16
click at [20, 108] on link "Retail" at bounding box center [34, 100] width 68 height 18
drag, startPoint x: 20, startPoint y: 126, endPoint x: 20, endPoint y: 131, distance: 4.5
click at [20, 131] on div at bounding box center [34, 234] width 68 height 216
click at [23, 120] on p "Reports" at bounding box center [38, 117] width 49 height 10
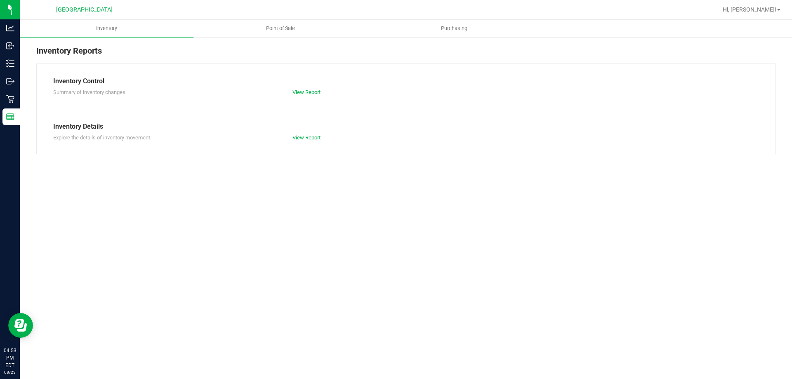
click at [277, 16] on div at bounding box center [432, 10] width 569 height 16
click at [275, 22] on uib-tab-heading "Point of Sale" at bounding box center [280, 28] width 173 height 16
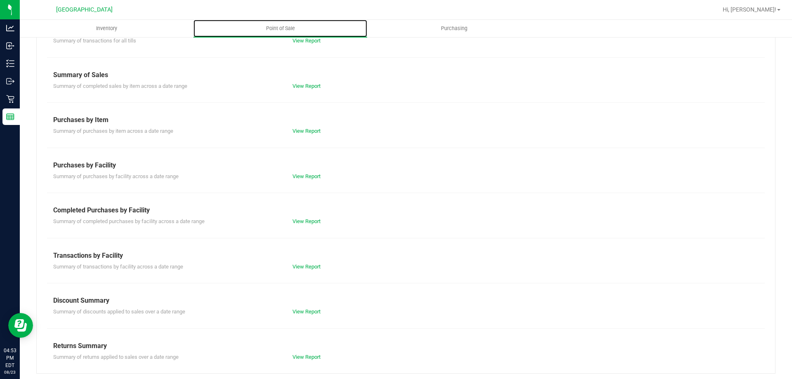
scroll to position [54, 0]
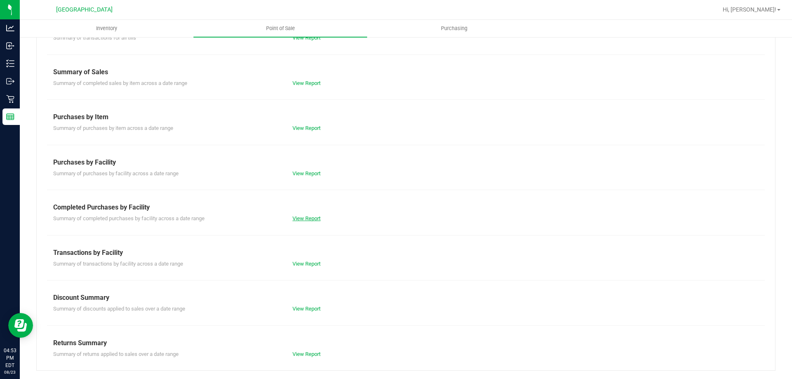
click at [302, 216] on link "View Report" at bounding box center [306, 218] width 28 height 6
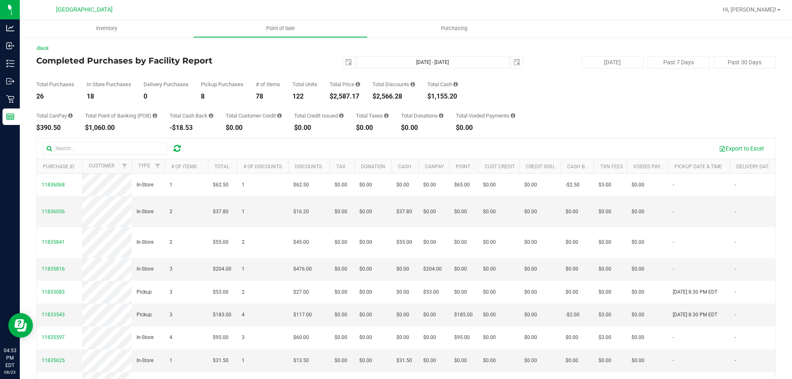
click at [565, 122] on div "Total CanPay $390.50 Total Point of Banking (POB) $1,060.00 Total Cash Back -$1…" at bounding box center [405, 115] width 739 height 31
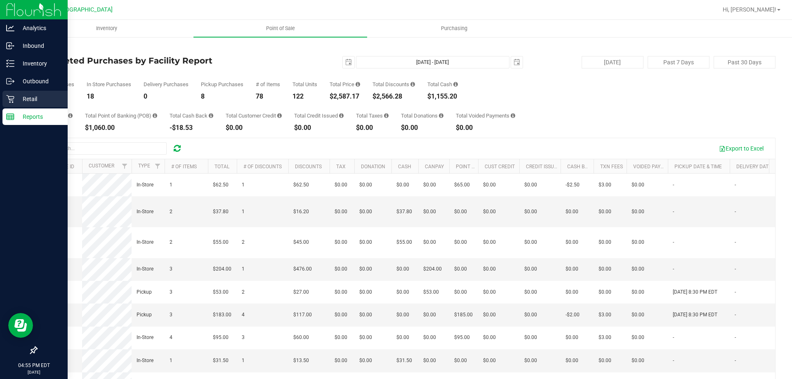
click at [7, 100] on icon at bounding box center [10, 99] width 8 height 8
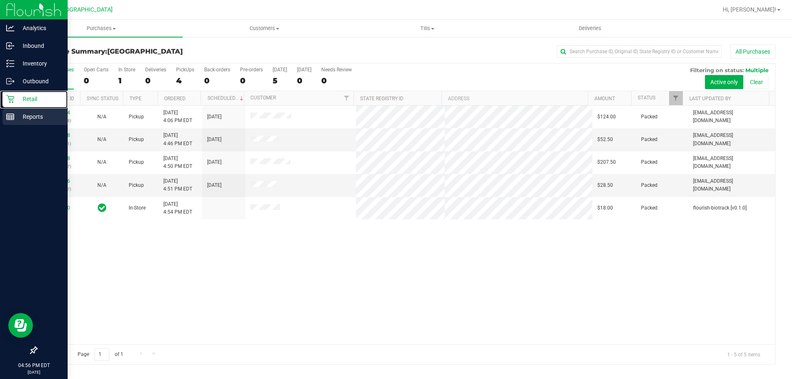
click at [4, 114] on div "Reports" at bounding box center [34, 116] width 65 height 16
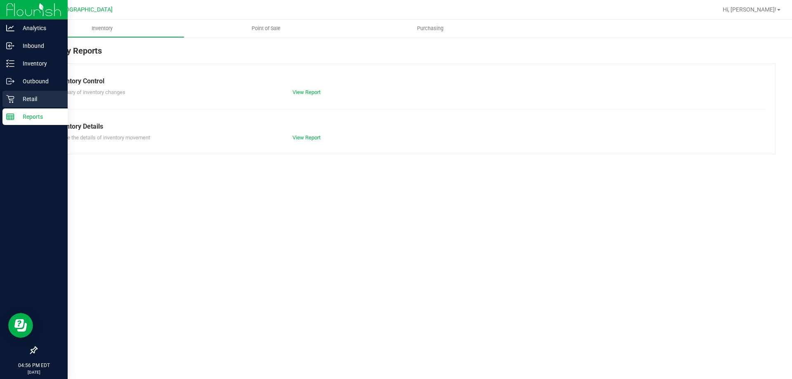
click at [26, 101] on p "Retail" at bounding box center [38, 99] width 49 height 10
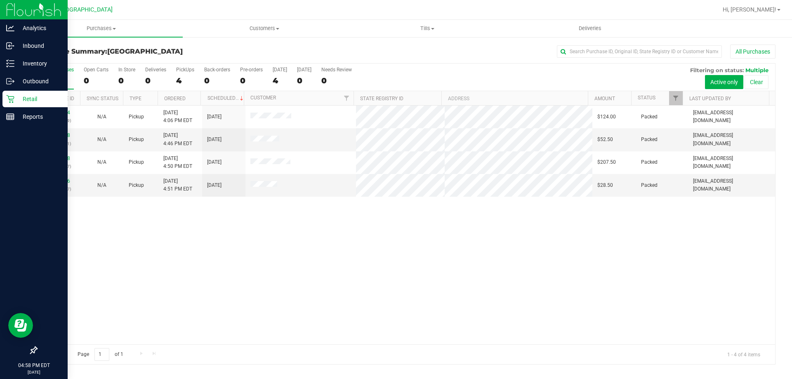
click at [28, 98] on p "Retail" at bounding box center [38, 99] width 49 height 10
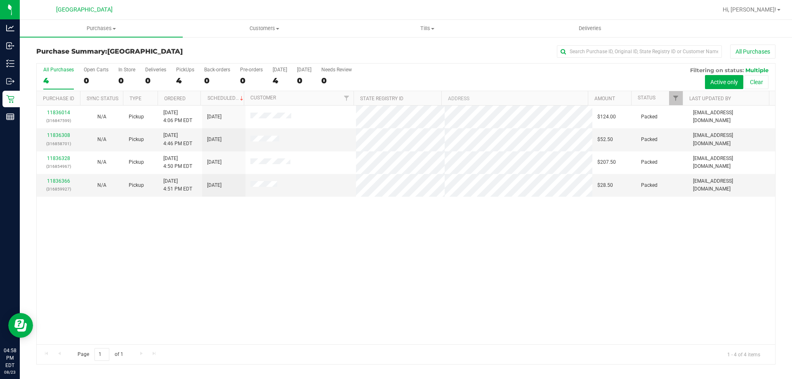
click at [232, 228] on div "11836014 (316847599) N/A Pickup 8/23/2025 4:06 PM EDT 8/23/2025 $124.00 Packed …" at bounding box center [406, 225] width 738 height 239
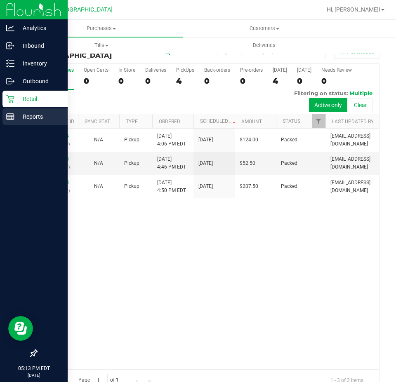
click at [8, 122] on div "Reports" at bounding box center [34, 116] width 65 height 16
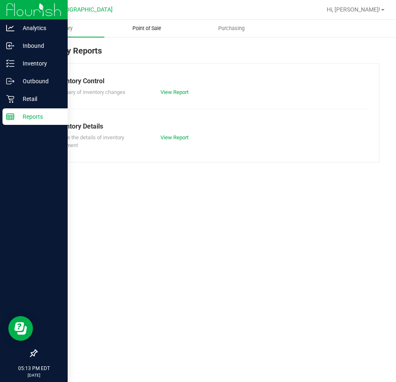
click at [149, 31] on span "Point of Sale" at bounding box center [146, 28] width 51 height 7
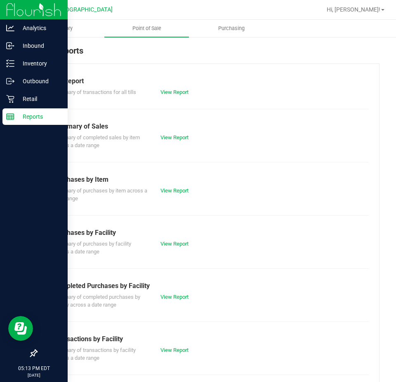
click at [164, 301] on div "Summary of completed purchases by facility across a date range View Report" at bounding box center [208, 300] width 322 height 18
click at [168, 299] on link "View Report" at bounding box center [174, 297] width 28 height 6
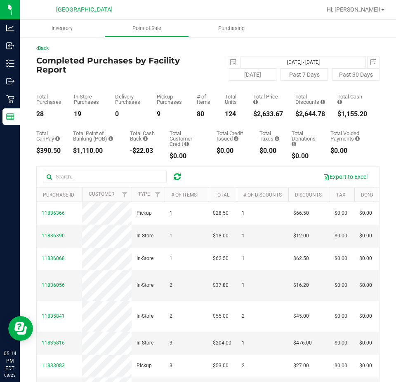
click at [351, 122] on div "Total CanPay $390.50 Total Point of Banking (POB) $1,110.00 Total Cash Back -$2…" at bounding box center [207, 139] width 343 height 42
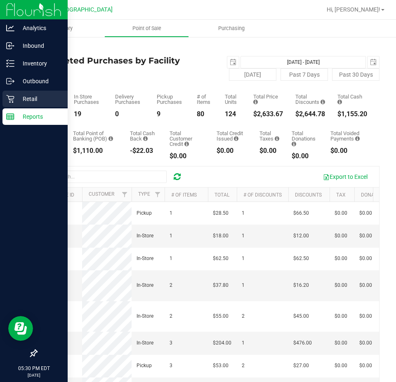
click at [19, 92] on div "Retail" at bounding box center [34, 99] width 65 height 16
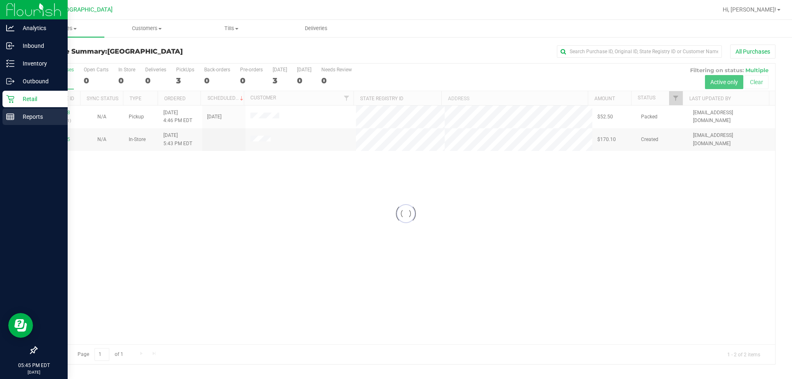
click at [33, 115] on p "Reports" at bounding box center [38, 117] width 49 height 10
click at [9, 117] on line at bounding box center [9, 117] width 0 height 4
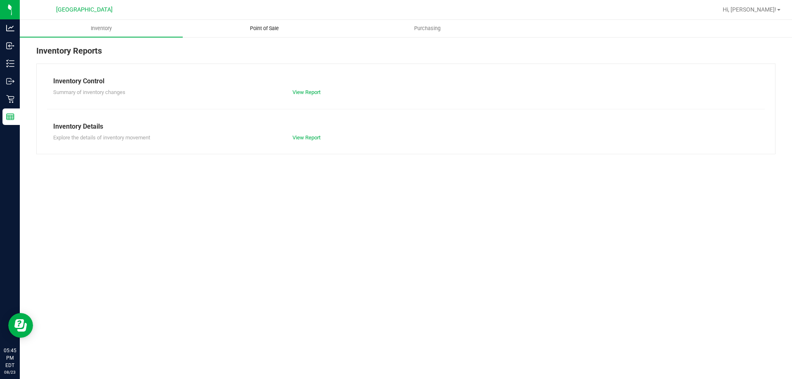
click at [277, 27] on span "Point of Sale" at bounding box center [264, 28] width 51 height 7
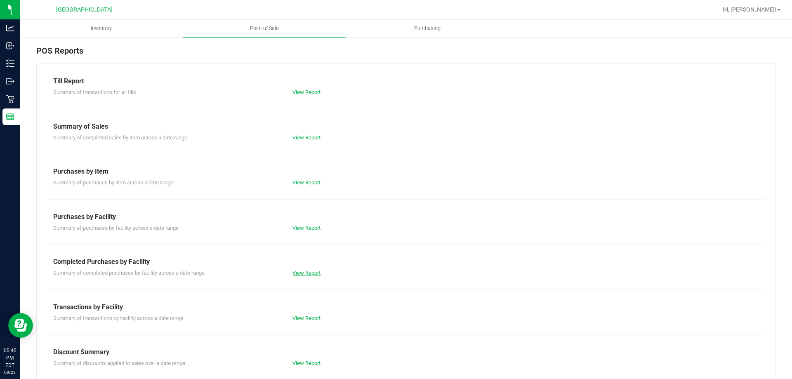
click at [314, 272] on link "View Report" at bounding box center [306, 273] width 28 height 6
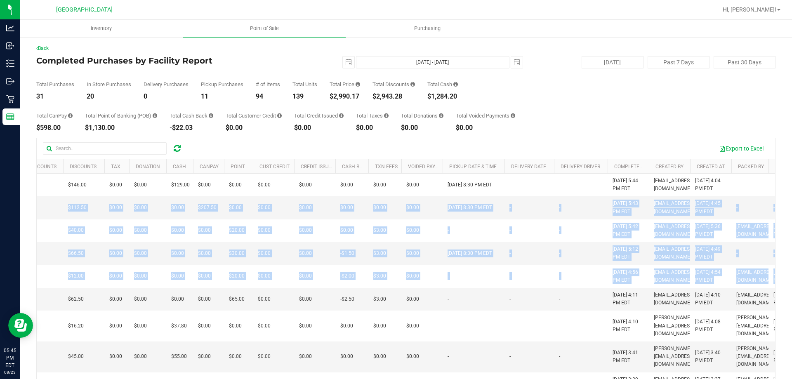
scroll to position [0, 454]
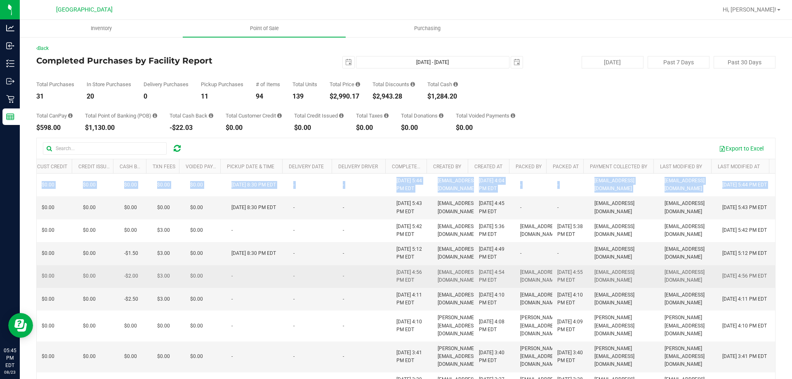
click at [395, 282] on div "Inventory Point of Sale Purchasing Back Completed Purchases by Facility Report …" at bounding box center [406, 199] width 772 height 359
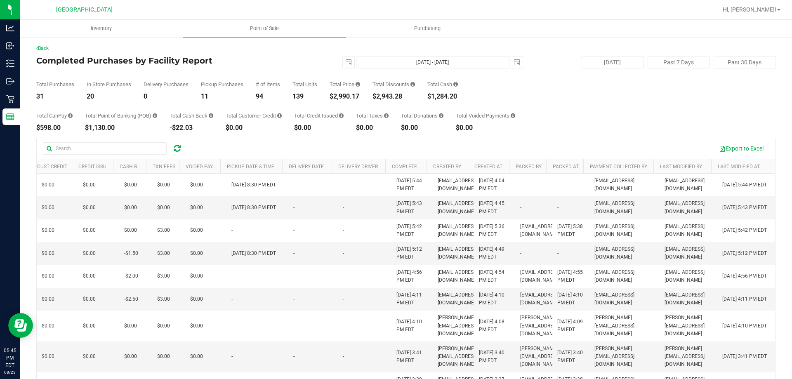
click at [395, 94] on div "Total Purchases 31 In Store Purchases 20 Delivery Purchases 0 Pickup Purchases …" at bounding box center [405, 83] width 739 height 31
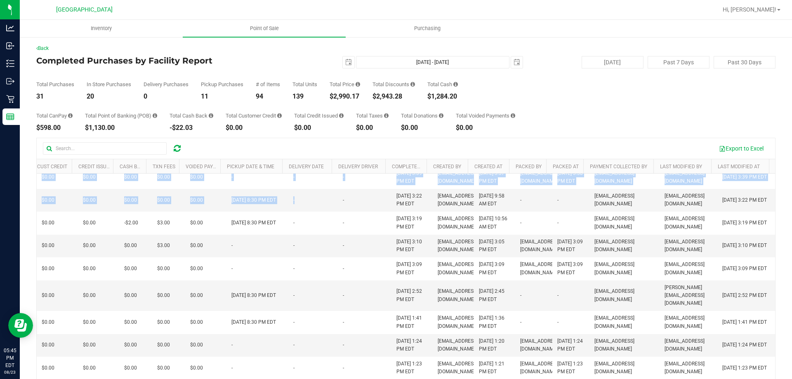
drag, startPoint x: 278, startPoint y: 228, endPoint x: 791, endPoint y: 253, distance: 514.4
click at [395, 253] on div "Inventory Point of Sale Purchasing Back Completed Purchases by Facility Report …" at bounding box center [406, 199] width 772 height 359
click at [395, 212] on td "-" at bounding box center [570, 200] width 37 height 23
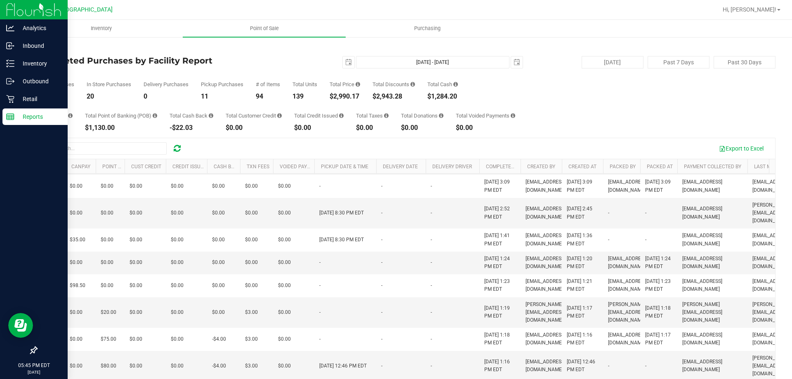
scroll to position [0, 0]
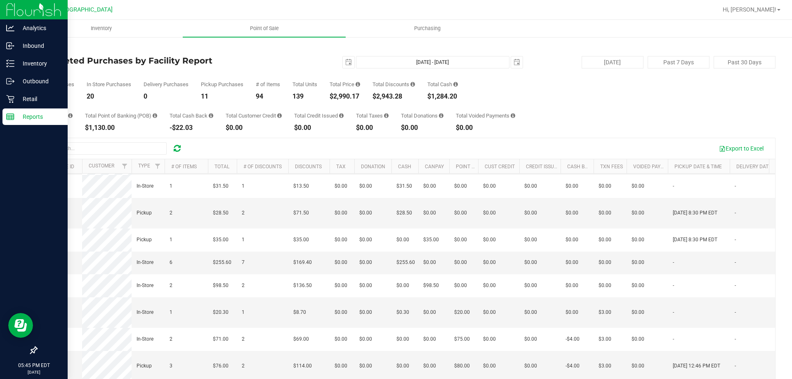
drag, startPoint x: 311, startPoint y: 223, endPoint x: 0, endPoint y: 239, distance: 311.8
click at [0, 239] on div "Analytics Inbound Inventory Outbound Retail Reports 05:45 PM EDT 08/23/2025 08/…" at bounding box center [396, 189] width 792 height 379
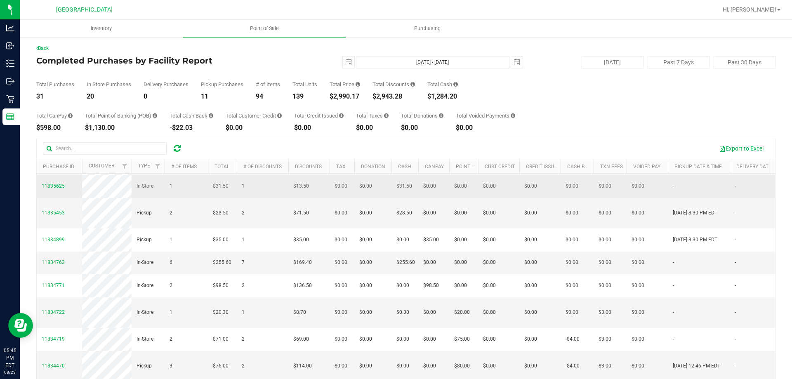
click at [184, 198] on td "1" at bounding box center [186, 186] width 43 height 23
drag, startPoint x: 187, startPoint y: 233, endPoint x: 209, endPoint y: 228, distance: 23.0
click at [209, 198] on tr "11835625 In-Store 1 $31.50 1 $13.50 $0.00 $0.00 $31.50 $0.00 $0.00 $0.00 $0.00 …" at bounding box center [626, 186] width 1179 height 23
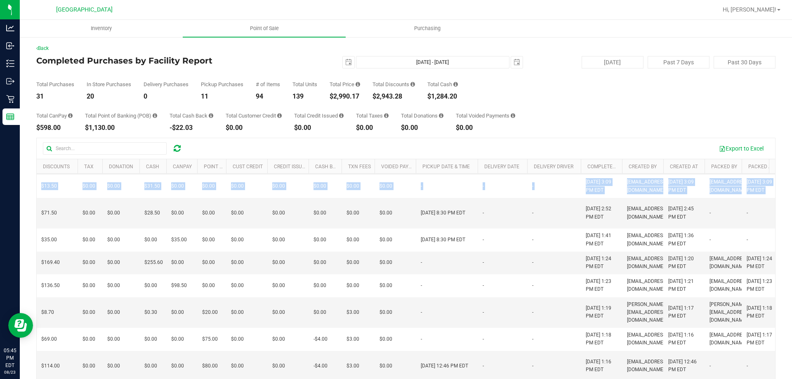
scroll to position [0, 454]
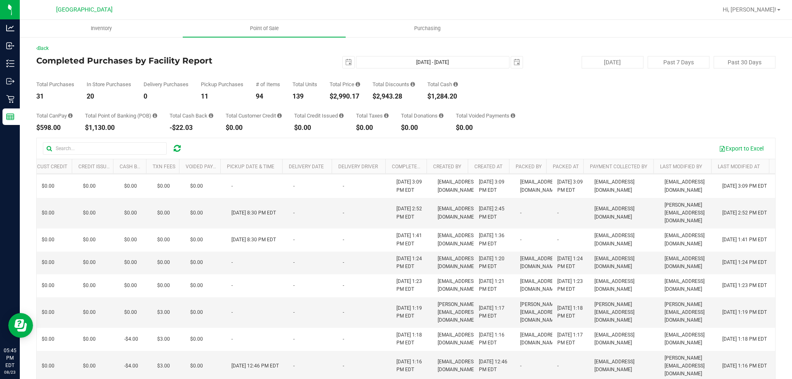
drag, startPoint x: 216, startPoint y: 229, endPoint x: 791, endPoint y: 224, distance: 574.9
click at [395, 224] on div "Inventory Point of Sale Purchasing Back Completed Purchases by Facility Report …" at bounding box center [406, 199] width 772 height 359
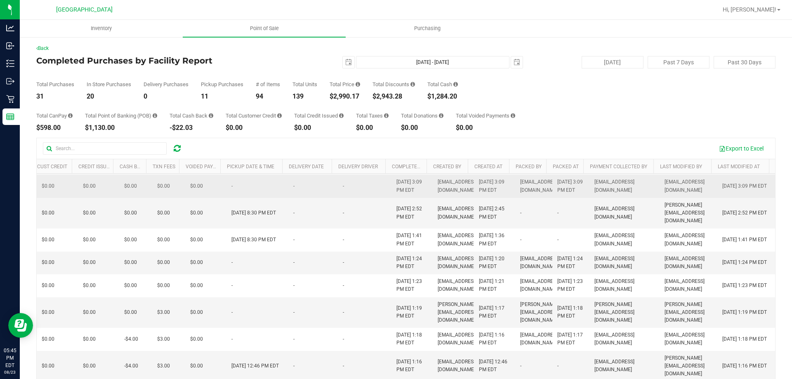
click at [395, 194] on span "[DATE] 3:09 PM EDT" at bounding box center [570, 186] width 27 height 16
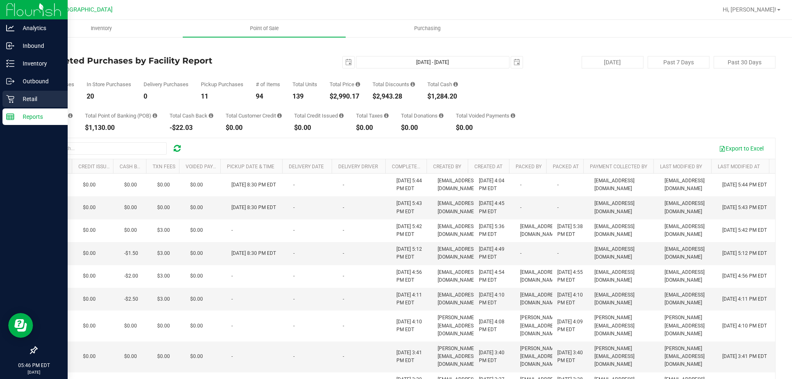
click at [31, 101] on p "Retail" at bounding box center [38, 99] width 49 height 10
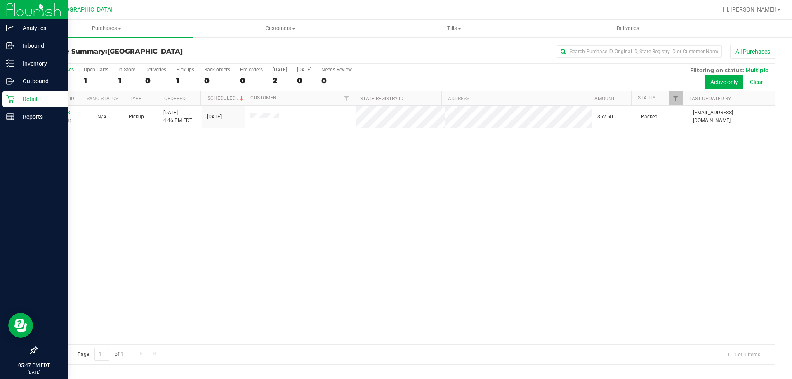
click at [12, 96] on icon at bounding box center [10, 99] width 8 height 8
click at [30, 117] on p "Reports" at bounding box center [38, 117] width 49 height 10
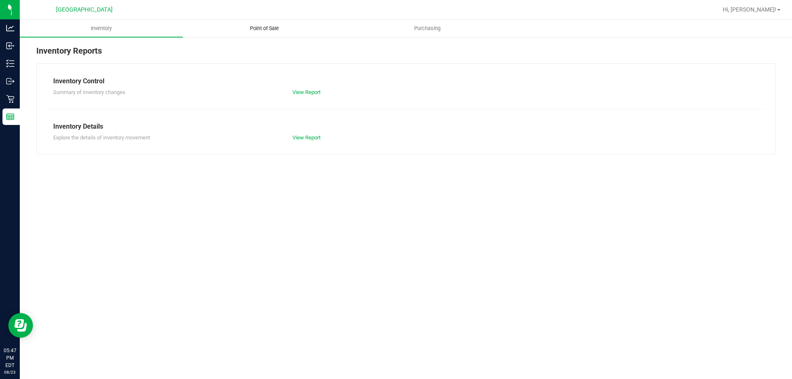
click at [265, 36] on uib-tab-heading "Point of Sale" at bounding box center [264, 28] width 162 height 16
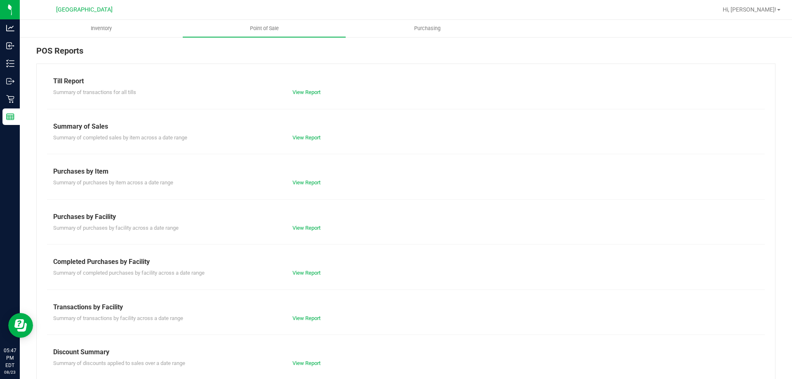
click at [296, 269] on div "View Report" at bounding box center [346, 273] width 120 height 8
click at [296, 271] on link "View Report" at bounding box center [306, 273] width 28 height 6
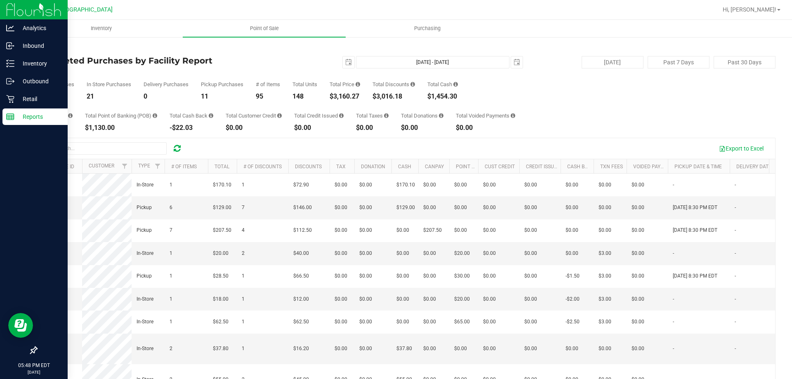
click at [4, 120] on div "Reports" at bounding box center [34, 116] width 65 height 16
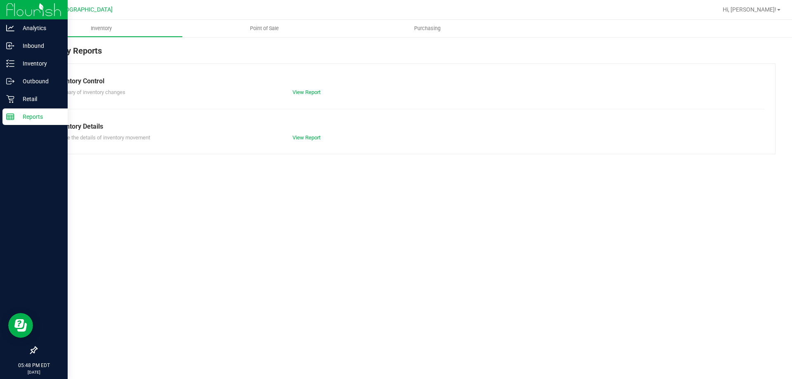
click at [8, 103] on div "Retail" at bounding box center [34, 99] width 65 height 16
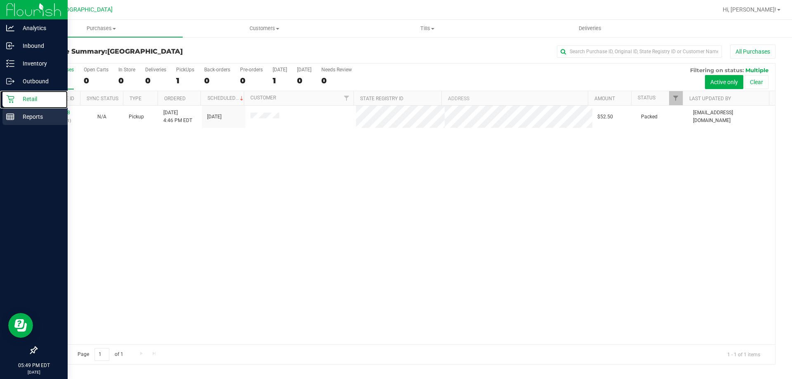
click at [20, 108] on div "Reports" at bounding box center [34, 116] width 65 height 16
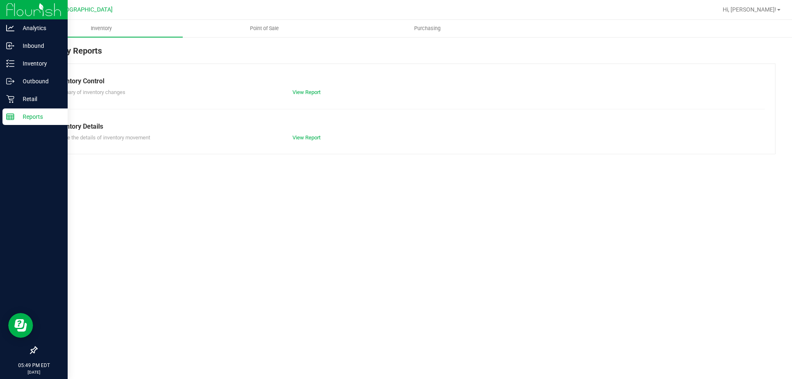
click at [35, 101] on p "Retail" at bounding box center [38, 99] width 49 height 10
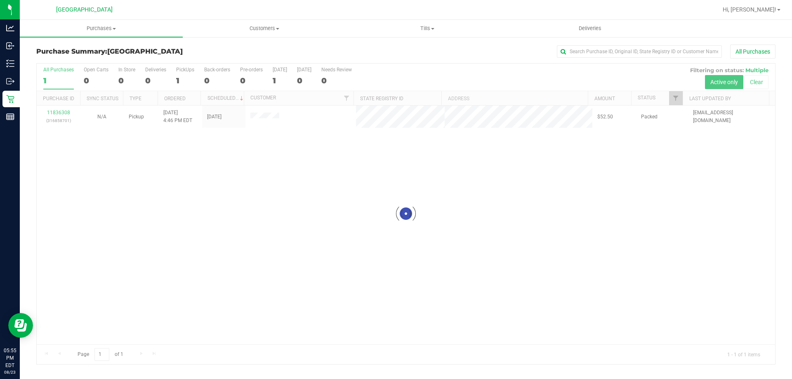
drag, startPoint x: 345, startPoint y: 222, endPoint x: 296, endPoint y: 219, distance: 48.7
drag, startPoint x: 296, startPoint y: 219, endPoint x: 275, endPoint y: 201, distance: 28.4
click at [275, 201] on div "11836308 (316858701) N/A Pickup 8/23/2025 4:46 PM EDT 8/23/2025 $52.50 Packed a…" at bounding box center [406, 225] width 738 height 239
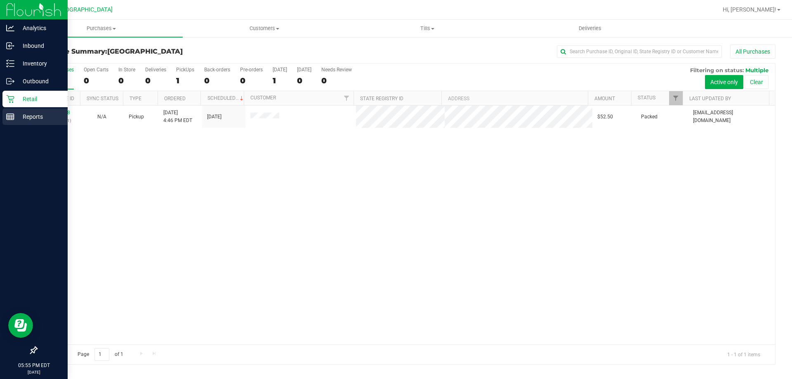
click at [10, 122] on div "Reports" at bounding box center [34, 116] width 65 height 16
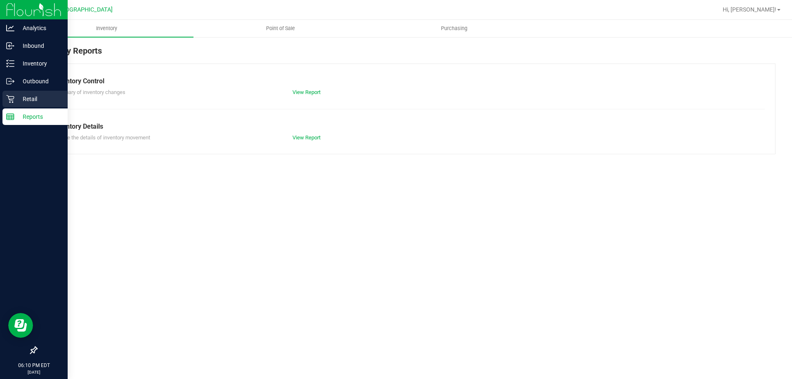
click at [16, 96] on p "Retail" at bounding box center [38, 99] width 49 height 10
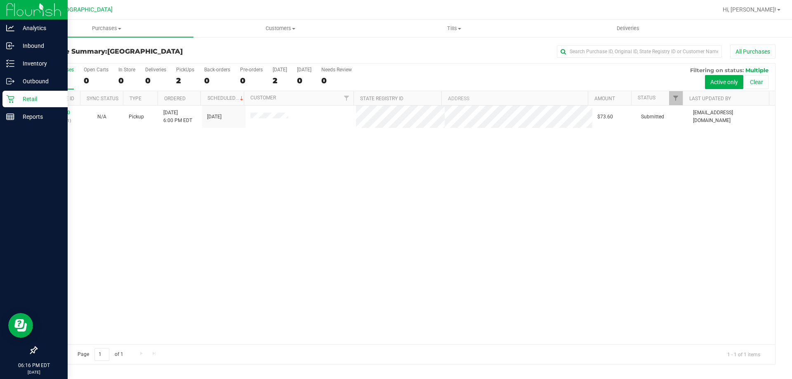
click at [181, 180] on div "11836770 (316874581) N/A Pickup 8/23/2025 6:00 PM EDT 8/23/2025 $73.60 Submitte…" at bounding box center [406, 225] width 738 height 239
click at [395, 249] on div "11836770 (316874581) N/A Pickup 8/23/2025 6:00 PM EDT 8/23/2025 $73.60 Submitte…" at bounding box center [406, 225] width 738 height 239
click at [177, 186] on div "11836770 (316874581) N/A Pickup 8/23/2025 6:00 PM EDT 8/23/2025 $73.60 Submitte…" at bounding box center [406, 225] width 738 height 239
click at [93, 18] on nav "South Tampa WC Hi, Christopher!" at bounding box center [406, 10] width 772 height 20
click at [94, 14] on div "[GEOGRAPHIC_DATA]" at bounding box center [84, 9] width 120 height 13
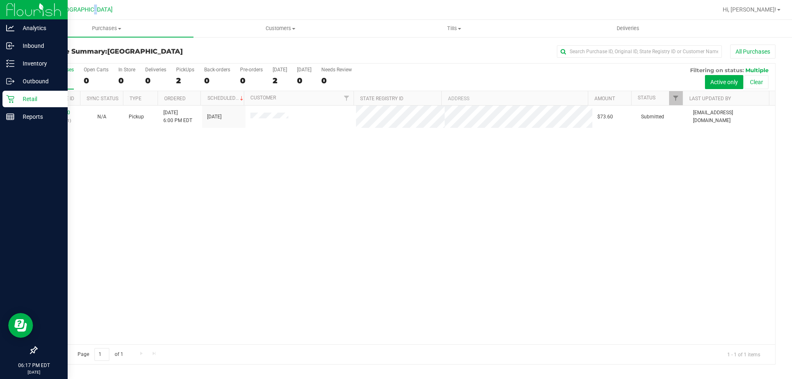
click at [16, 98] on p "Retail" at bounding box center [38, 99] width 49 height 10
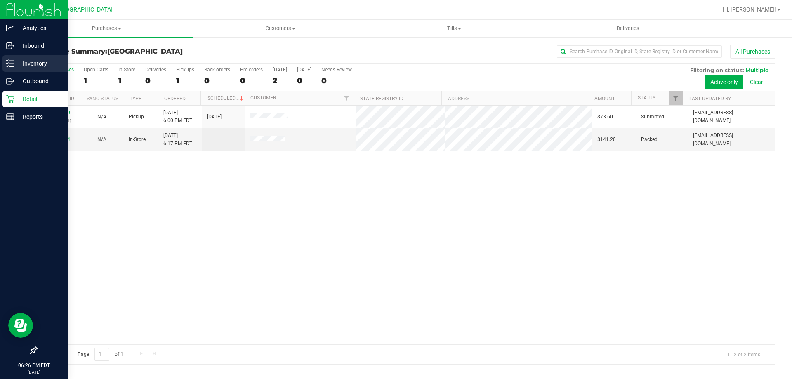
click at [39, 68] on p "Inventory" at bounding box center [38, 64] width 49 height 10
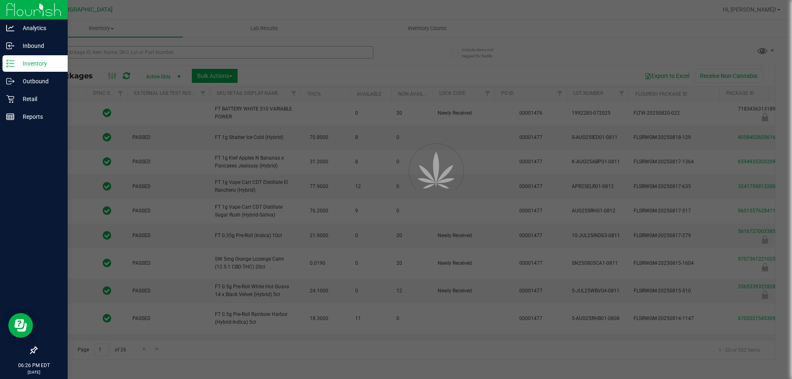
click at [219, 49] on div at bounding box center [396, 189] width 792 height 379
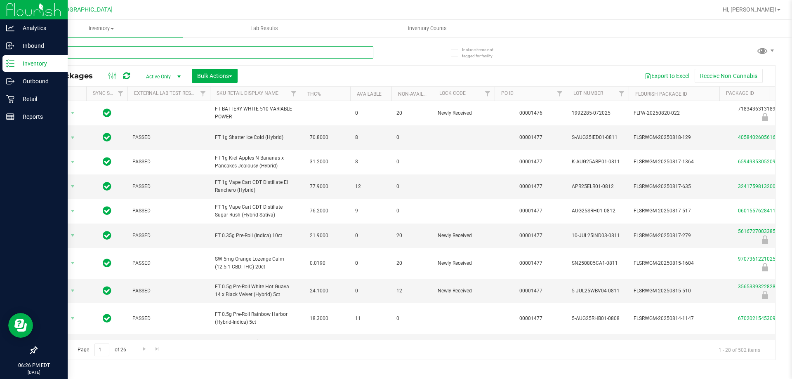
click at [219, 52] on input "text" at bounding box center [204, 52] width 337 height 12
type input "5231833673412080"
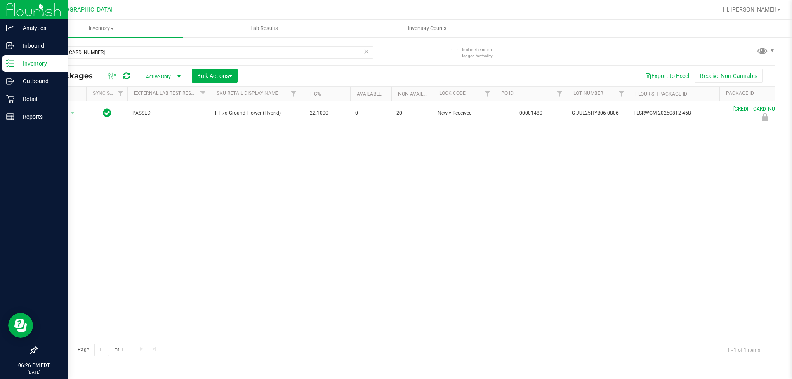
click at [449, 168] on div "Action Action Edit attributes Global inventory Locate package Package audit log…" at bounding box center [406, 220] width 738 height 239
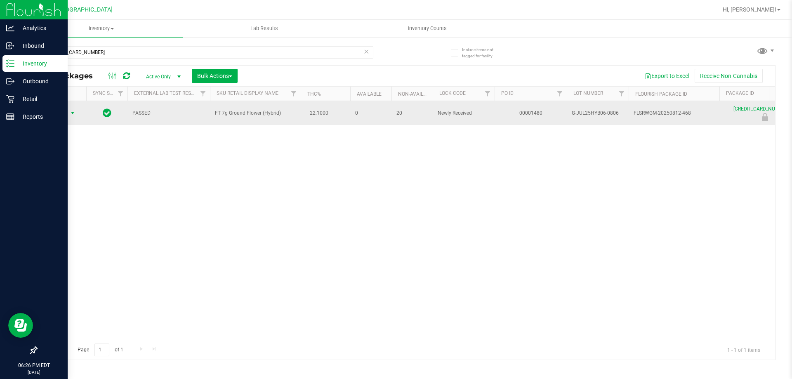
click at [62, 115] on span "Action" at bounding box center [56, 113] width 22 height 12
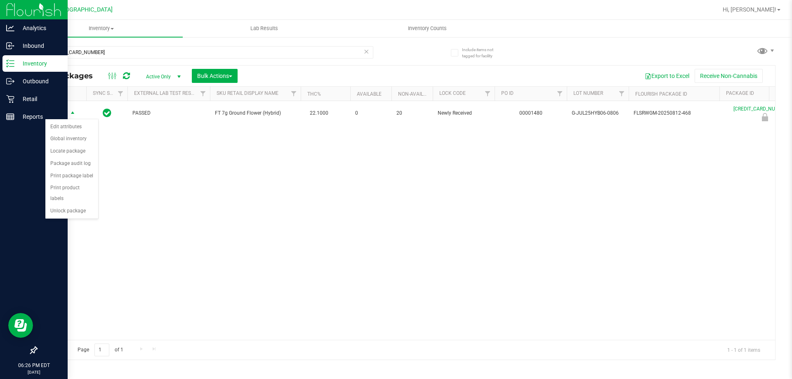
click at [89, 207] on div "Action Edit attributes Global inventory Locate package Package audit log Print …" at bounding box center [72, 169] width 54 height 100
drag, startPoint x: 85, startPoint y: 194, endPoint x: 83, endPoint y: 181, distance: 13.7
click at [84, 193] on ul "Edit attributes Global inventory Locate package Package audit log Print package…" at bounding box center [71, 169] width 53 height 96
click at [69, 205] on li "Unlock package" at bounding box center [71, 211] width 53 height 12
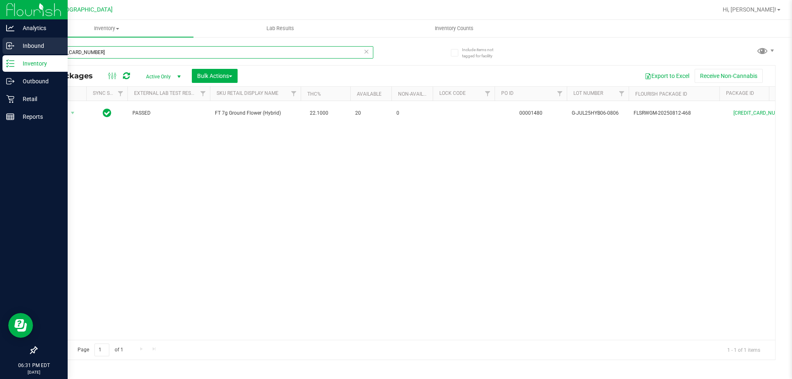
drag, startPoint x: 115, startPoint y: 47, endPoint x: 0, endPoint y: 50, distance: 114.7
click at [0, 50] on div "Analytics Inbound Inventory Outbound Retail Reports 06:31 PM EDT 08/23/2025 08/…" at bounding box center [396, 189] width 792 height 379
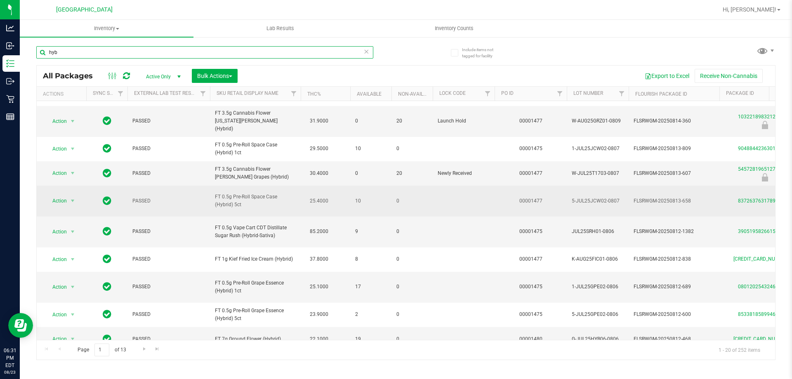
scroll to position [276, 0]
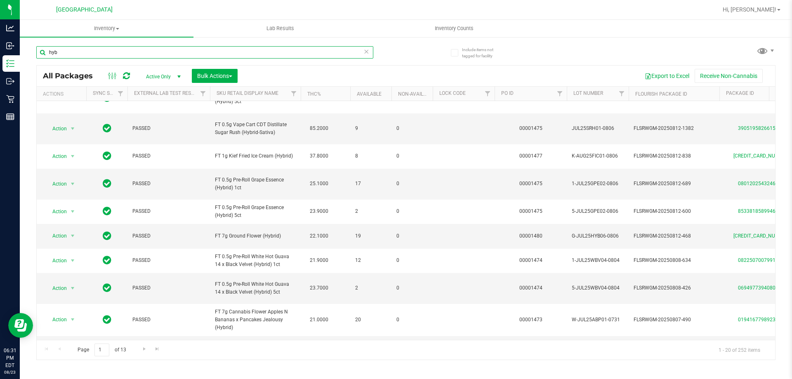
click at [68, 56] on input "hyb" at bounding box center [204, 52] width 337 height 12
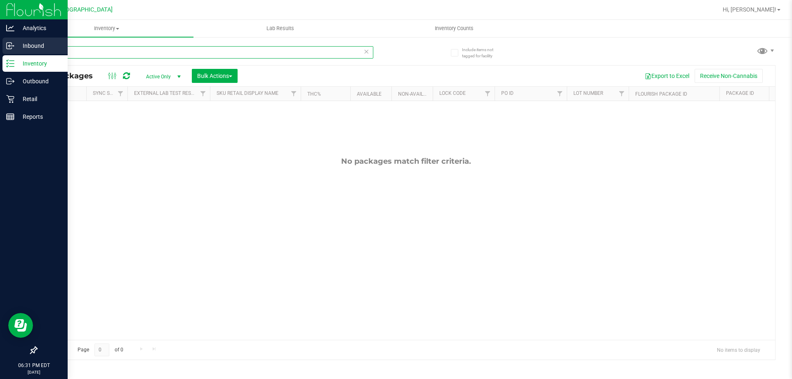
drag, startPoint x: 83, startPoint y: 50, endPoint x: 12, endPoint y: 47, distance: 71.0
click at [12, 47] on div "Analytics Inbound Inventory Outbound Retail Reports 06:31 PM EDT 08/23/2025 08/…" at bounding box center [396, 189] width 792 height 379
type input "10 ct"
click at [9, 61] on icon at bounding box center [10, 63] width 8 height 8
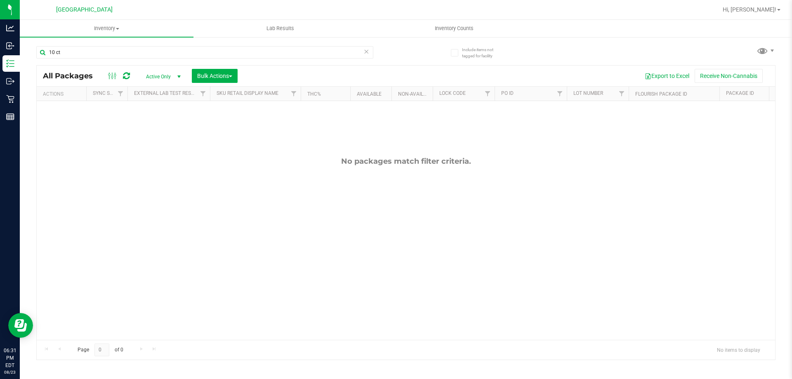
click at [366, 52] on icon at bounding box center [366, 51] width 6 height 10
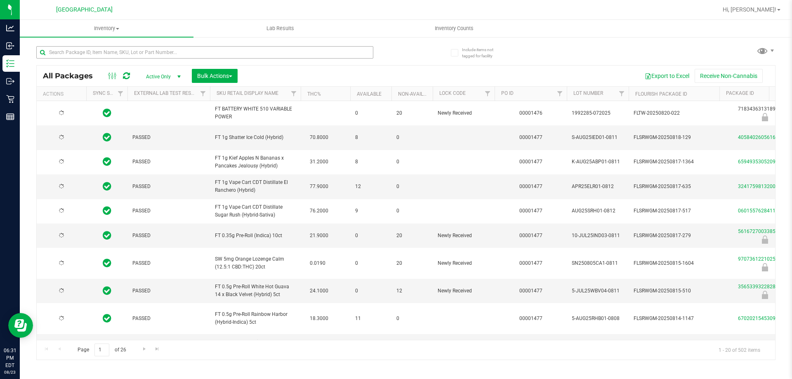
type input "2026-02-15"
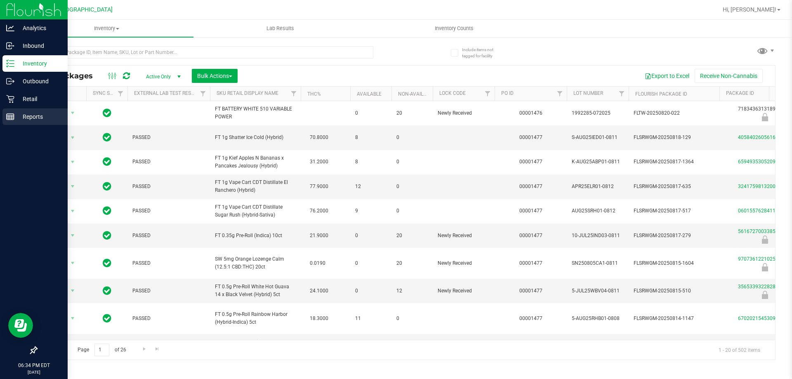
click at [6, 110] on div "Reports" at bounding box center [34, 116] width 65 height 16
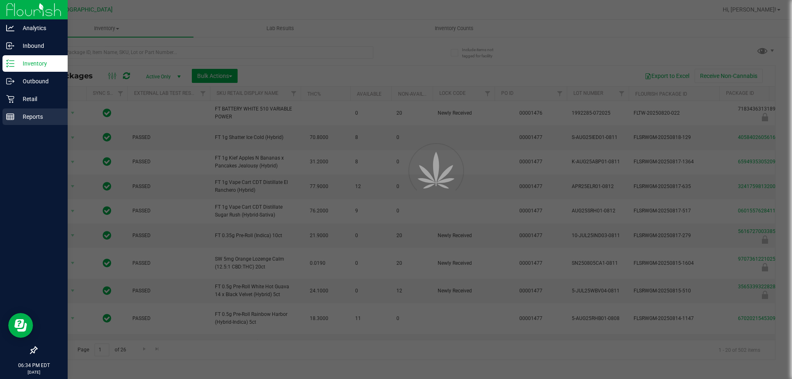
click at [45, 111] on div "Reports" at bounding box center [34, 116] width 65 height 16
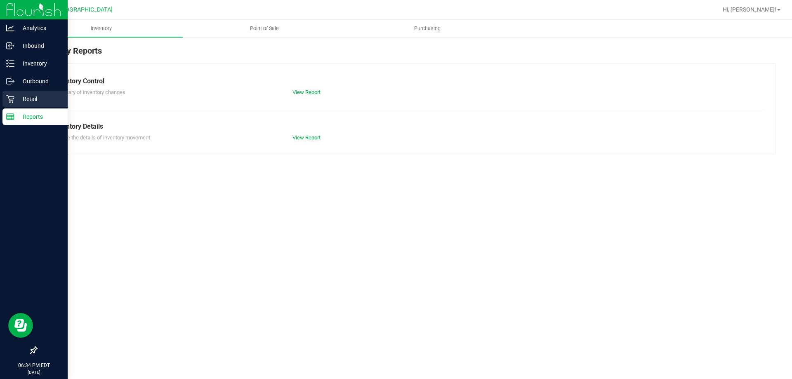
click at [35, 92] on div "Retail" at bounding box center [34, 99] width 65 height 16
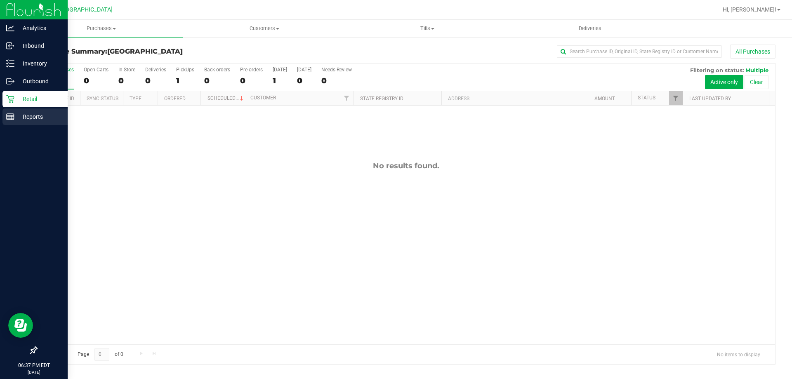
click at [8, 117] on icon at bounding box center [10, 117] width 8 height 8
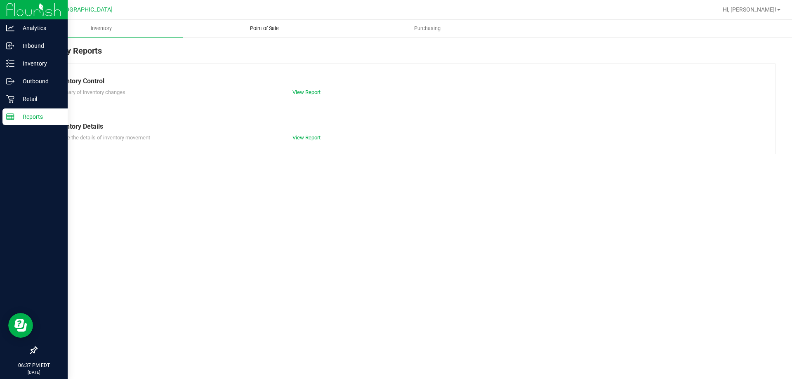
click at [267, 22] on uib-tab-heading "Point of Sale" at bounding box center [264, 28] width 162 height 16
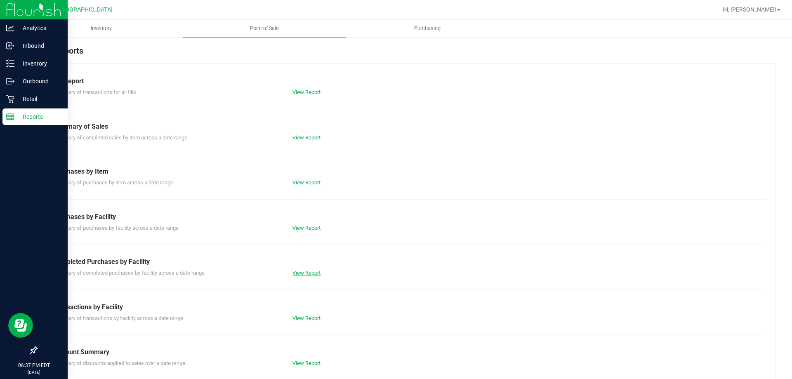
click at [308, 273] on link "View Report" at bounding box center [306, 273] width 28 height 6
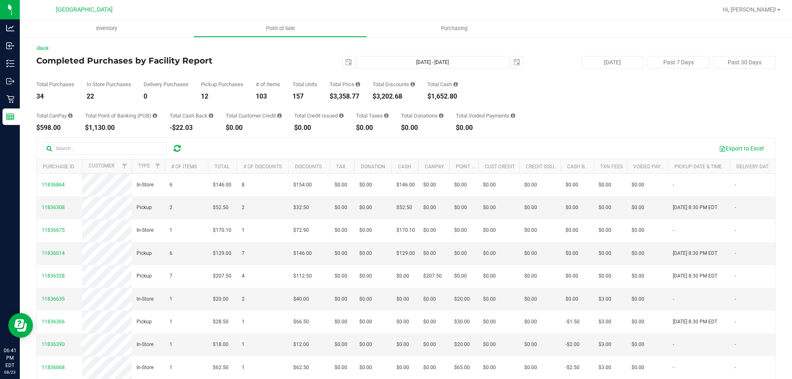
click at [530, 129] on div "Total CanPay $598.00 Total Point of Banking (POB) $1,130.00 Total Cash Back -$2…" at bounding box center [405, 115] width 739 height 31
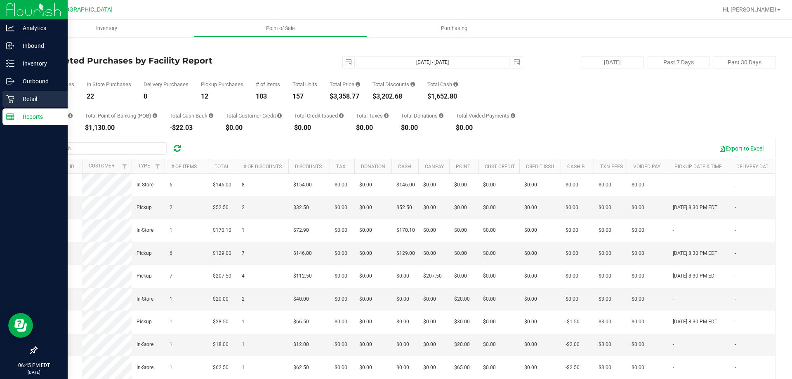
click at [0, 102] on link "Retail" at bounding box center [34, 100] width 68 height 18
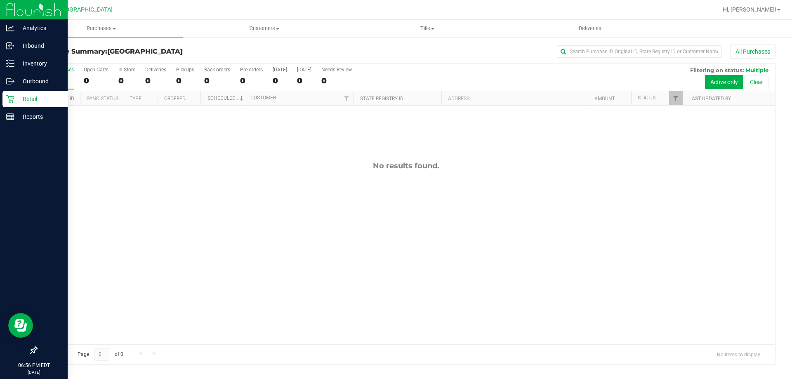
click at [9, 96] on icon at bounding box center [10, 99] width 8 height 8
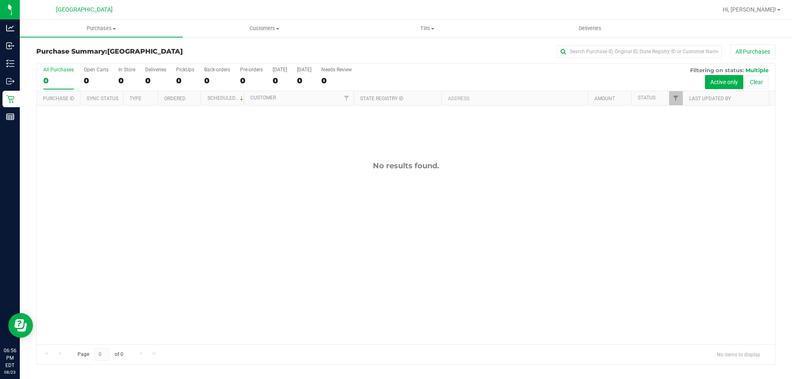
click at [420, 224] on div "No results found." at bounding box center [406, 253] width 738 height 294
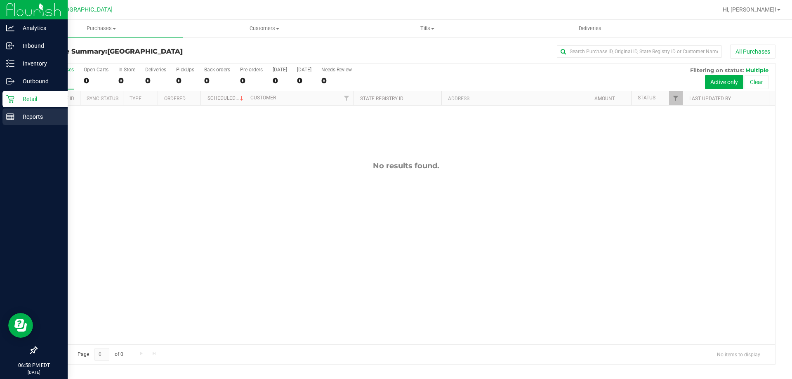
click at [10, 115] on line at bounding box center [10, 115] width 7 height 0
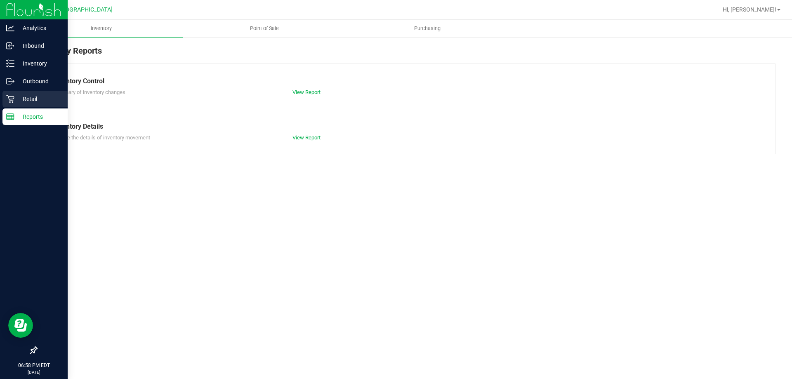
click at [23, 98] on p "Retail" at bounding box center [38, 99] width 49 height 10
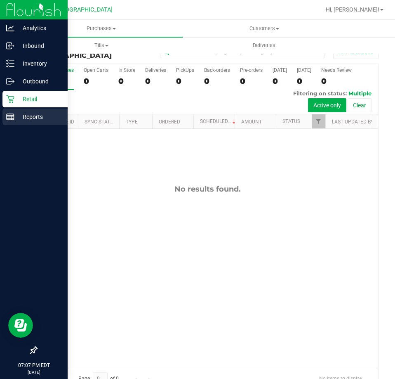
click at [18, 122] on div "Reports" at bounding box center [34, 116] width 65 height 16
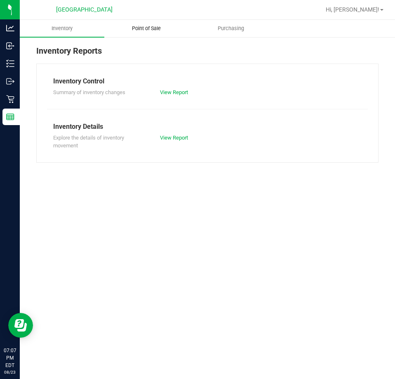
click at [154, 25] on span "Point of Sale" at bounding box center [146, 28] width 51 height 7
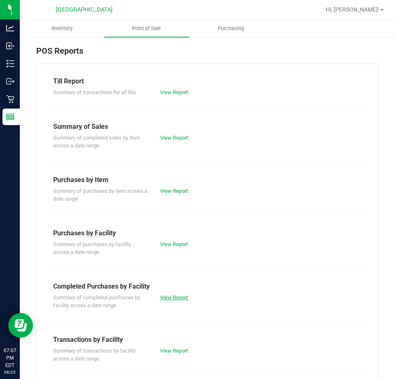
click at [181, 300] on link "View Report" at bounding box center [174, 297] width 28 height 6
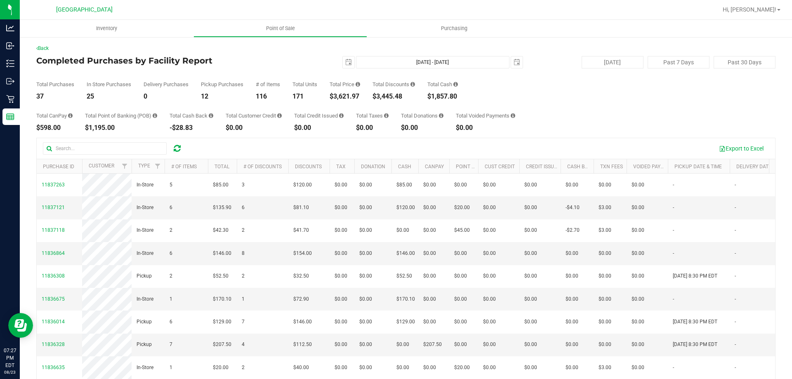
click at [675, 97] on div "Total Purchases 37 In Store Purchases 25 Delivery Purchases 0 Pickup Purchases …" at bounding box center [405, 83] width 739 height 31
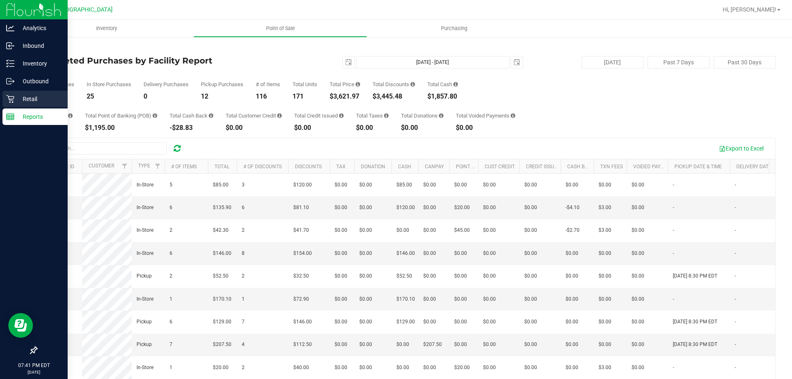
click at [14, 103] on icon at bounding box center [10, 99] width 8 height 8
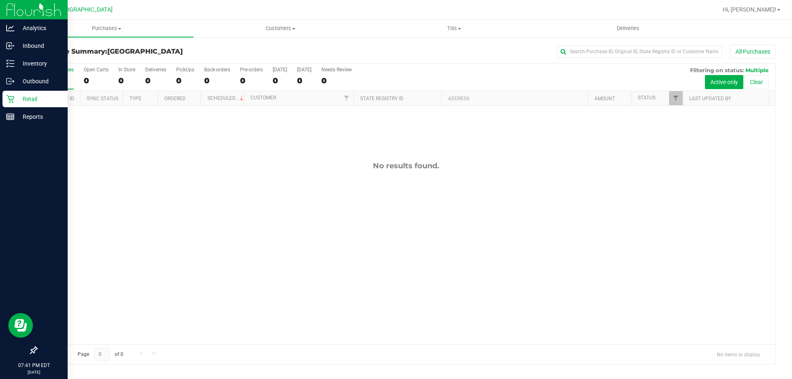
click at [12, 98] on icon at bounding box center [10, 99] width 8 height 8
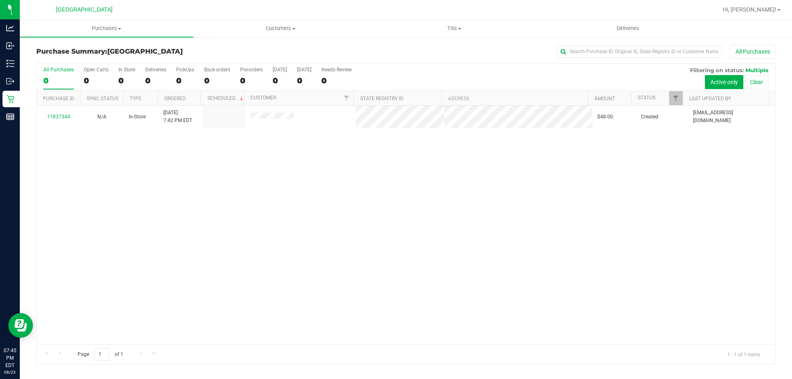
click at [127, 179] on div "11837344 N/A In-Store 8/23/2025 7:42 PM EDT $48.00 Created ahouk@liveparallel.c…" at bounding box center [406, 225] width 738 height 239
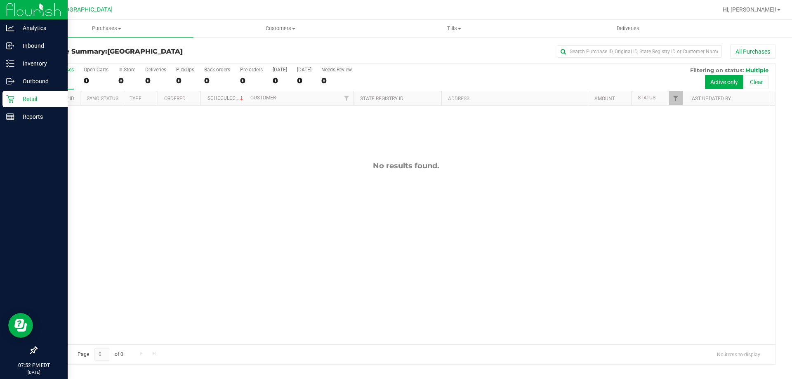
click at [16, 100] on p "Retail" at bounding box center [38, 99] width 49 height 10
click at [4, 94] on div "Retail" at bounding box center [34, 99] width 65 height 16
click at [31, 99] on p "Retail" at bounding box center [38, 99] width 49 height 10
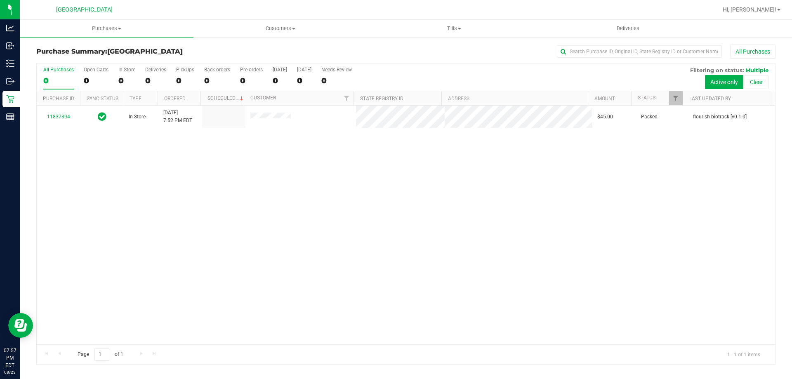
click at [164, 299] on div "11837394 In-Store [DATE] 7:52 PM EDT $45.00 Packed flourish-biotrack [v0.1.0]" at bounding box center [406, 225] width 738 height 239
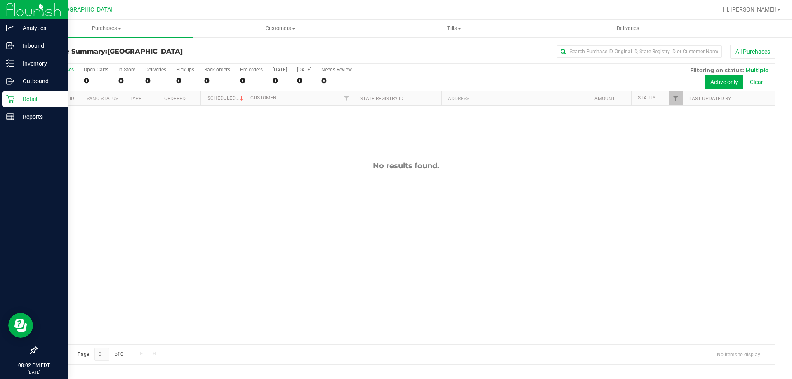
click at [9, 128] on div at bounding box center [34, 234] width 68 height 216
click at [15, 120] on p "Reports" at bounding box center [38, 117] width 49 height 10
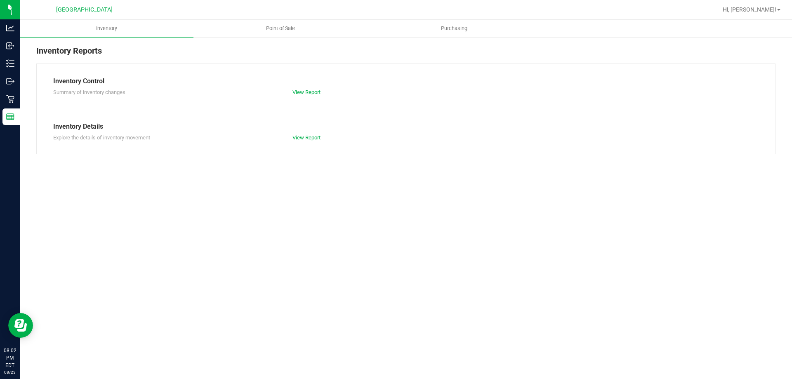
click at [276, 129] on div "Inventory Details" at bounding box center [405, 127] width 705 height 10
click at [276, 27] on span "Point of Sale" at bounding box center [280, 28] width 51 height 7
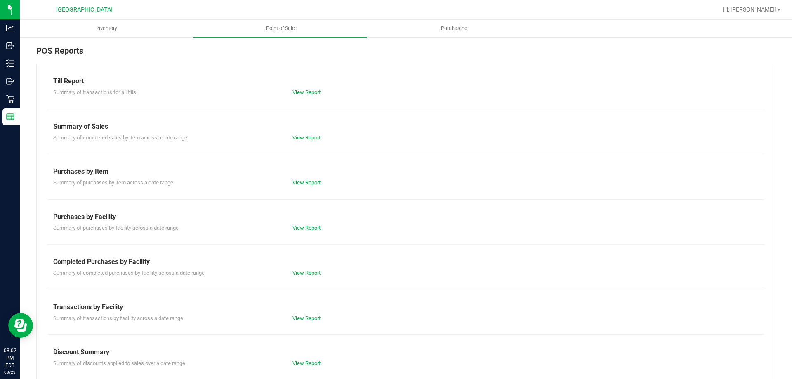
click at [430, 211] on div "Till Report Summary of transactions for all tills View Report Summary of Sales …" at bounding box center [405, 245] width 739 height 362
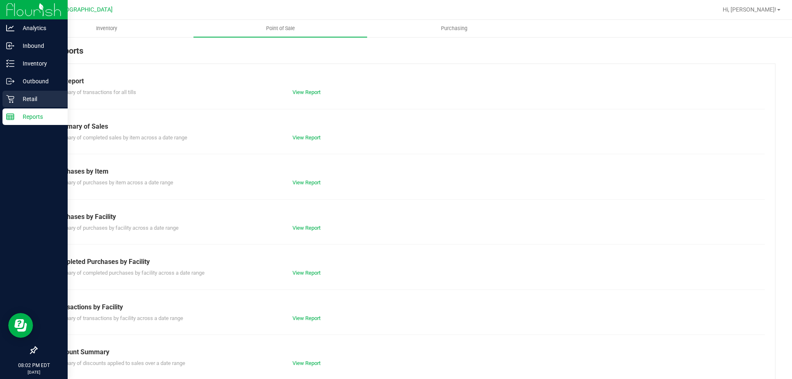
click at [21, 103] on p "Retail" at bounding box center [38, 99] width 49 height 10
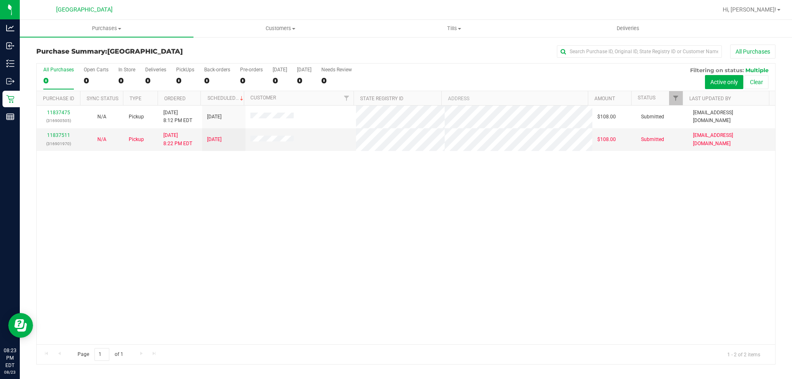
click at [516, 208] on div "11837475 (316900505) N/A Pickup [DATE] 8:12 PM EDT 8/24/2025 $108.00 Submitted …" at bounding box center [406, 225] width 738 height 239
drag, startPoint x: 504, startPoint y: 266, endPoint x: 206, endPoint y: 212, distance: 303.1
click at [202, 211] on div "11837475 (316900505) N/A Pickup [DATE] 8:12 PM EDT 8/24/2025 $108.00 Submitted …" at bounding box center [406, 225] width 738 height 239
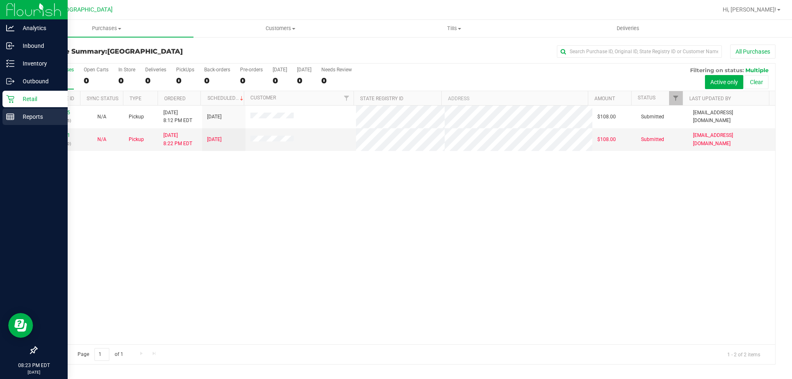
click at [26, 109] on div "Reports" at bounding box center [34, 116] width 65 height 16
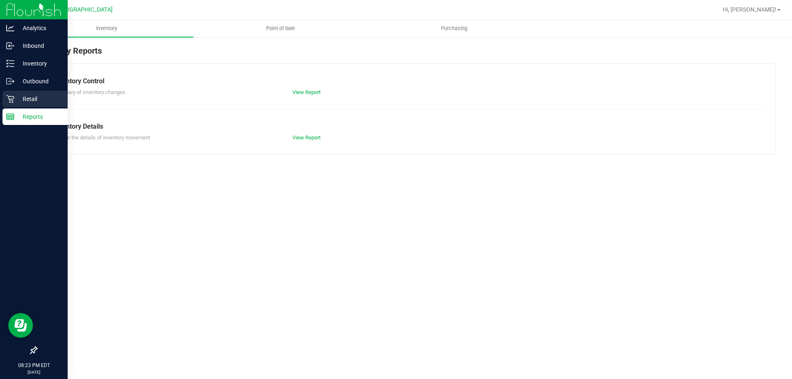
click at [17, 92] on div "Retail" at bounding box center [34, 99] width 65 height 16
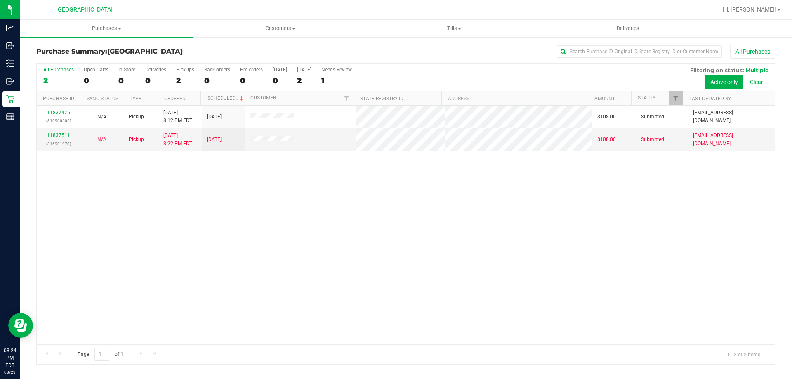
drag, startPoint x: 653, startPoint y: 294, endPoint x: 431, endPoint y: 295, distance: 221.9
click at [431, 295] on div "11837475 (316900505) N/A Pickup [DATE] 8:12 PM EDT 8/24/2025 $108.00 Submitted …" at bounding box center [406, 225] width 738 height 239
click at [393, 296] on div "11837475 (316900505) N/A Pickup [DATE] 8:12 PM EDT 8/24/2025 $108.00 Submitted …" at bounding box center [406, 225] width 738 height 239
click at [764, 8] on span "Hi, [PERSON_NAME]!" at bounding box center [749, 9] width 54 height 7
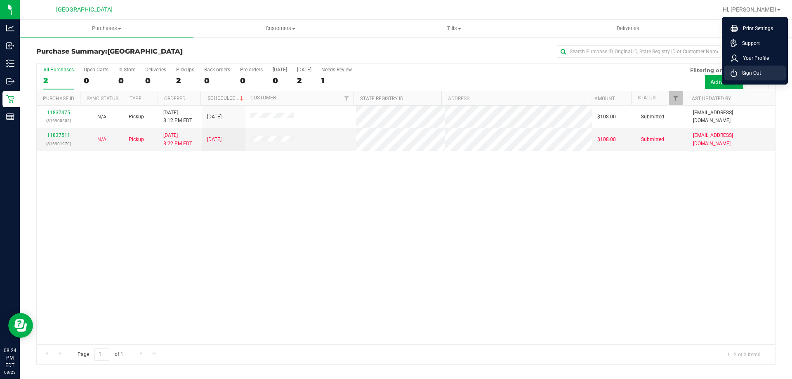
click at [737, 75] on span "Sign Out" at bounding box center [749, 73] width 24 height 8
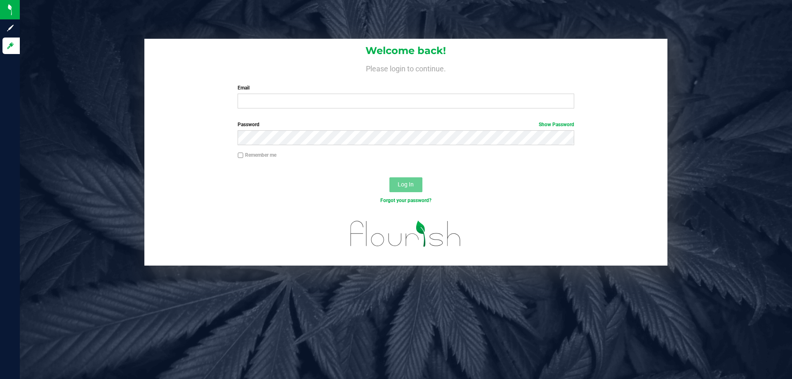
click at [307, 80] on div "Welcome back! Please login to continue. Email Required Please format your email…" at bounding box center [405, 77] width 523 height 76
click at [364, 95] on input "Email" at bounding box center [406, 101] width 336 height 15
click at [334, 91] on label "Email" at bounding box center [406, 87] width 336 height 7
click at [334, 94] on input "Email" at bounding box center [406, 101] width 336 height 15
